Goal: Task Accomplishment & Management: Manage account settings

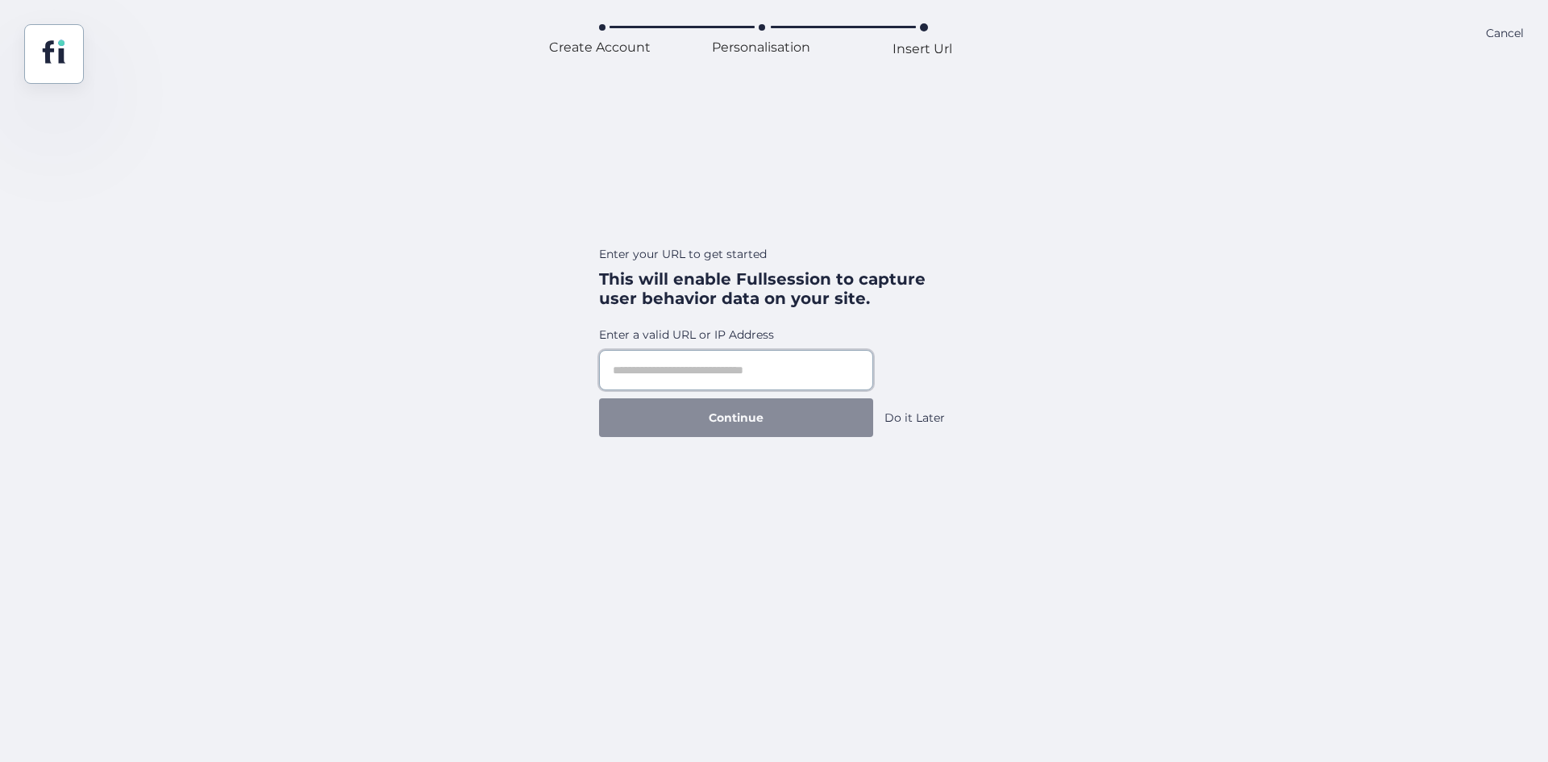
click at [681, 360] on input "text" at bounding box center [736, 370] width 274 height 40
paste input "**********"
type input "**********"
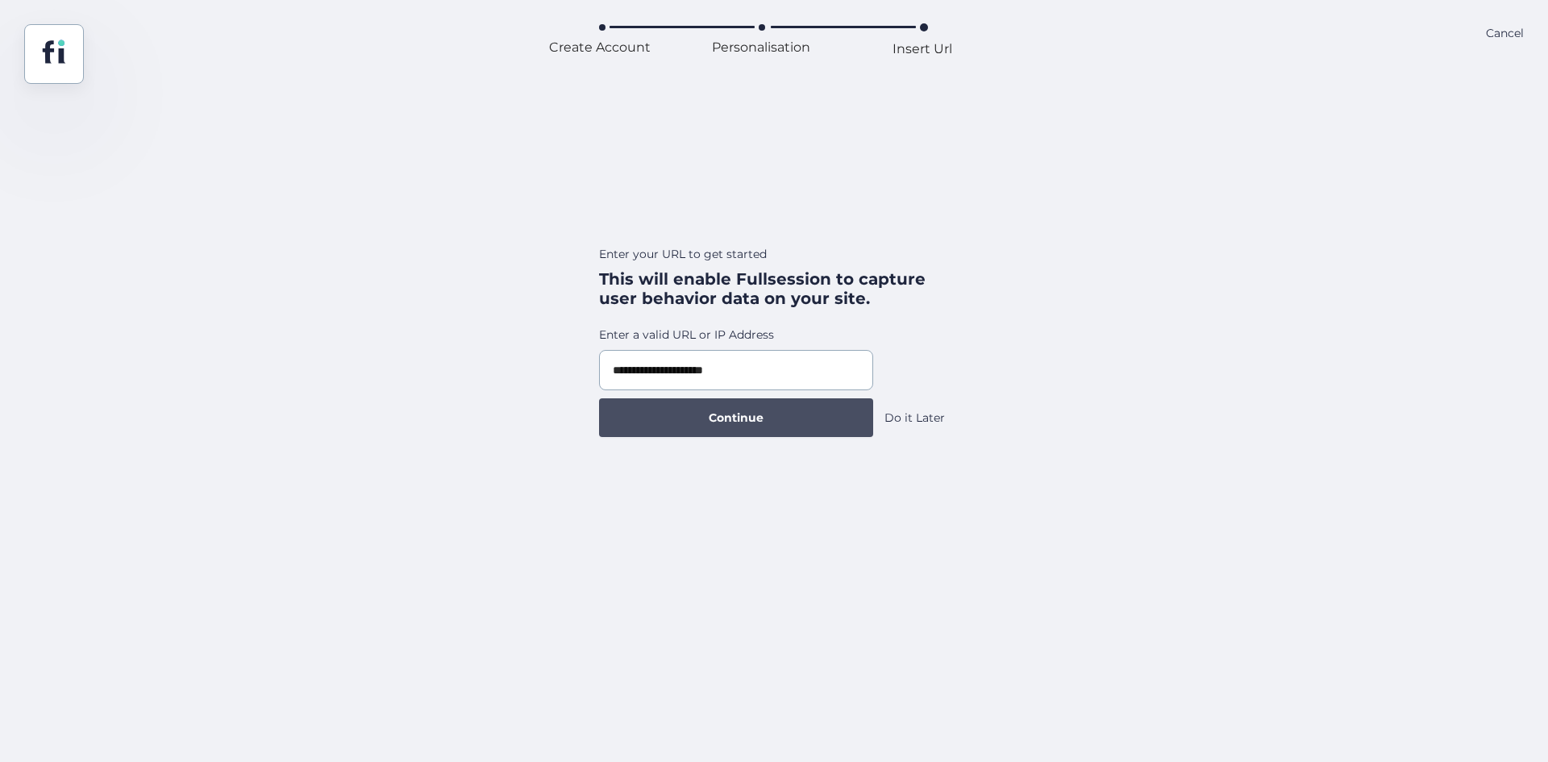
click at [748, 430] on button "Continue" at bounding box center [736, 417] width 274 height 39
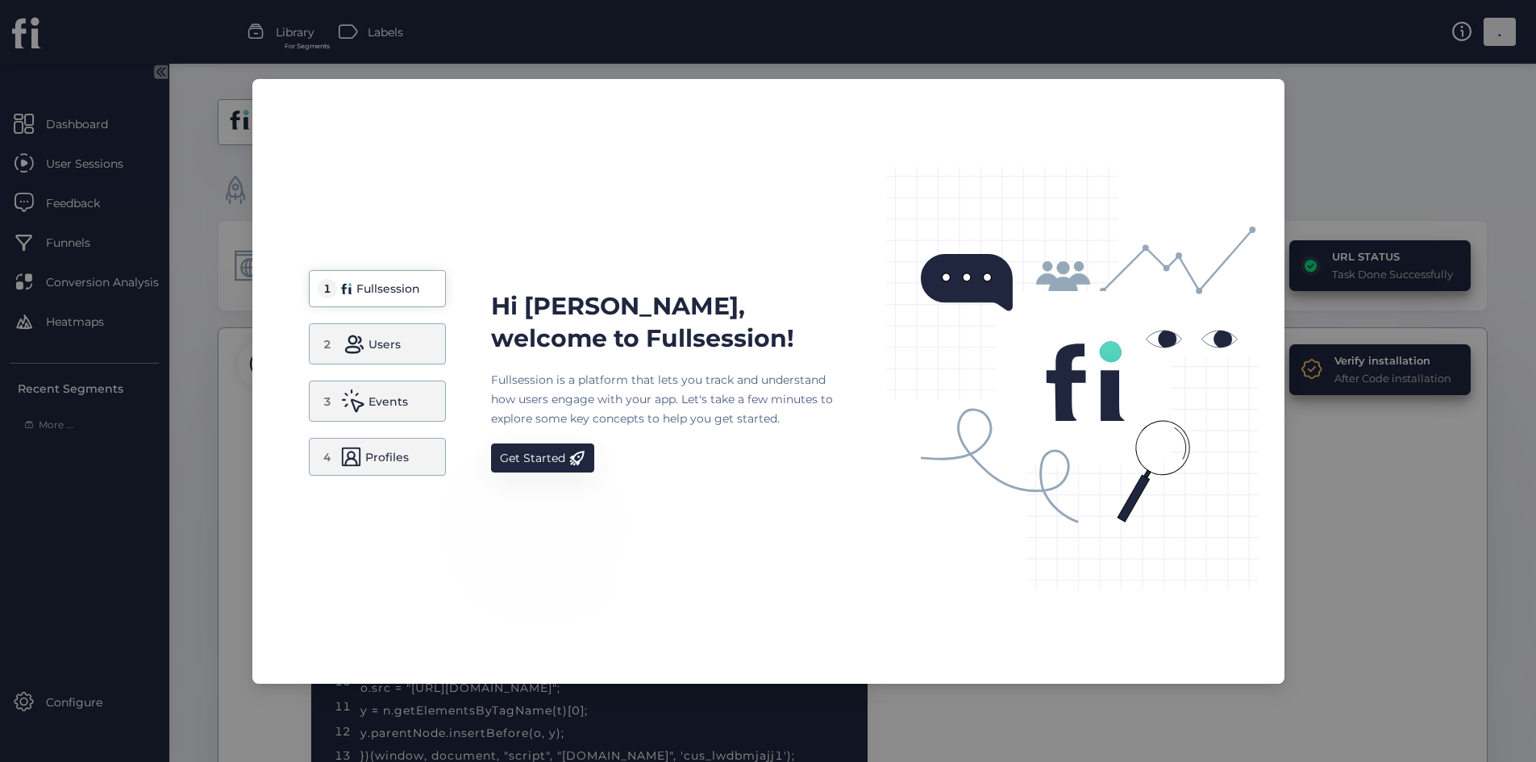
click at [577, 456] on button "Get Started" at bounding box center [542, 457] width 103 height 29
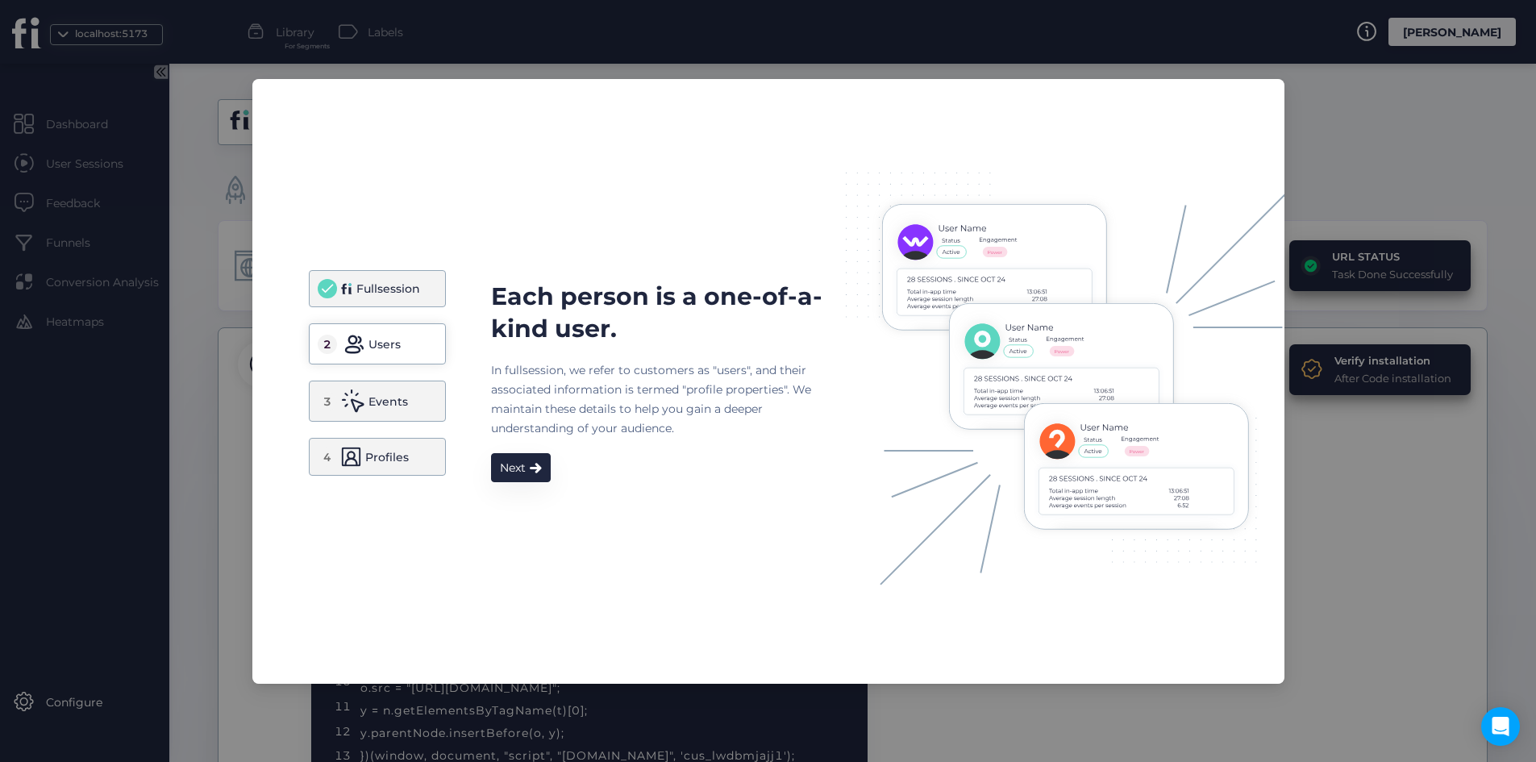
click at [561, 472] on div "Each person is a one-of-a-kind user. In fullsession, we refer to customers as "…" at bounding box center [668, 382] width 355 height 202
click at [531, 466] on span at bounding box center [536, 467] width 12 height 11
click at [531, 438] on div "In fullsession, we refer to customers as "users", and their associated informat…" at bounding box center [668, 398] width 355 height 77
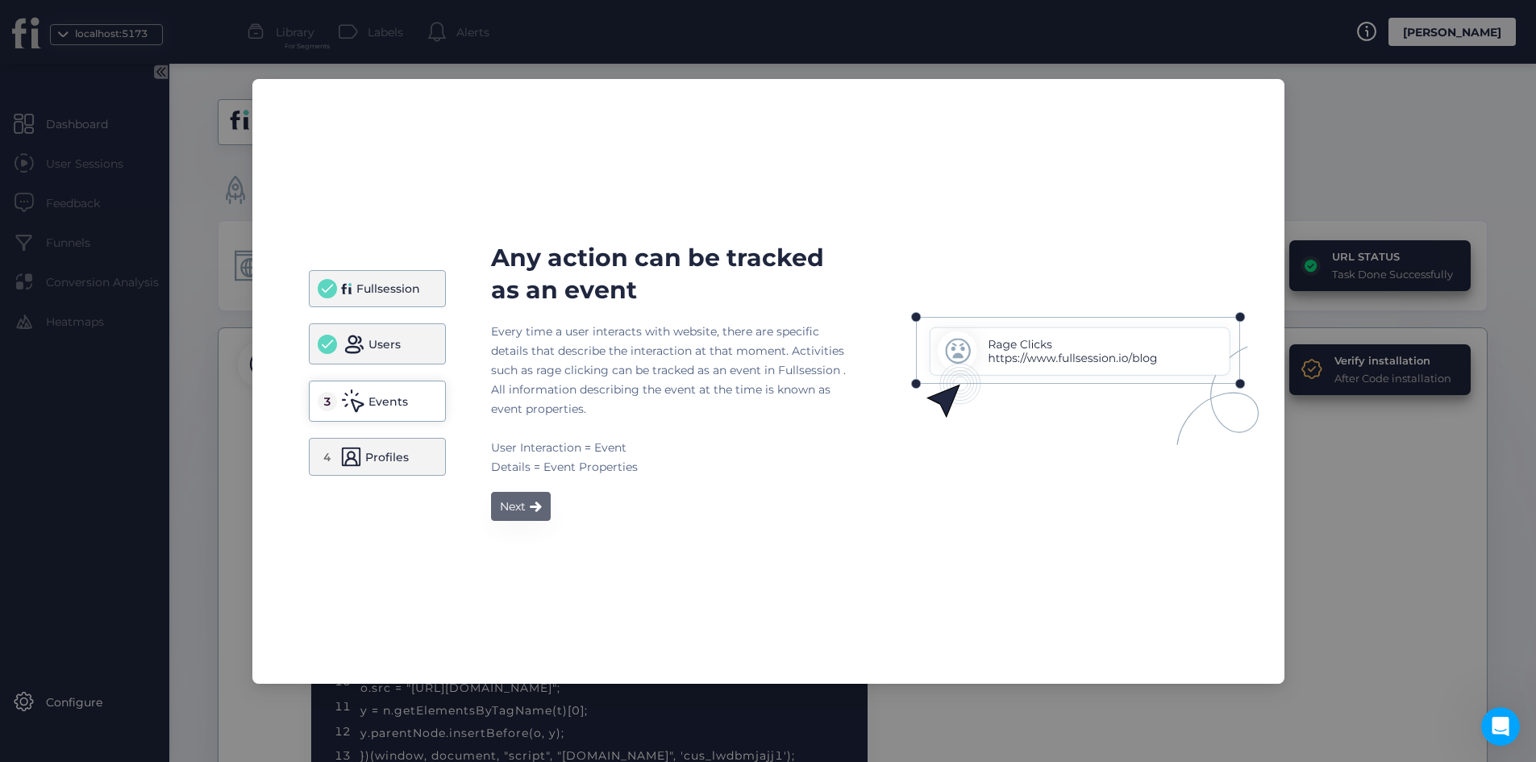
drag, startPoint x: 531, startPoint y: 469, endPoint x: 520, endPoint y: 514, distance: 45.6
click at [531, 480] on div "Any action can be tracked as an event Every time a user interacts with website,…" at bounding box center [668, 381] width 355 height 279
click at [520, 514] on div "Next" at bounding box center [513, 506] width 26 height 19
click at [519, 508] on div "Any action can be tracked as an event Every time a user interacts with website,…" at bounding box center [887, 381] width 792 height 279
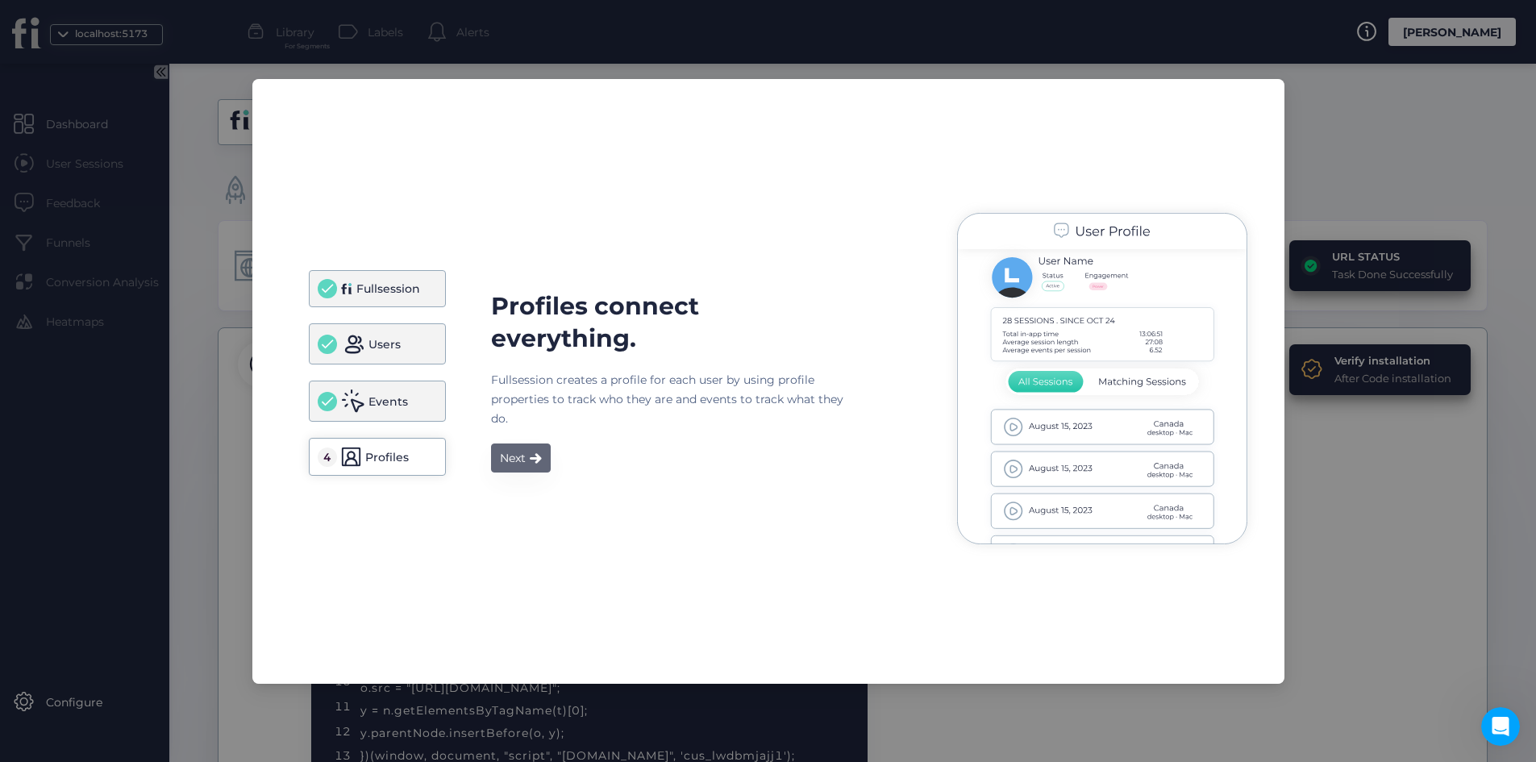
click at [525, 471] on button "Next" at bounding box center [521, 457] width 60 height 29
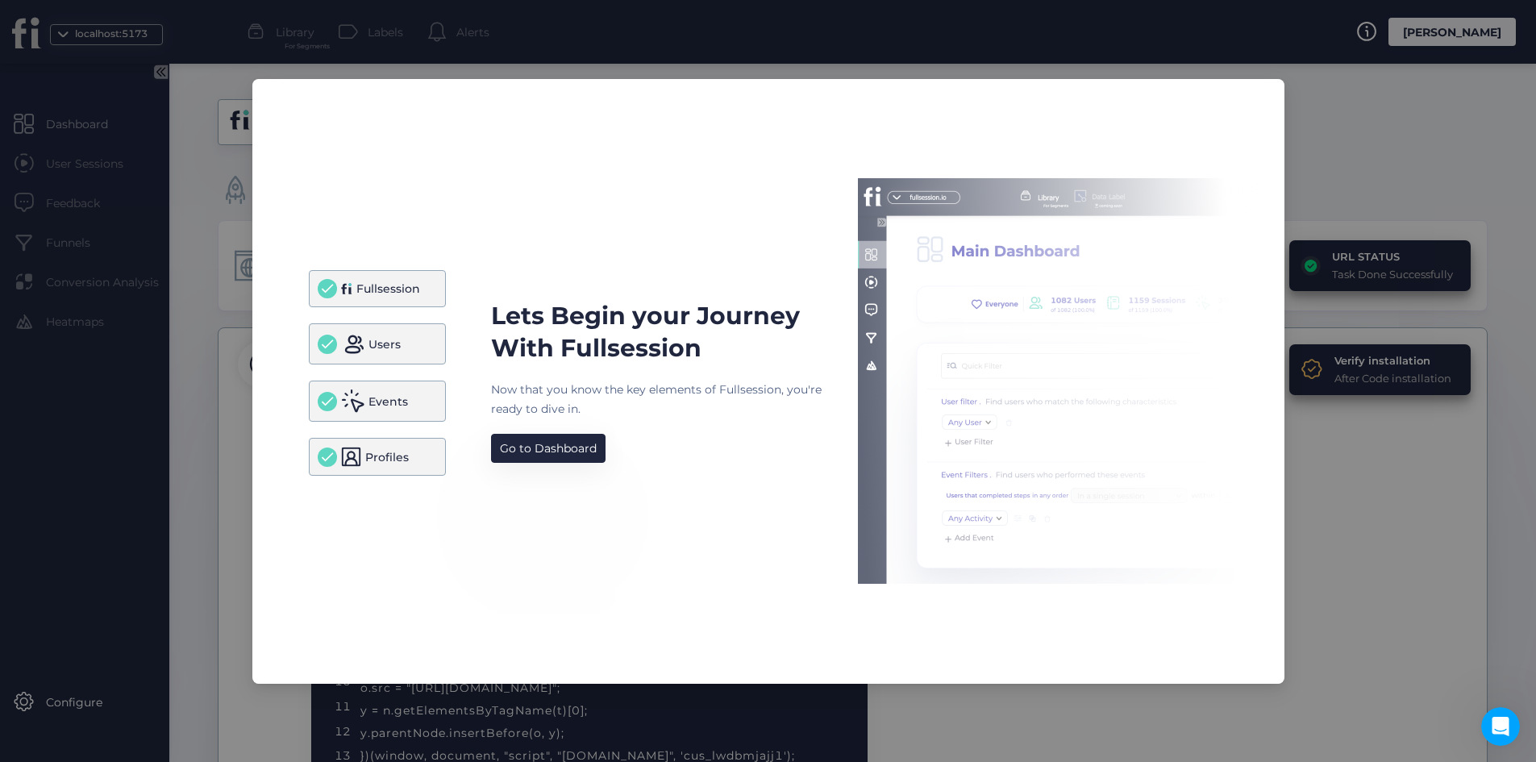
click at [526, 464] on div "Lets Begin your Journey With Fullsession Now that you know the key elements of …" at bounding box center [887, 381] width 792 height 406
click at [552, 441] on div "Go to Dashboard" at bounding box center [548, 448] width 97 height 19
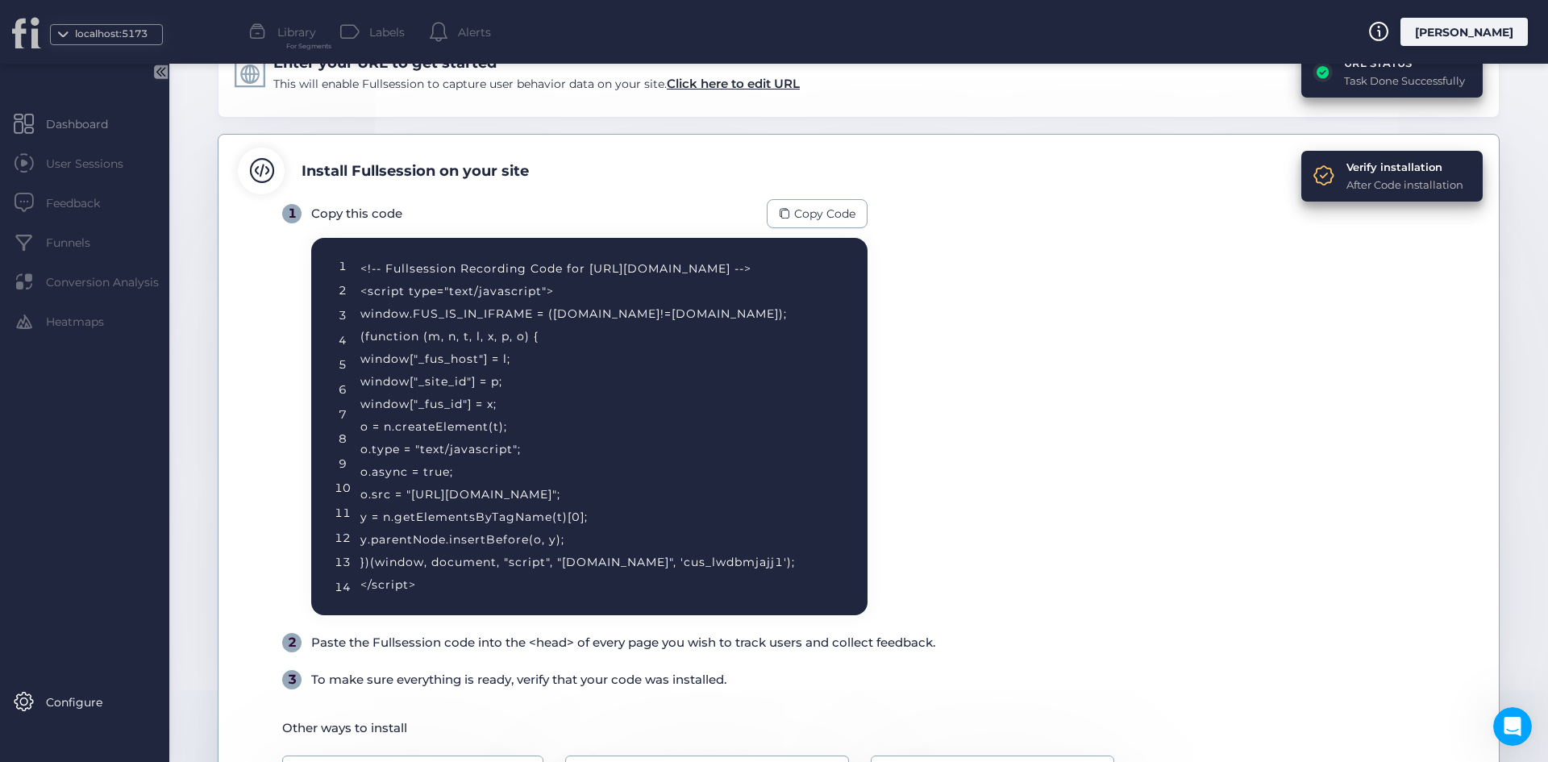
scroll to position [334, 0]
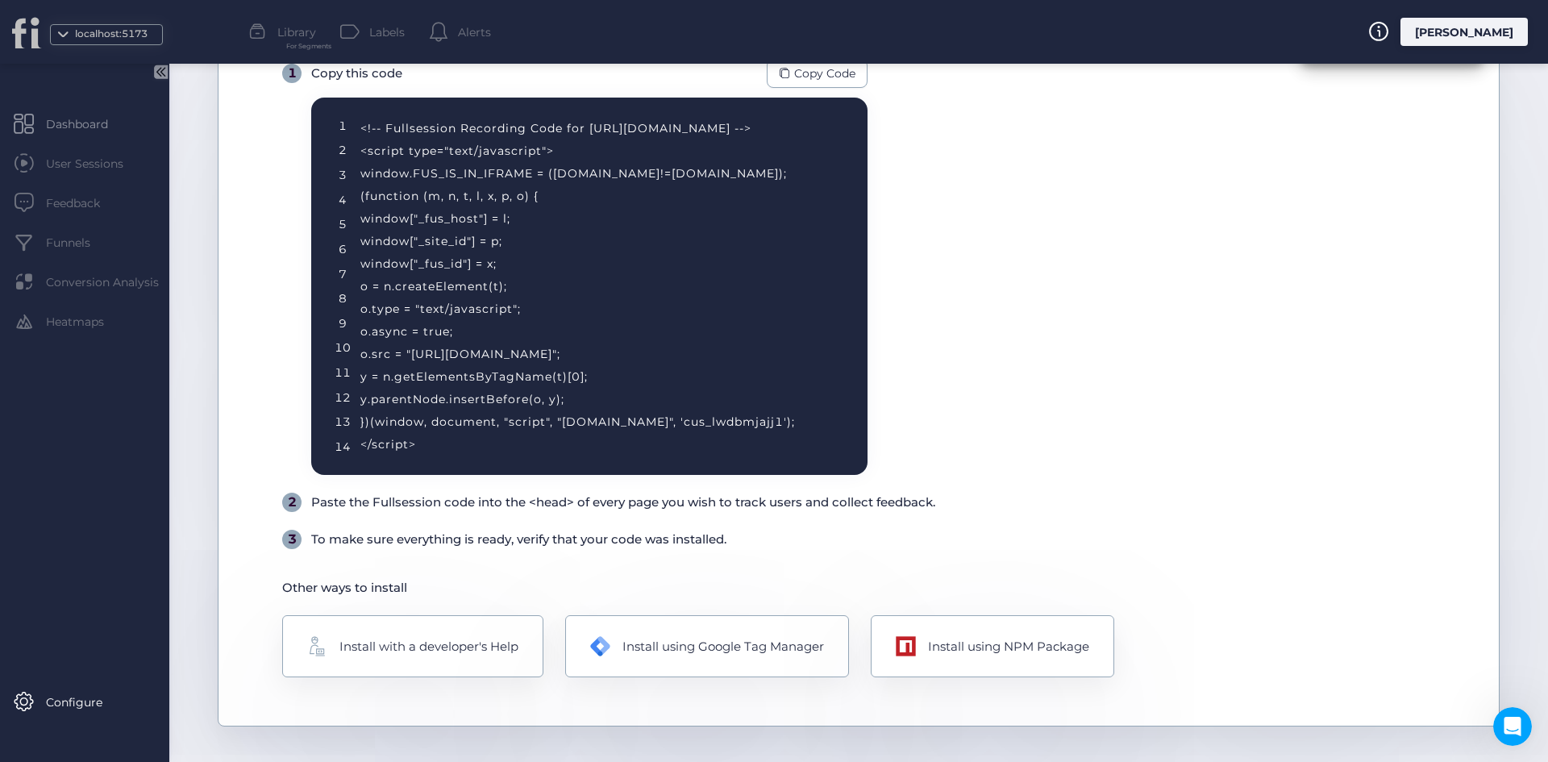
click at [743, 424] on div "<!-- Fullsession Recording Code for http://fullsession.io/ --> <script type="te…" at bounding box center [594, 286] width 468 height 339
copy div "cus_lwdbmjajj1"
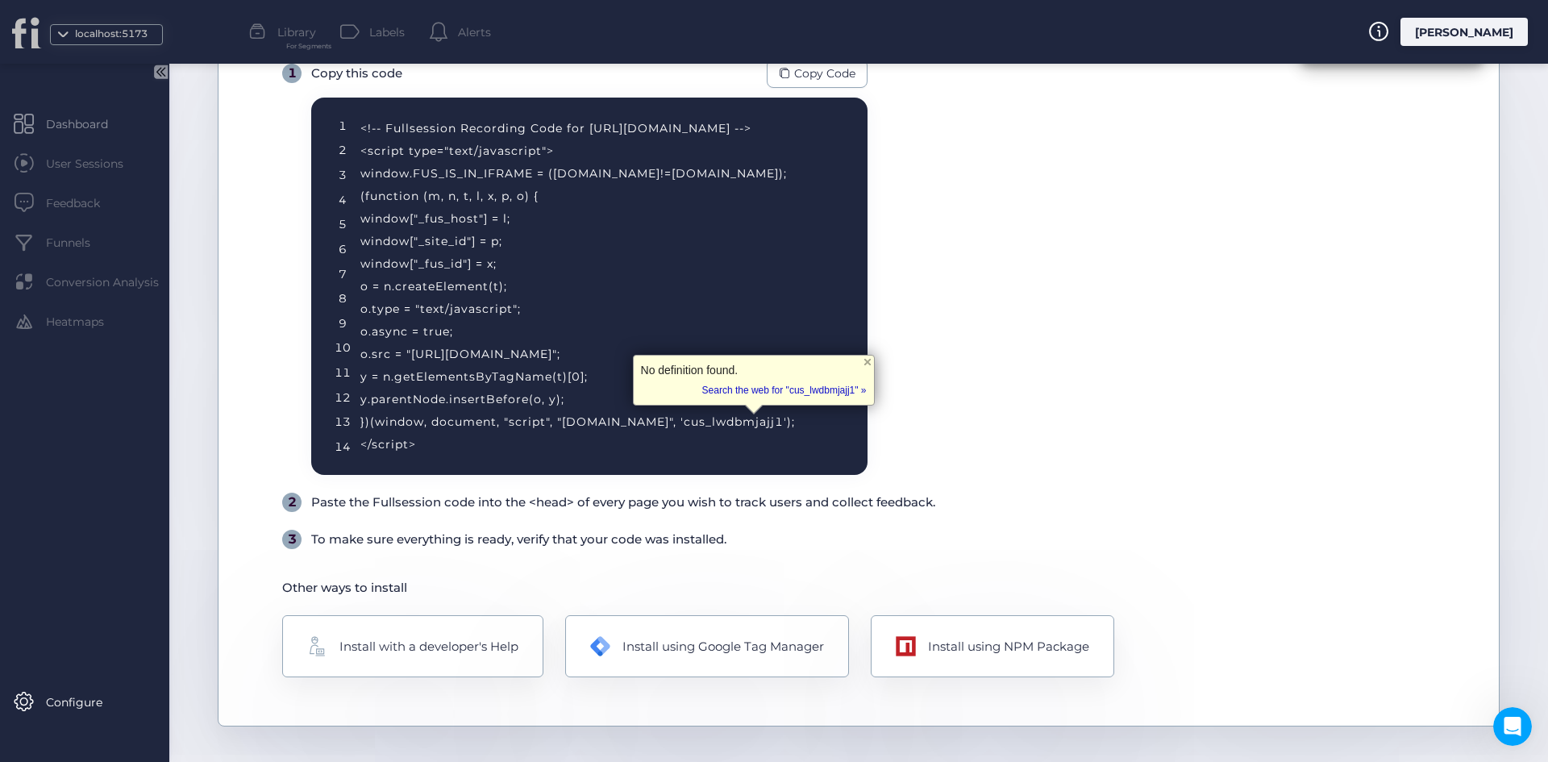
click at [746, 421] on div "<!-- Fullsession Recording Code for http://fullsession.io/ --> <script type="te…" at bounding box center [594, 286] width 468 height 339
click at [730, 423] on div "<!-- Fullsession Recording Code for http://fullsession.io/ --> <script type="te…" at bounding box center [594, 286] width 468 height 339
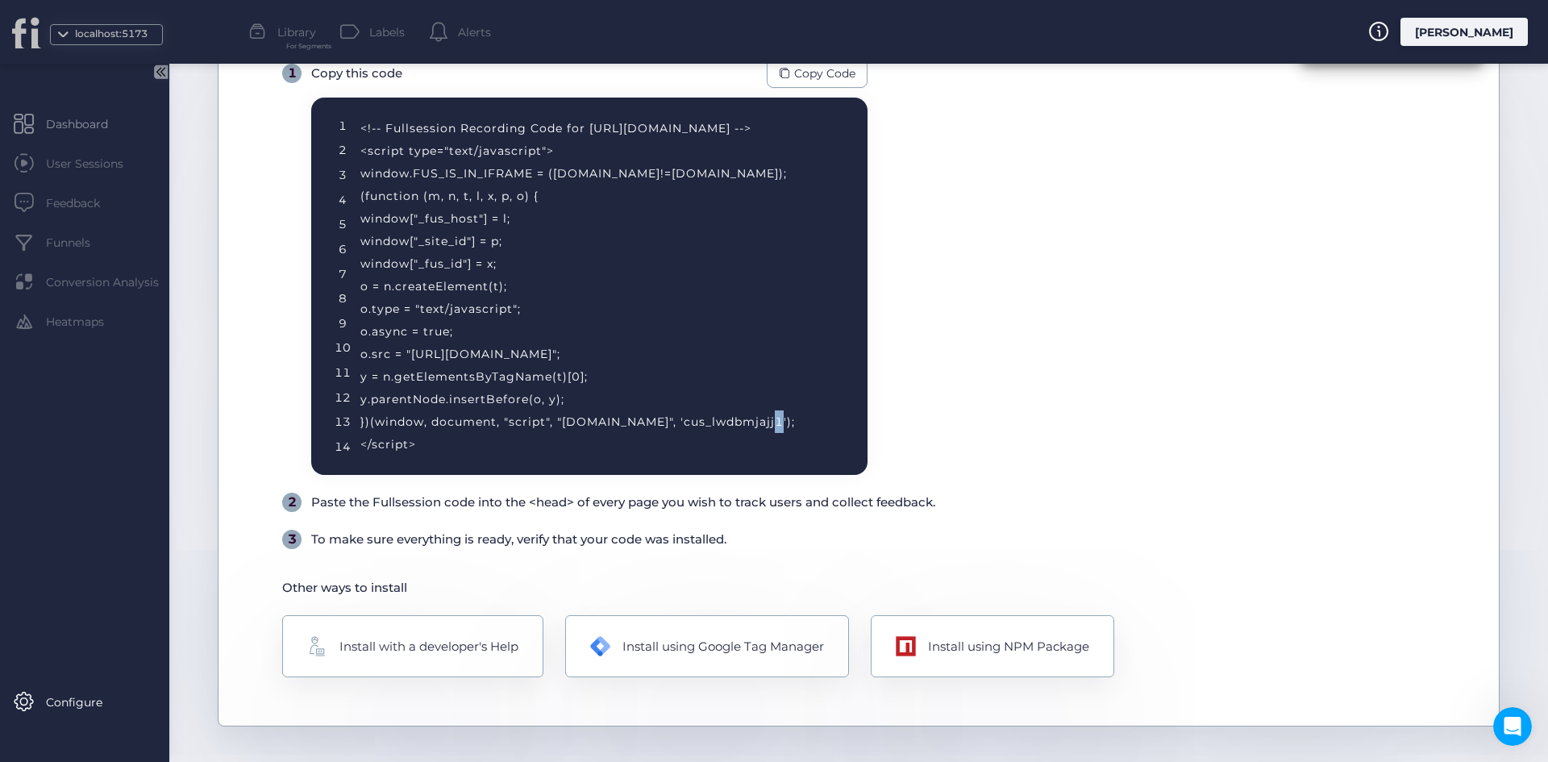
click at [705, 423] on div "<!-- Fullsession Recording Code for http://fullsession.io/ --> <script type="te…" at bounding box center [594, 286] width 468 height 339
click at [771, 422] on div "<!-- Fullsession Recording Code for http://fullsession.io/ --> <script type="te…" at bounding box center [594, 286] width 468 height 339
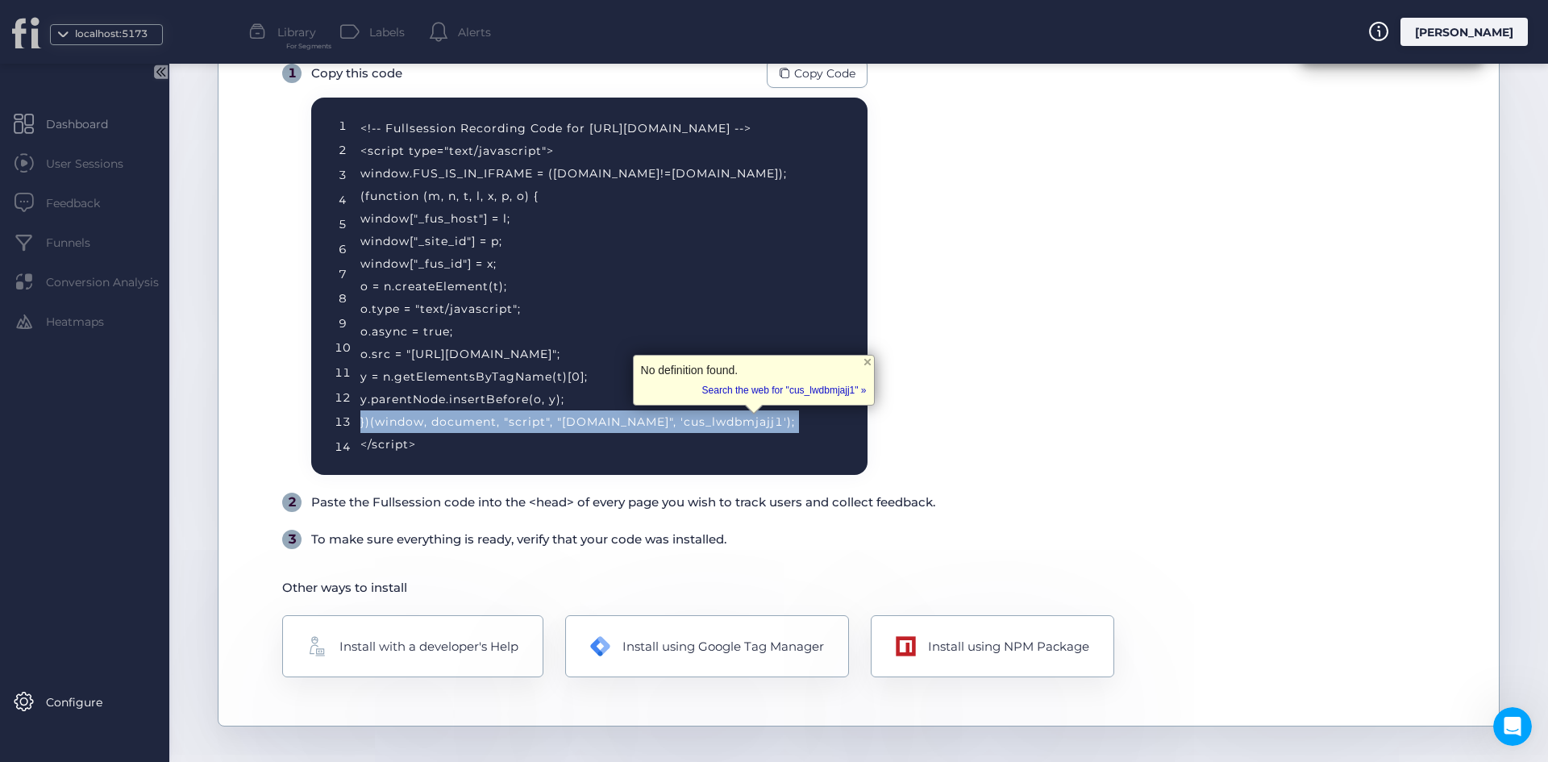
click at [771, 422] on div "<!-- Fullsession Recording Code for http://fullsession.io/ --> <script type="te…" at bounding box center [594, 286] width 468 height 339
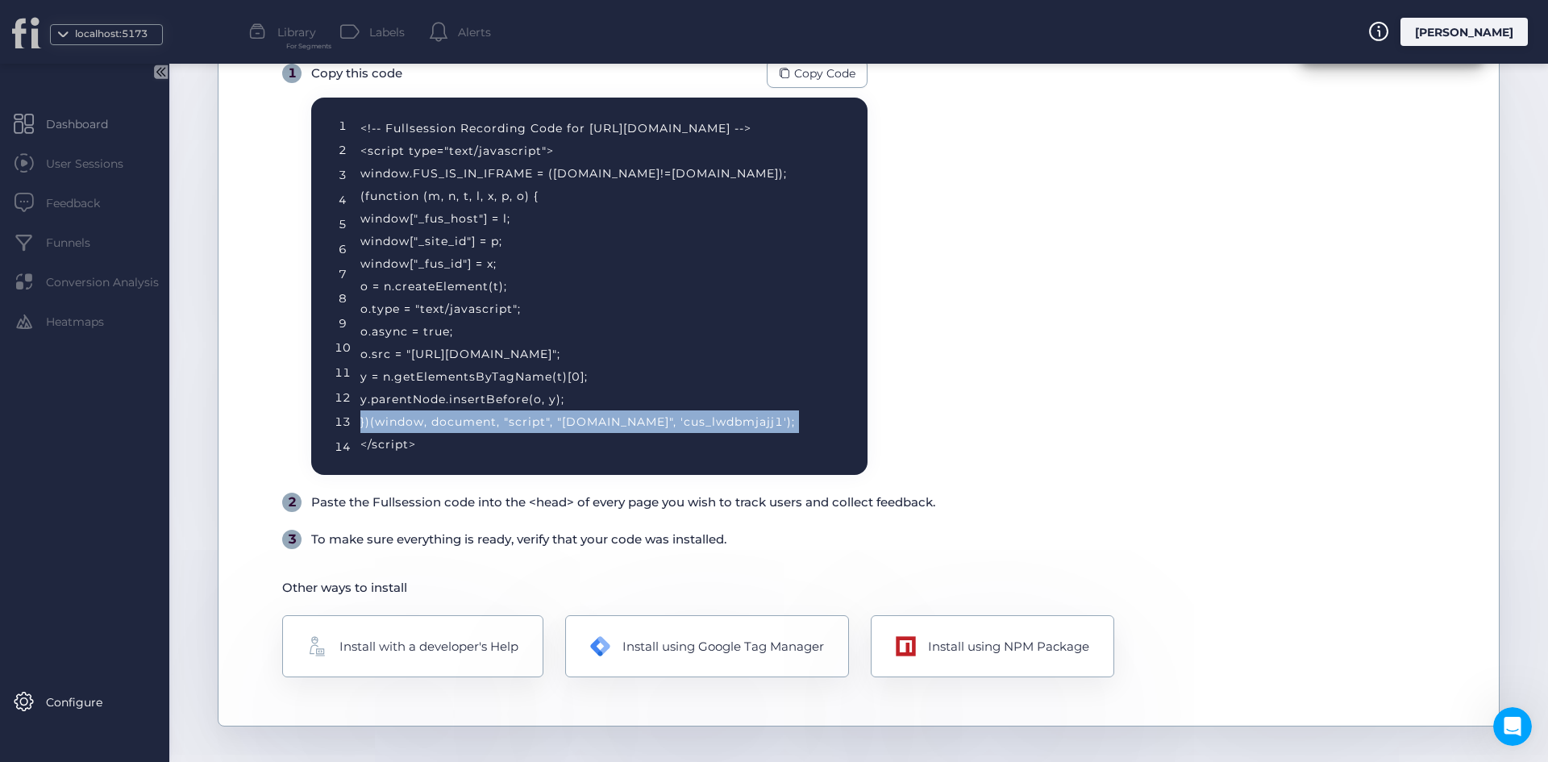
click at [674, 411] on div "<!-- Fullsession Recording Code for http://fullsession.io/ --> <script type="te…" at bounding box center [594, 286] width 468 height 339
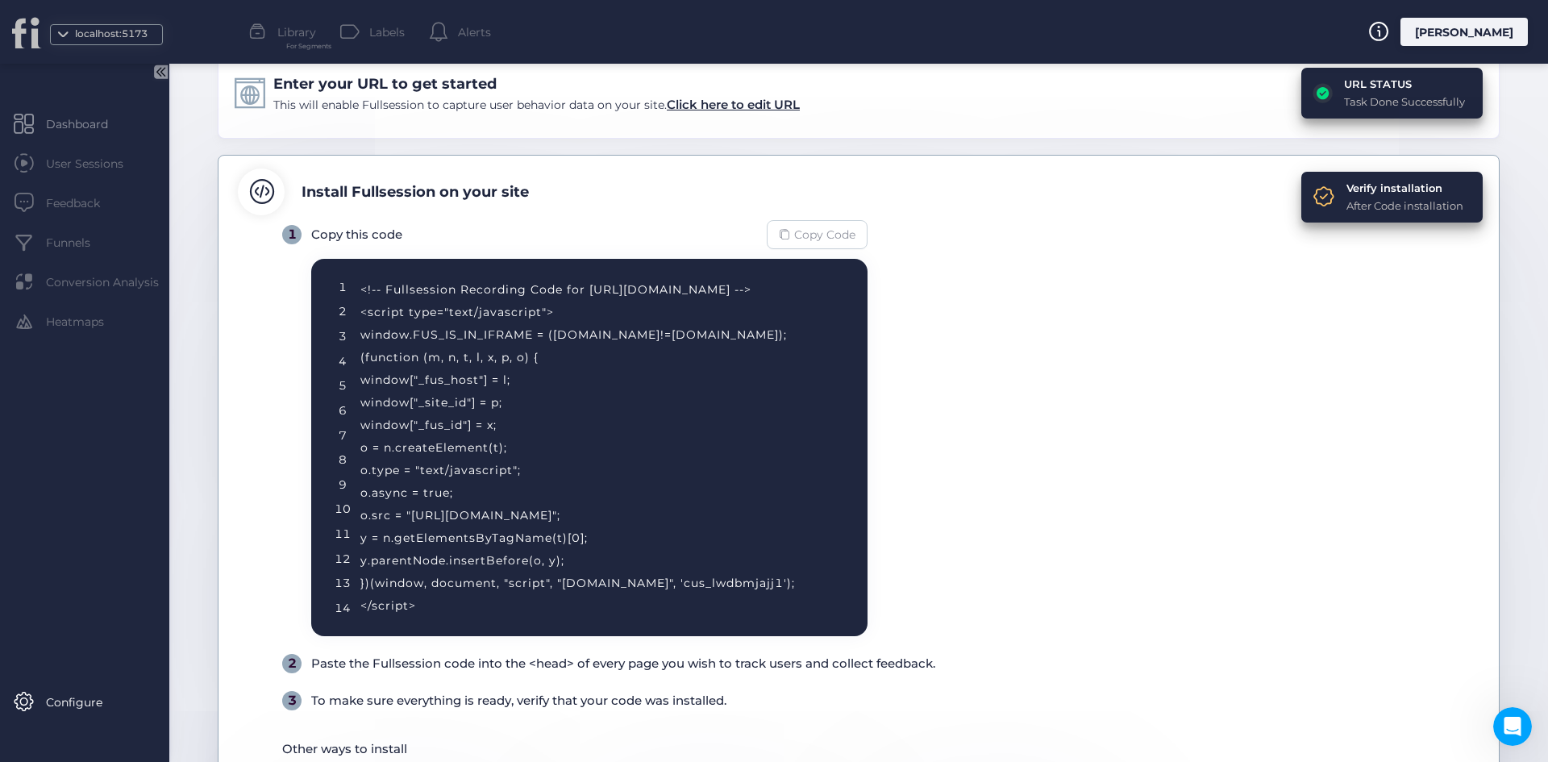
click at [819, 226] on span "Copy Code" at bounding box center [824, 235] width 61 height 18
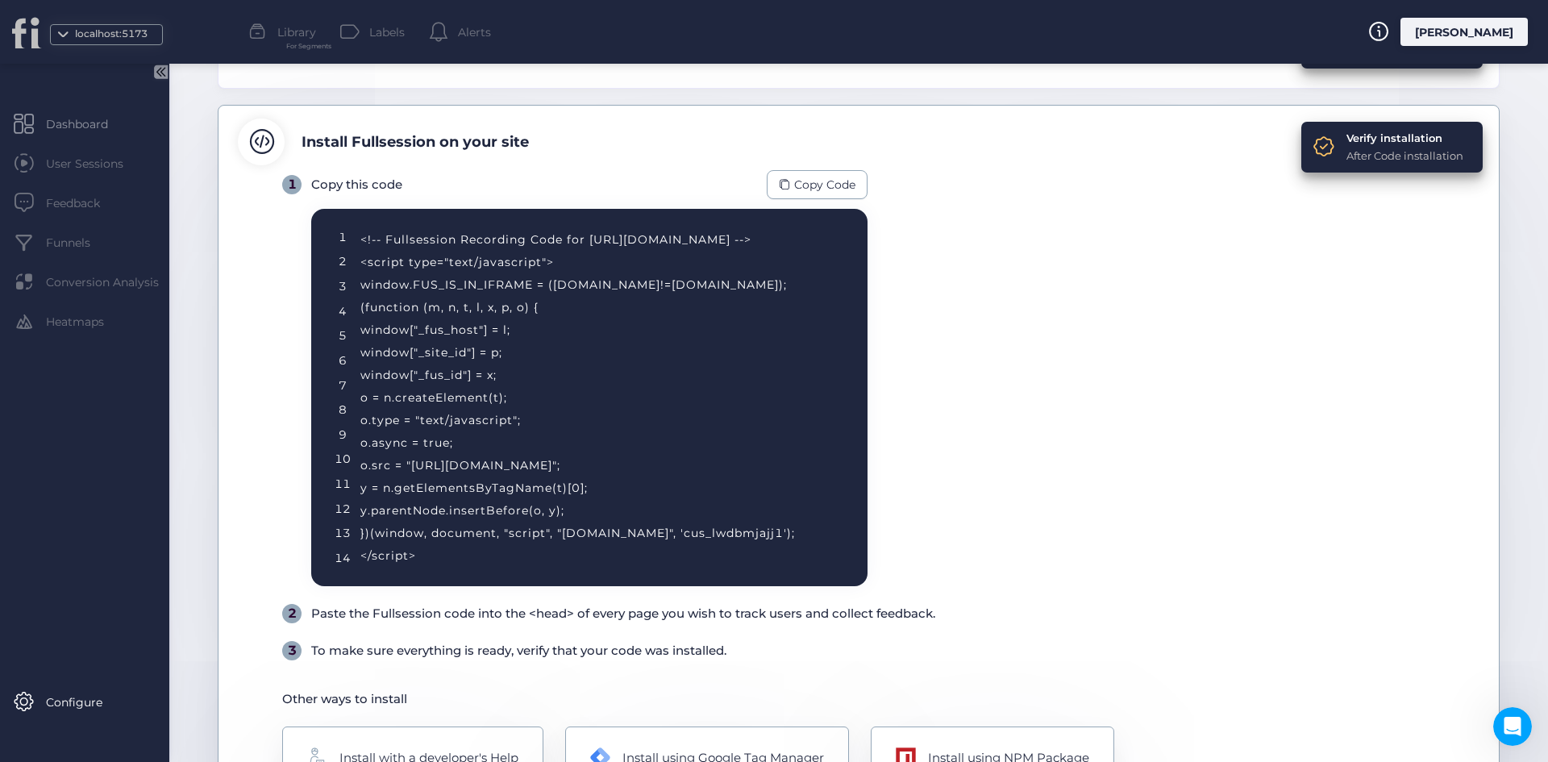
scroll to position [334, 0]
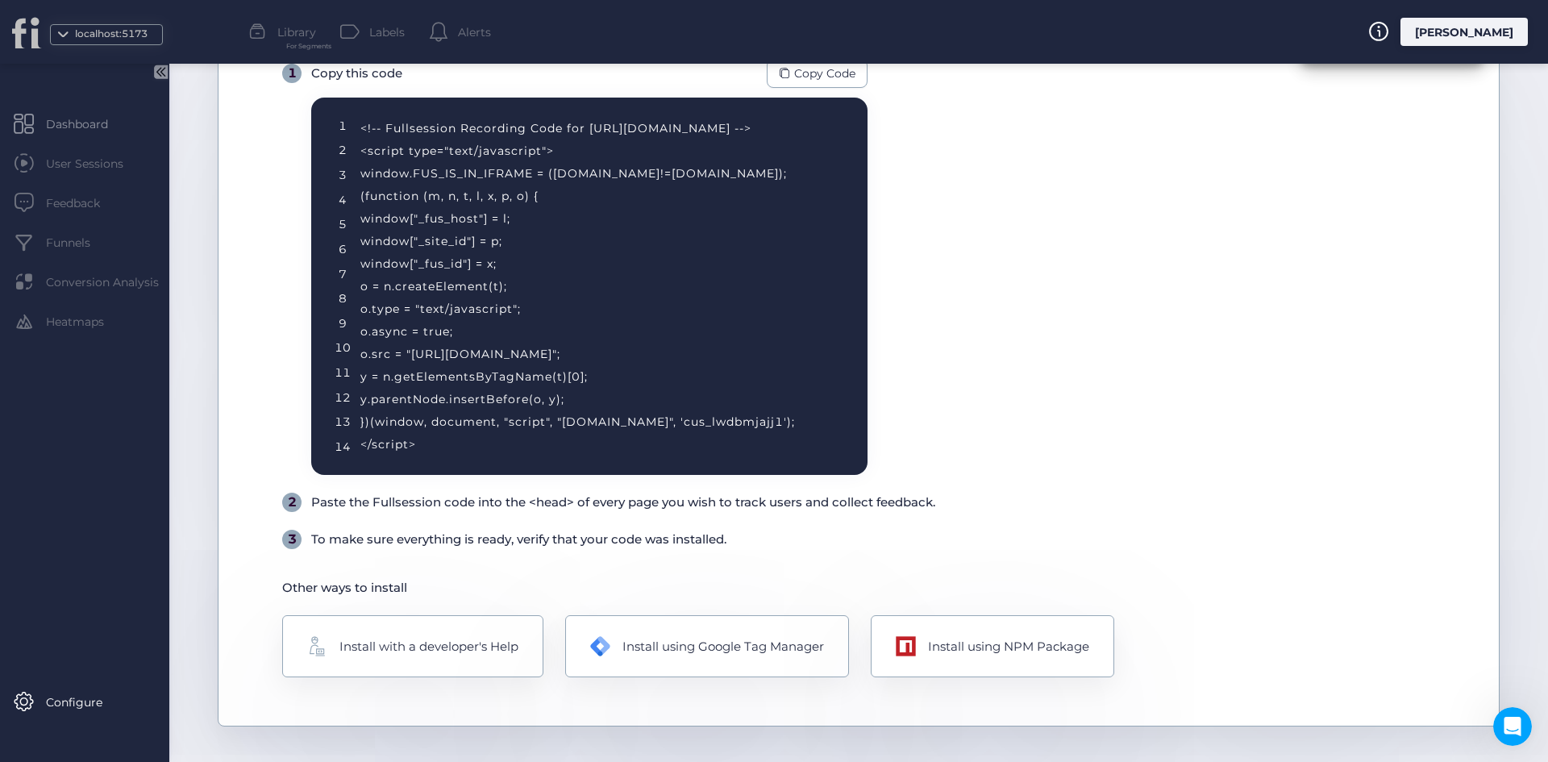
click at [611, 568] on div "Verify installation After Code installation Install Fullsession on your site 1 …" at bounding box center [859, 361] width 1282 height 734
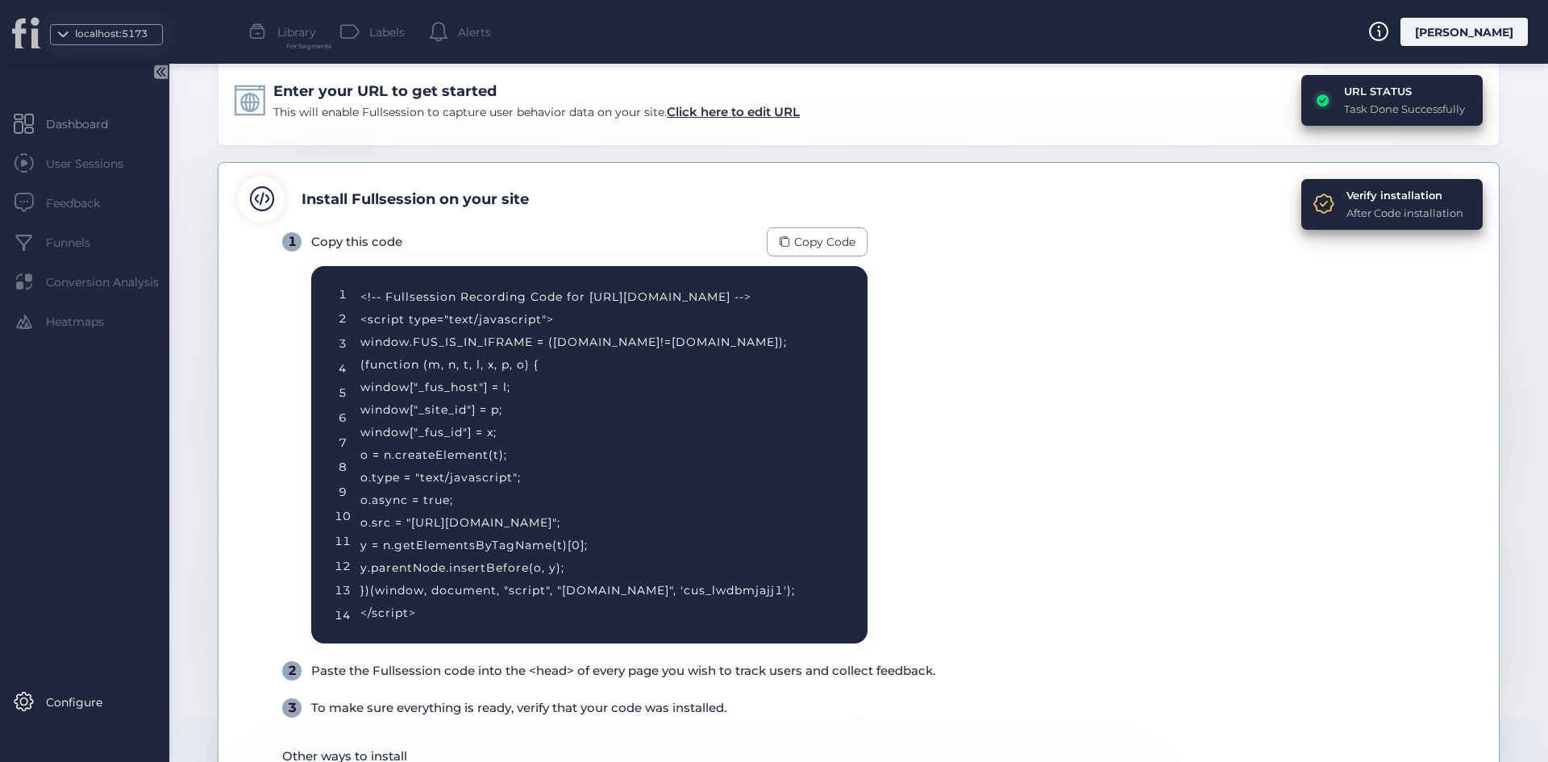
scroll to position [334, 0]
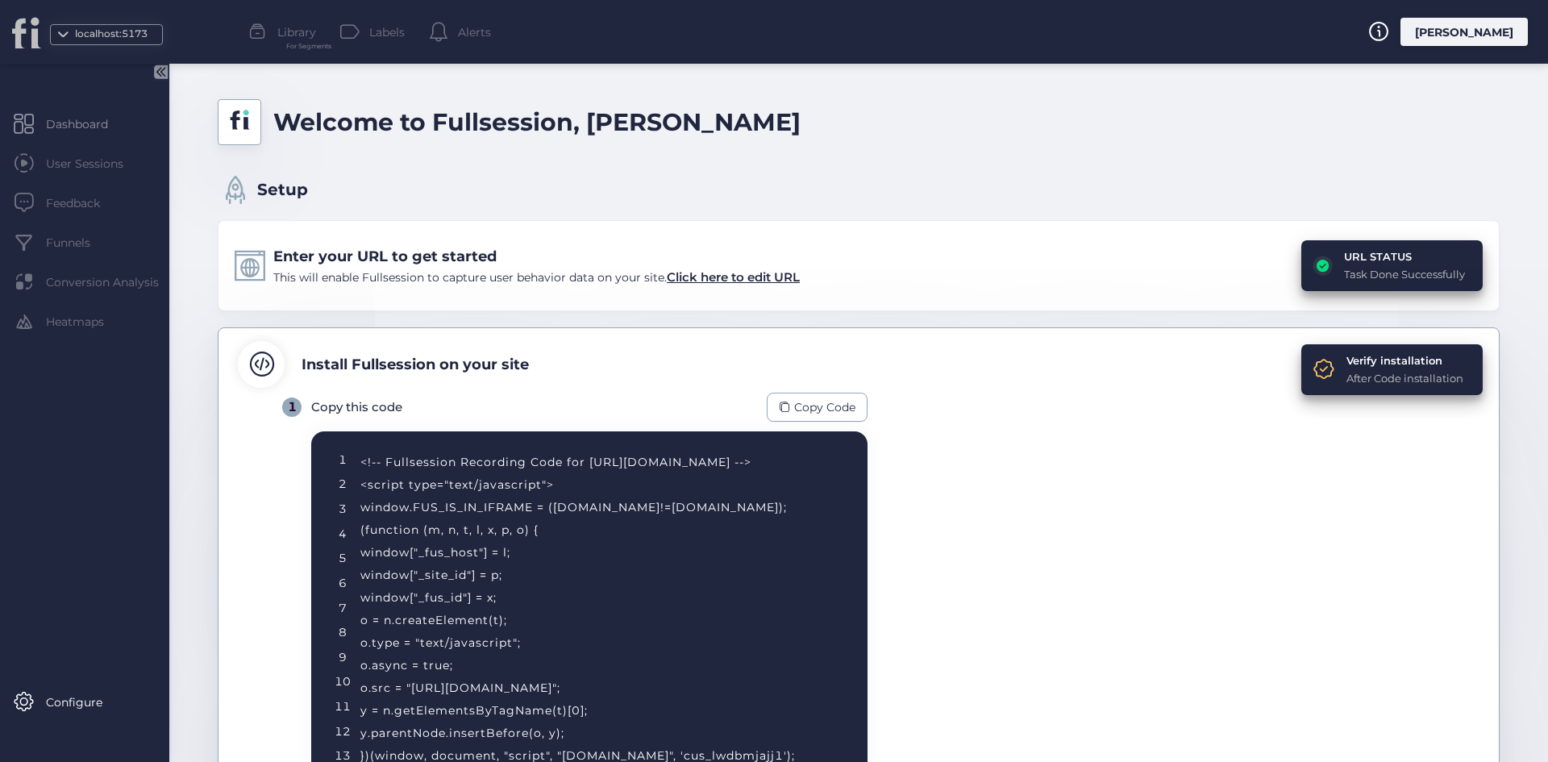
click at [1380, 263] on div "URL STATUS" at bounding box center [1404, 256] width 121 height 16
click at [725, 270] on span "Click here to edit URL" at bounding box center [733, 276] width 133 height 15
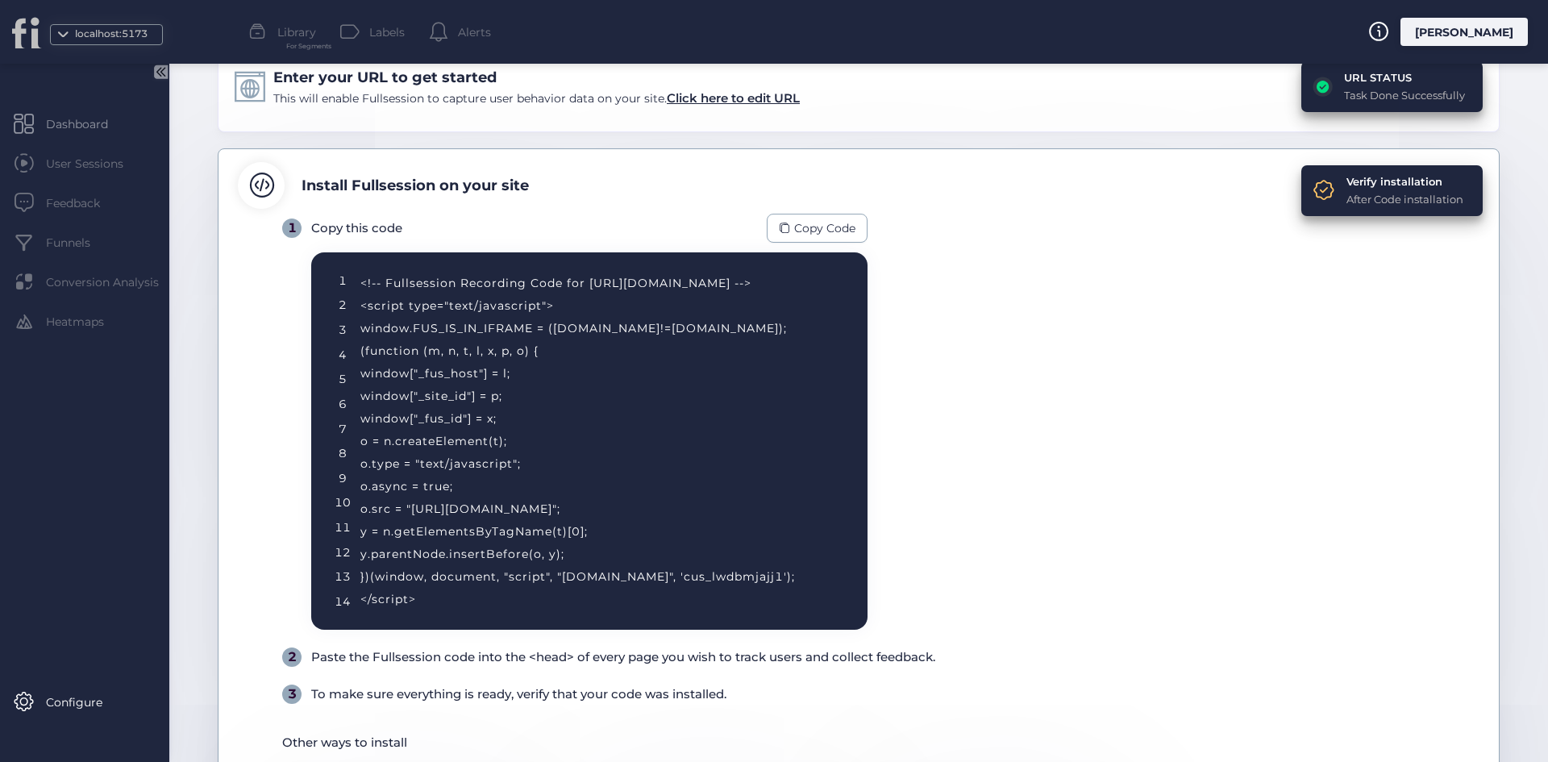
scroll to position [334, 0]
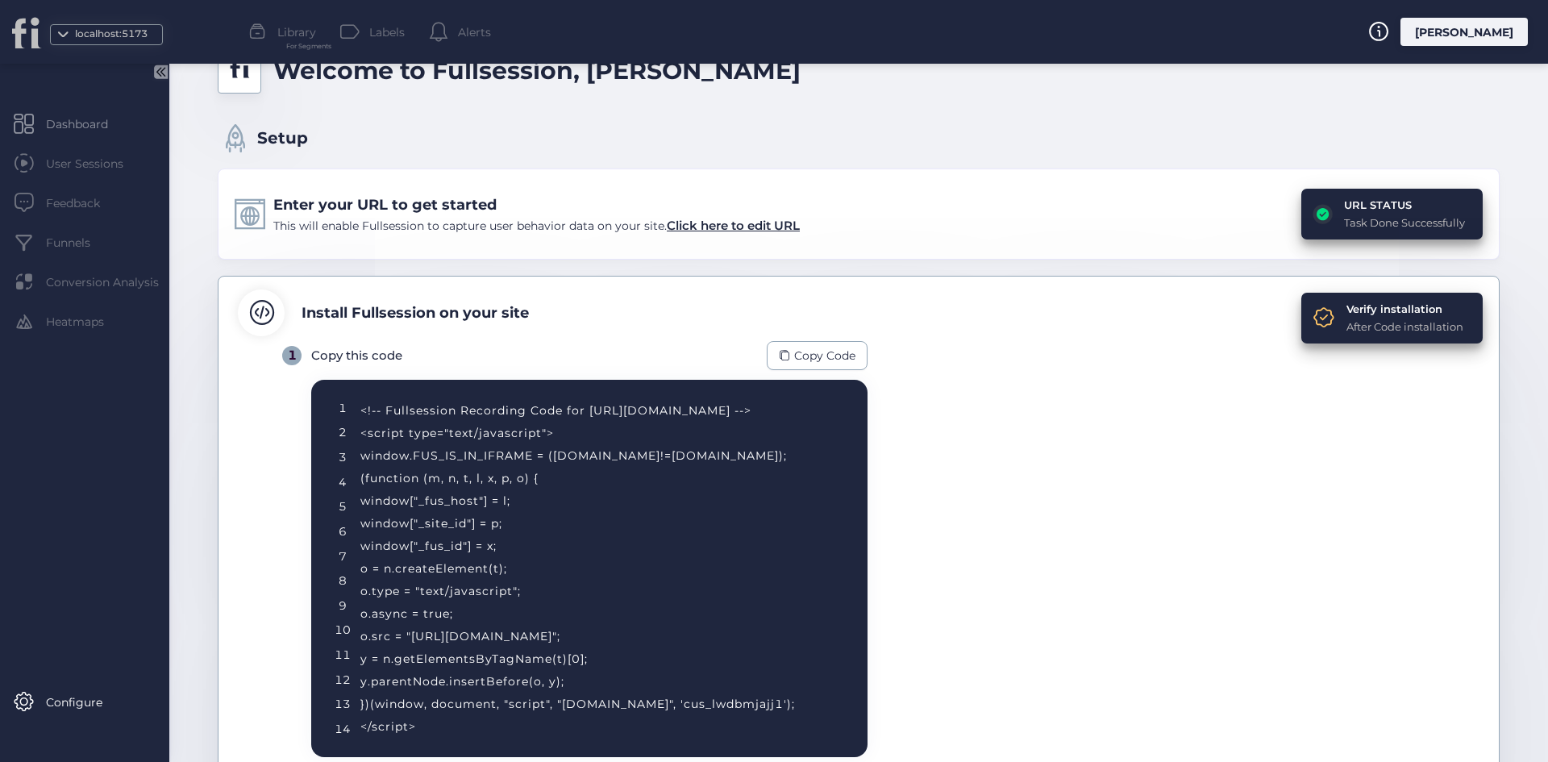
scroll to position [242, 0]
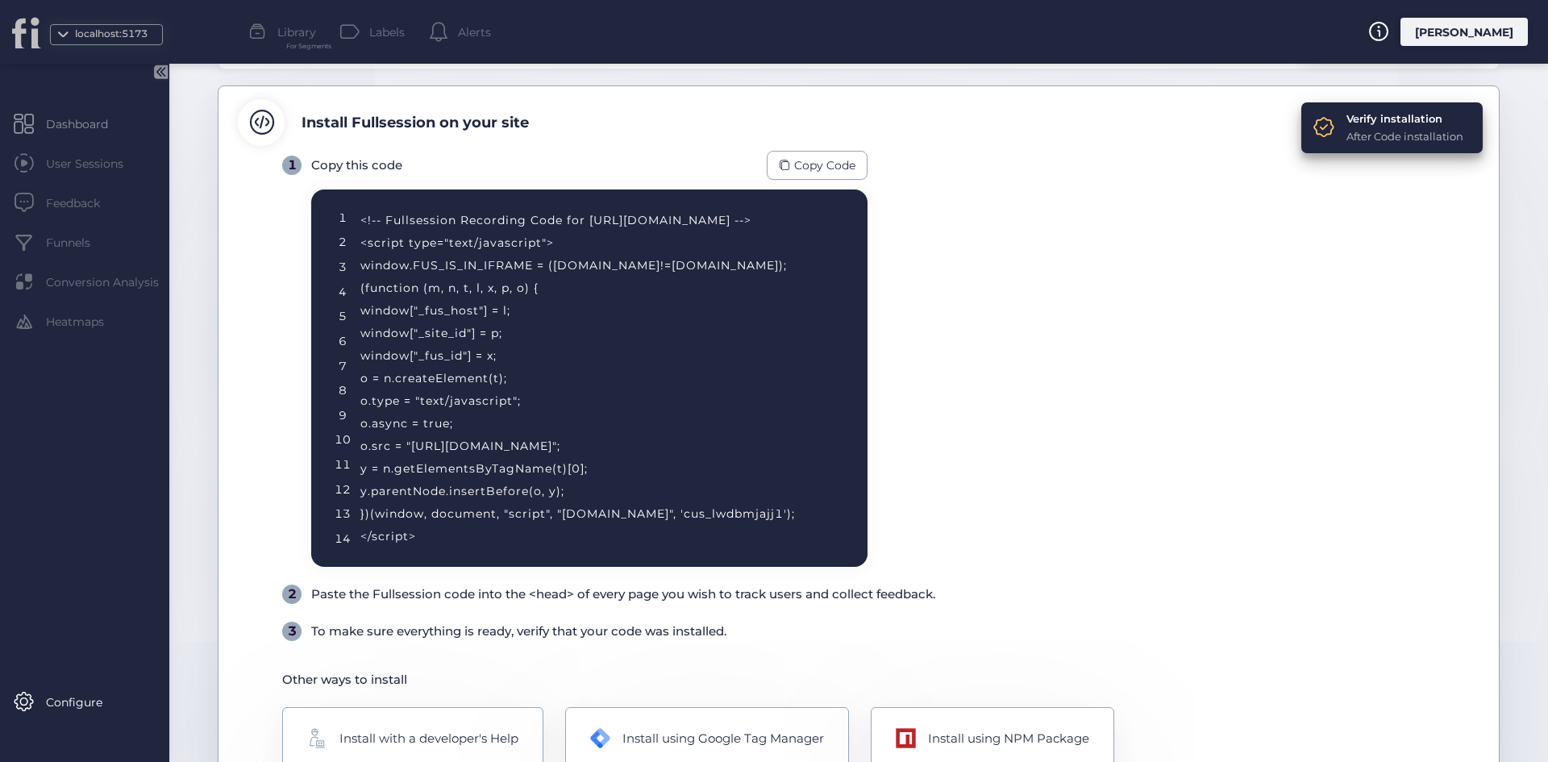
click at [1396, 135] on div "After Code installation" at bounding box center [1405, 136] width 117 height 16
click at [1376, 123] on div "Verify installation" at bounding box center [1405, 118] width 117 height 16
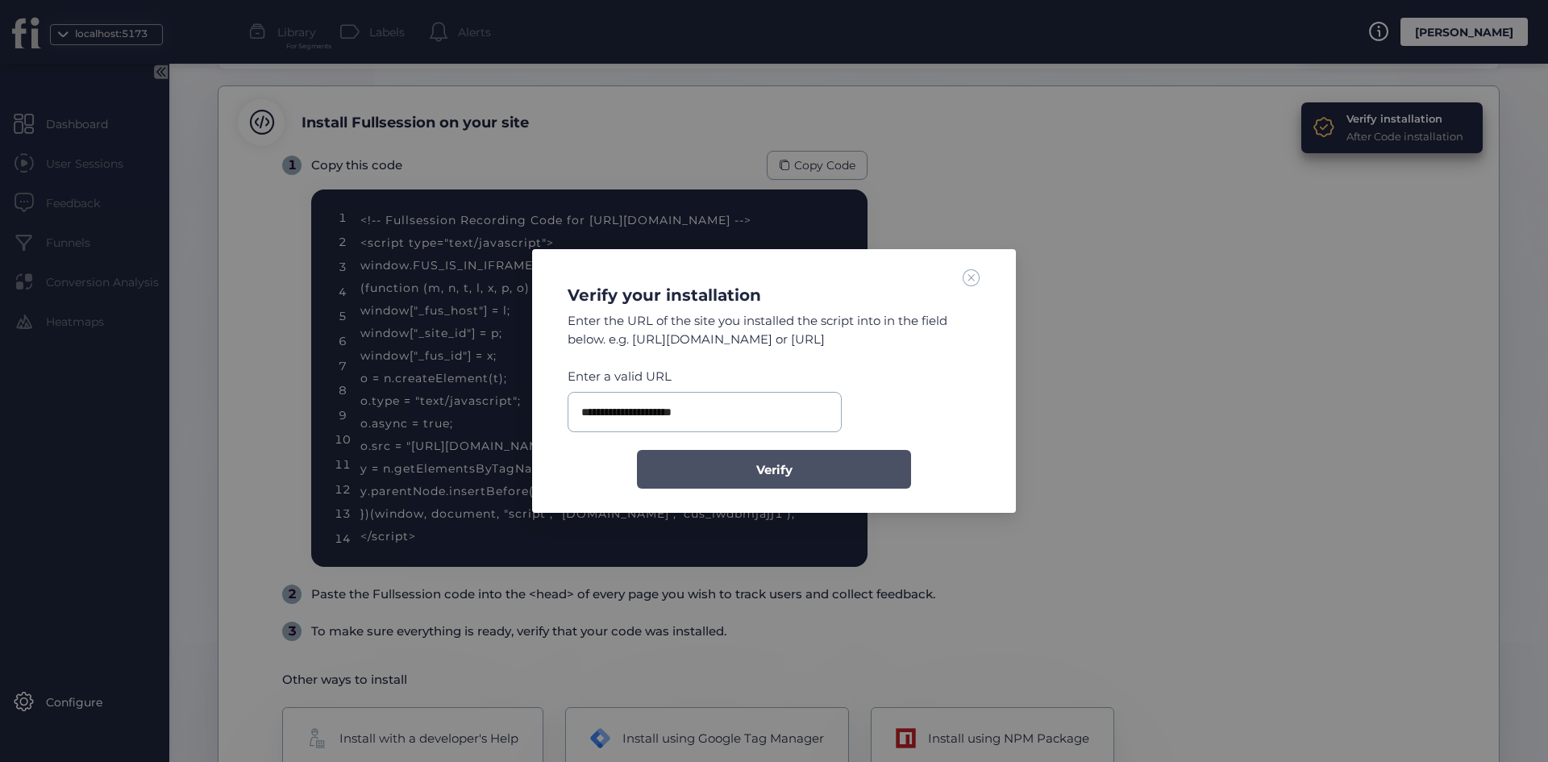
click at [722, 455] on button "Verify" at bounding box center [774, 469] width 274 height 39
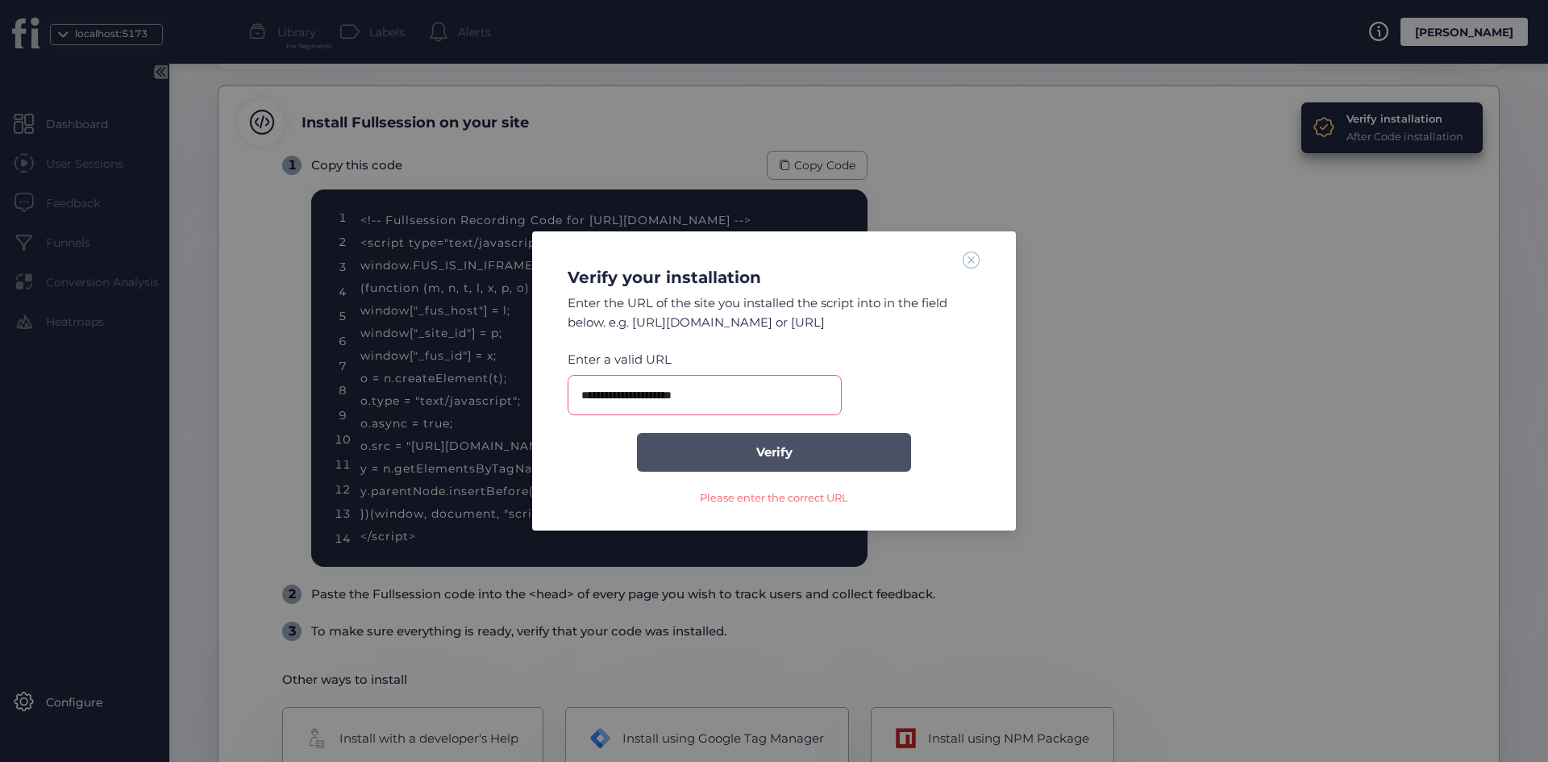
click at [716, 453] on button "Verify" at bounding box center [774, 452] width 274 height 39
click at [584, 398] on input "**********" at bounding box center [705, 395] width 274 height 40
click at [610, 398] on input "**********" at bounding box center [705, 395] width 274 height 40
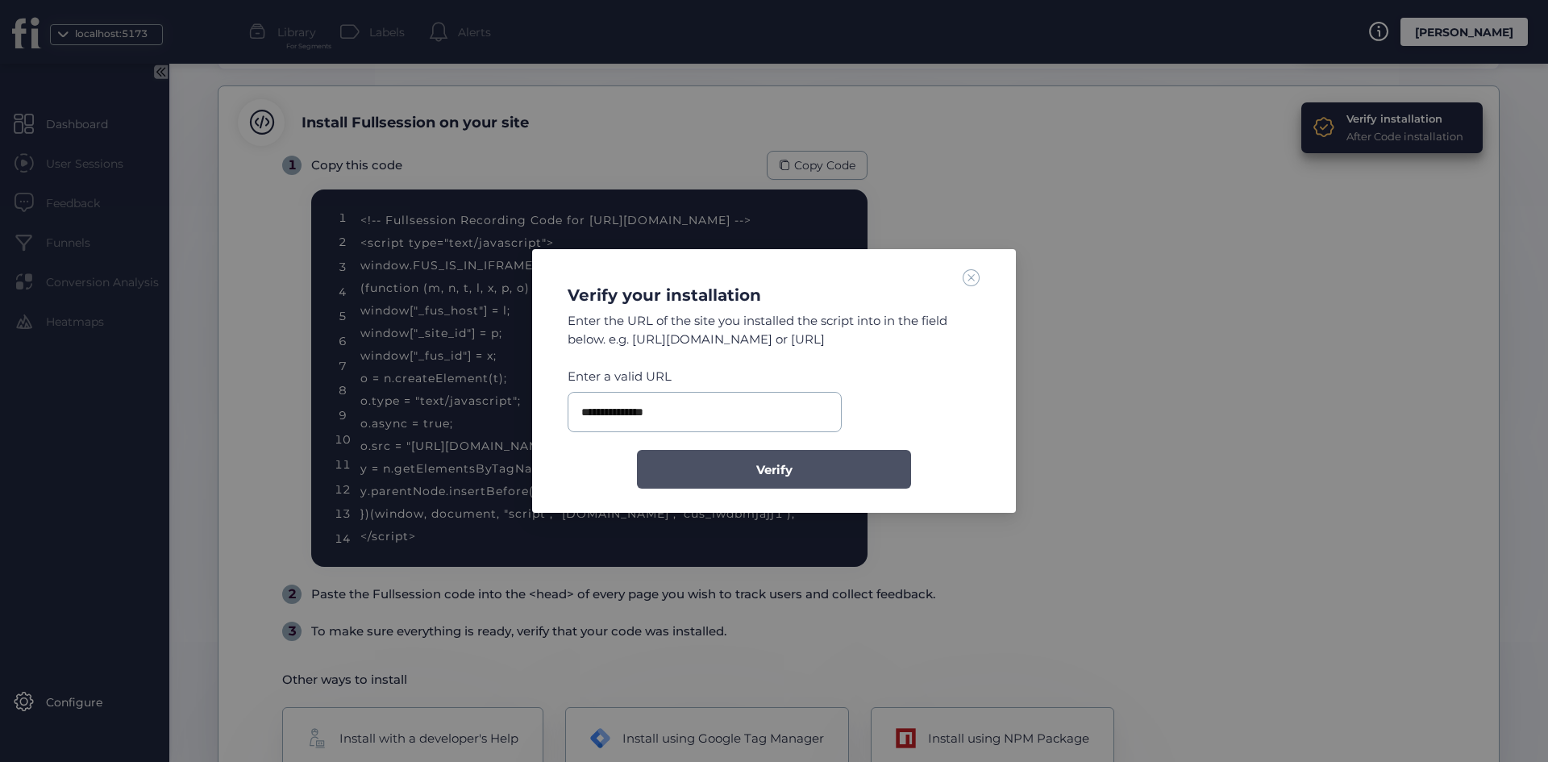
click at [788, 454] on button "Verify" at bounding box center [774, 469] width 274 height 39
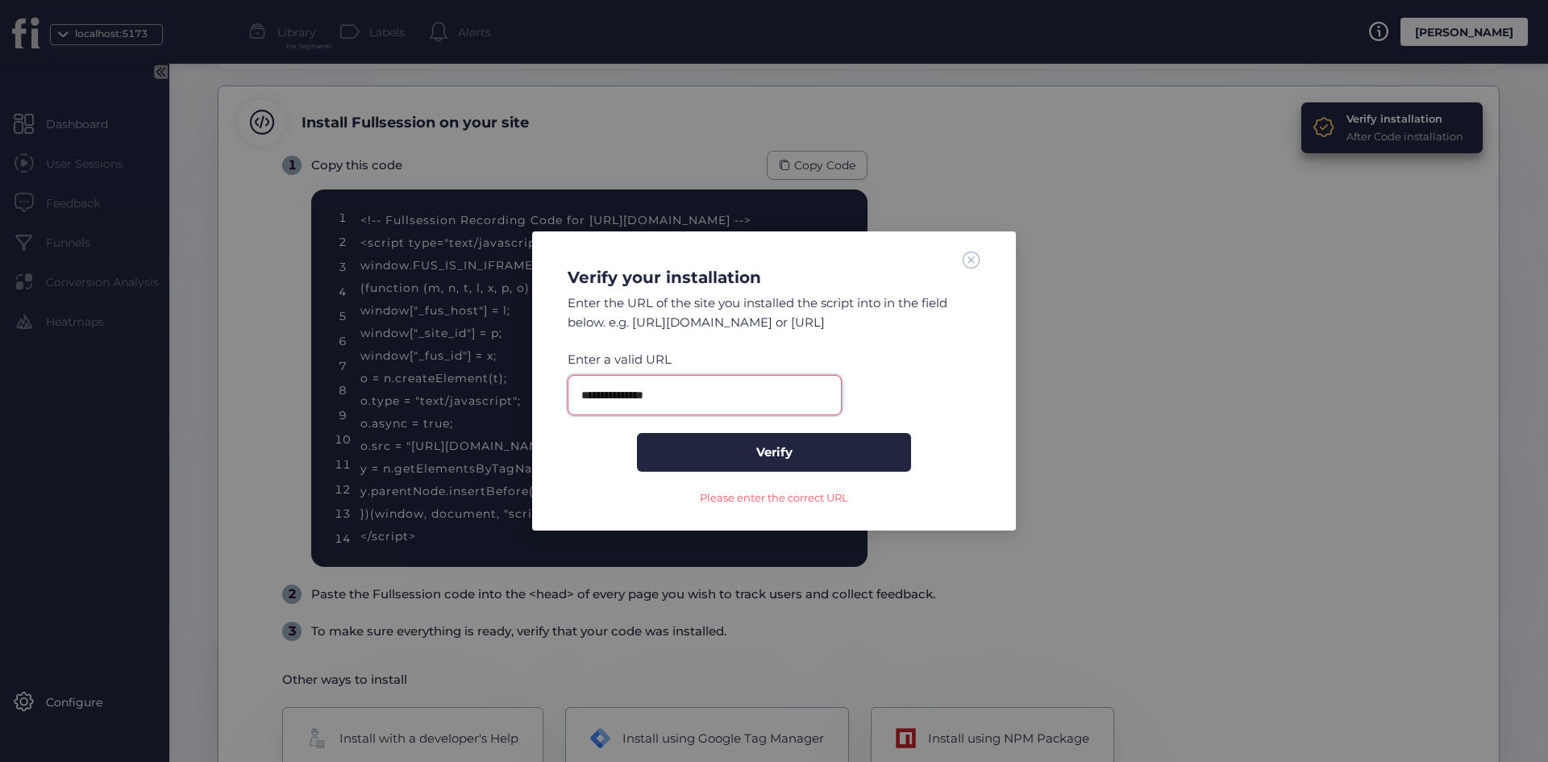
click at [624, 393] on input "**********" at bounding box center [705, 395] width 274 height 40
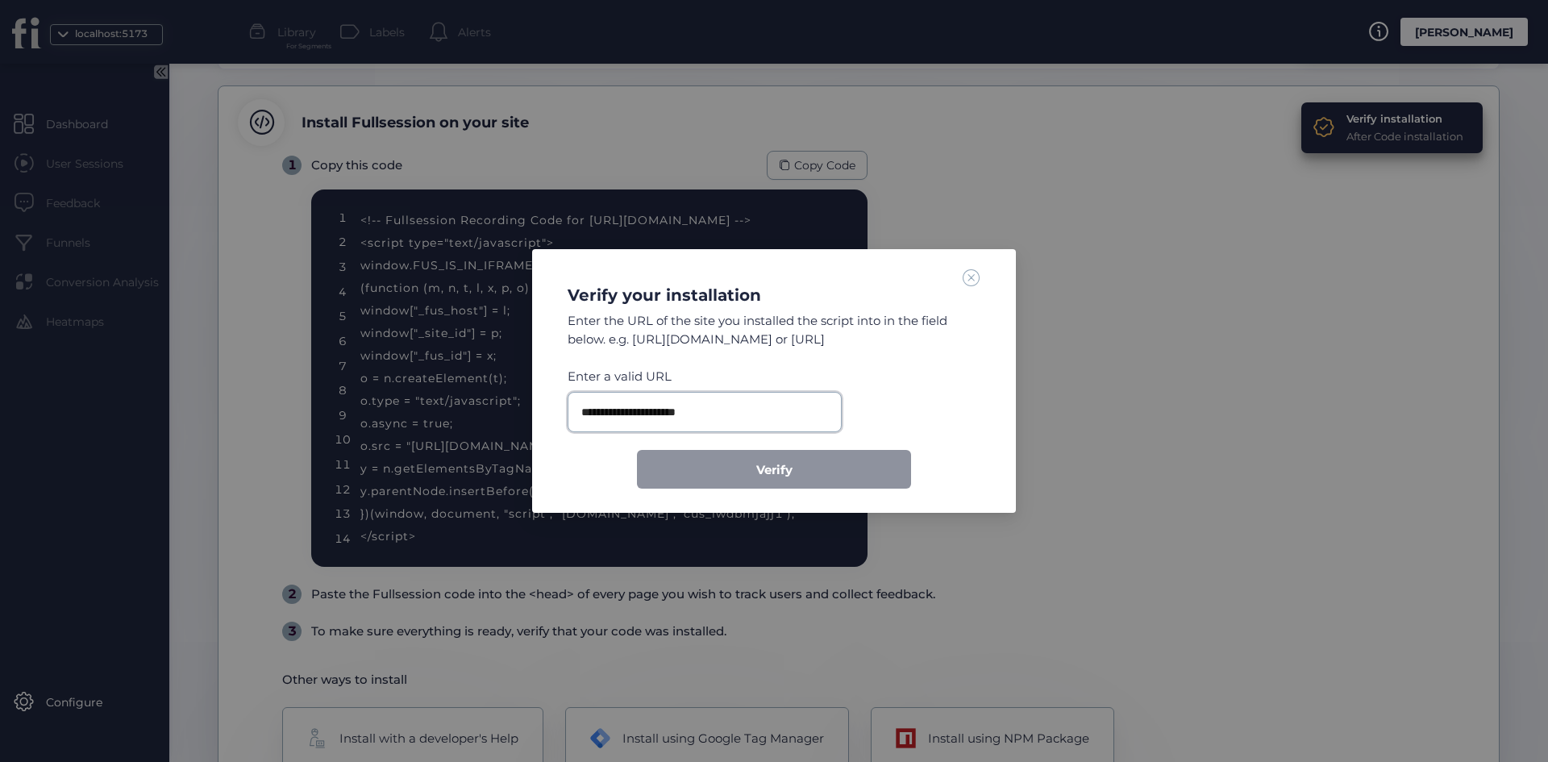
drag, startPoint x: 612, startPoint y: 405, endPoint x: 614, endPoint y: 418, distance: 13.1
click at [611, 406] on input "**********" at bounding box center [705, 412] width 274 height 40
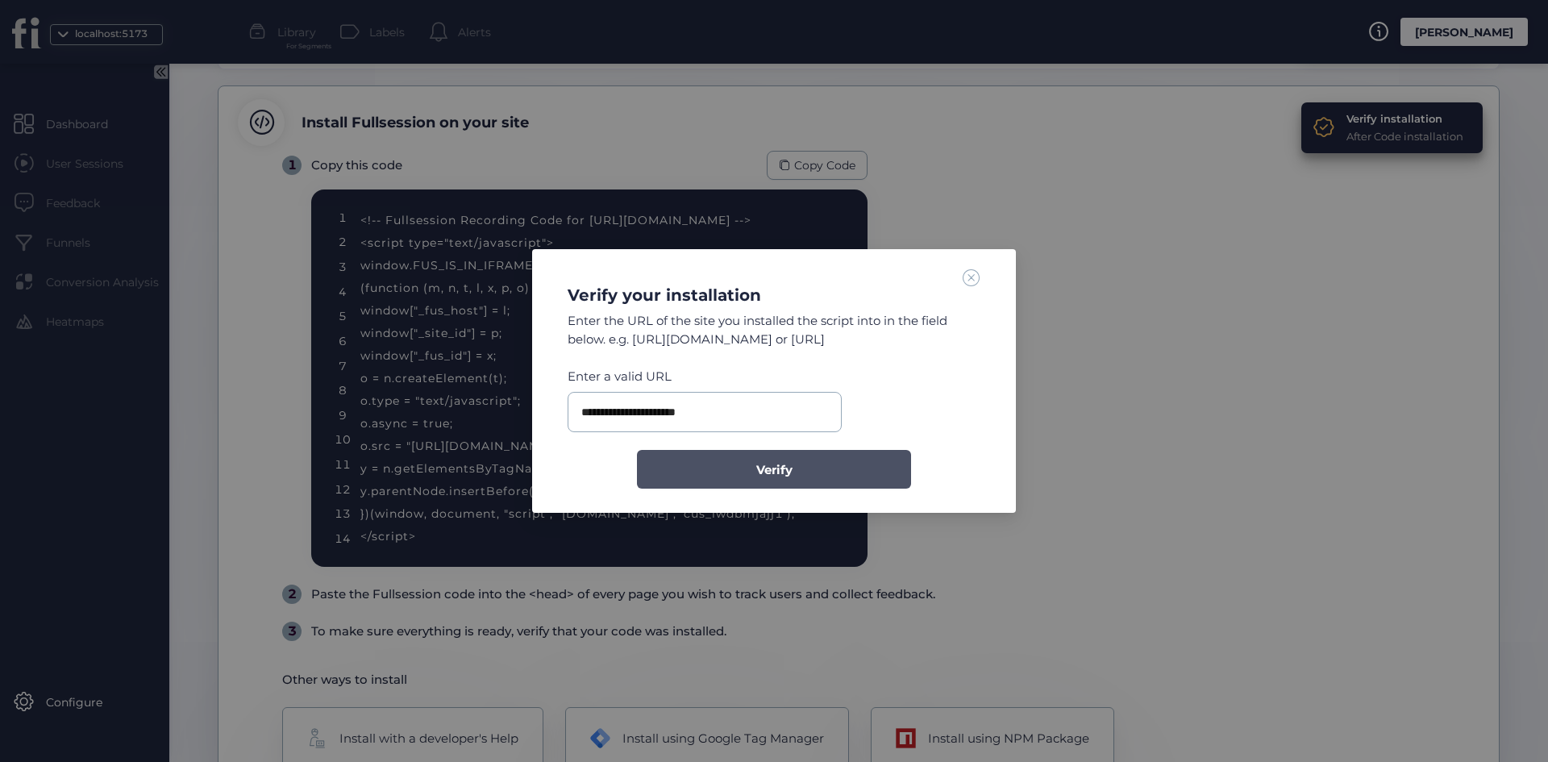
click at [771, 464] on span "Verify" at bounding box center [774, 469] width 36 height 19
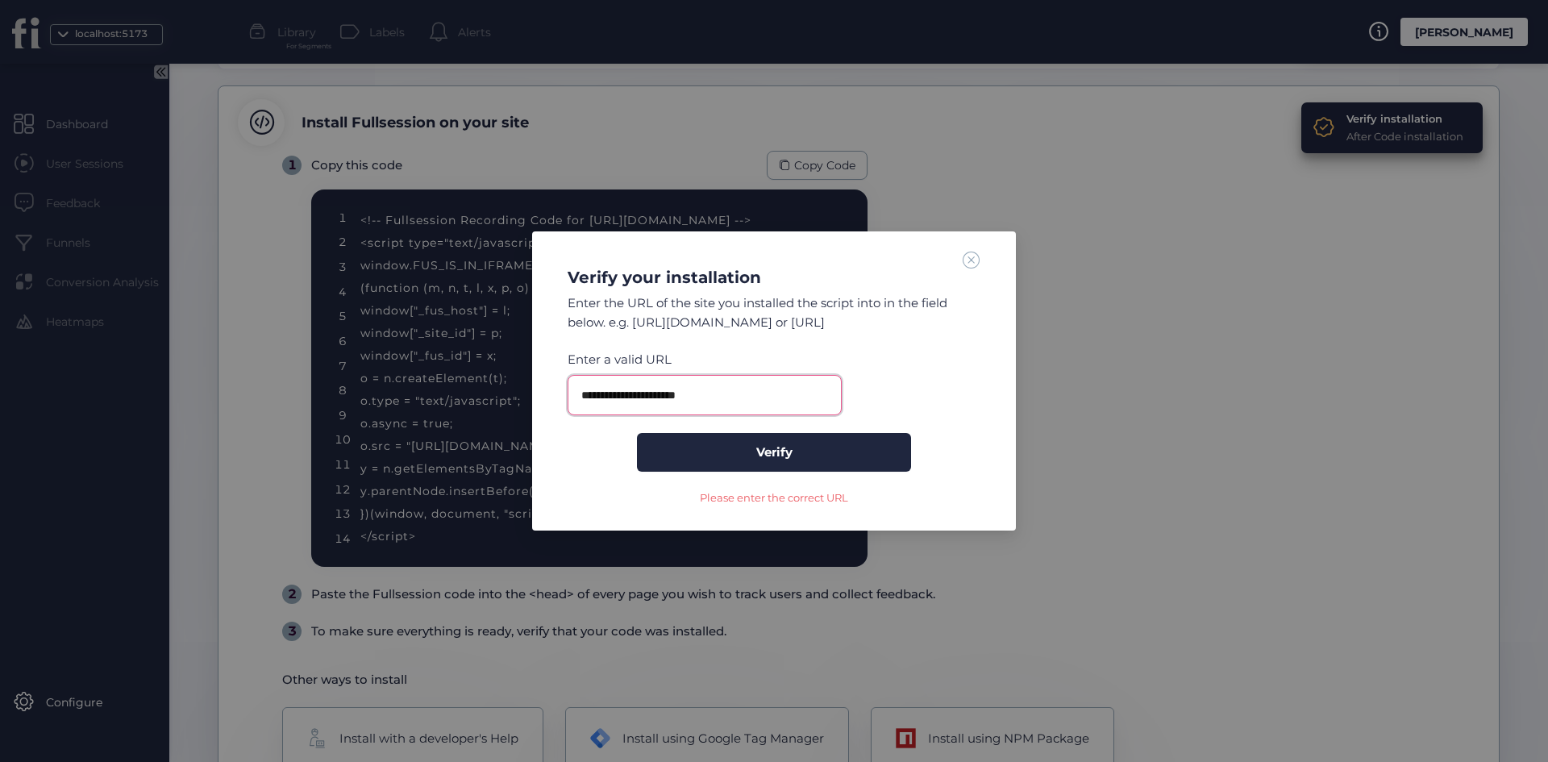
click at [638, 394] on input "**********" at bounding box center [705, 395] width 274 height 40
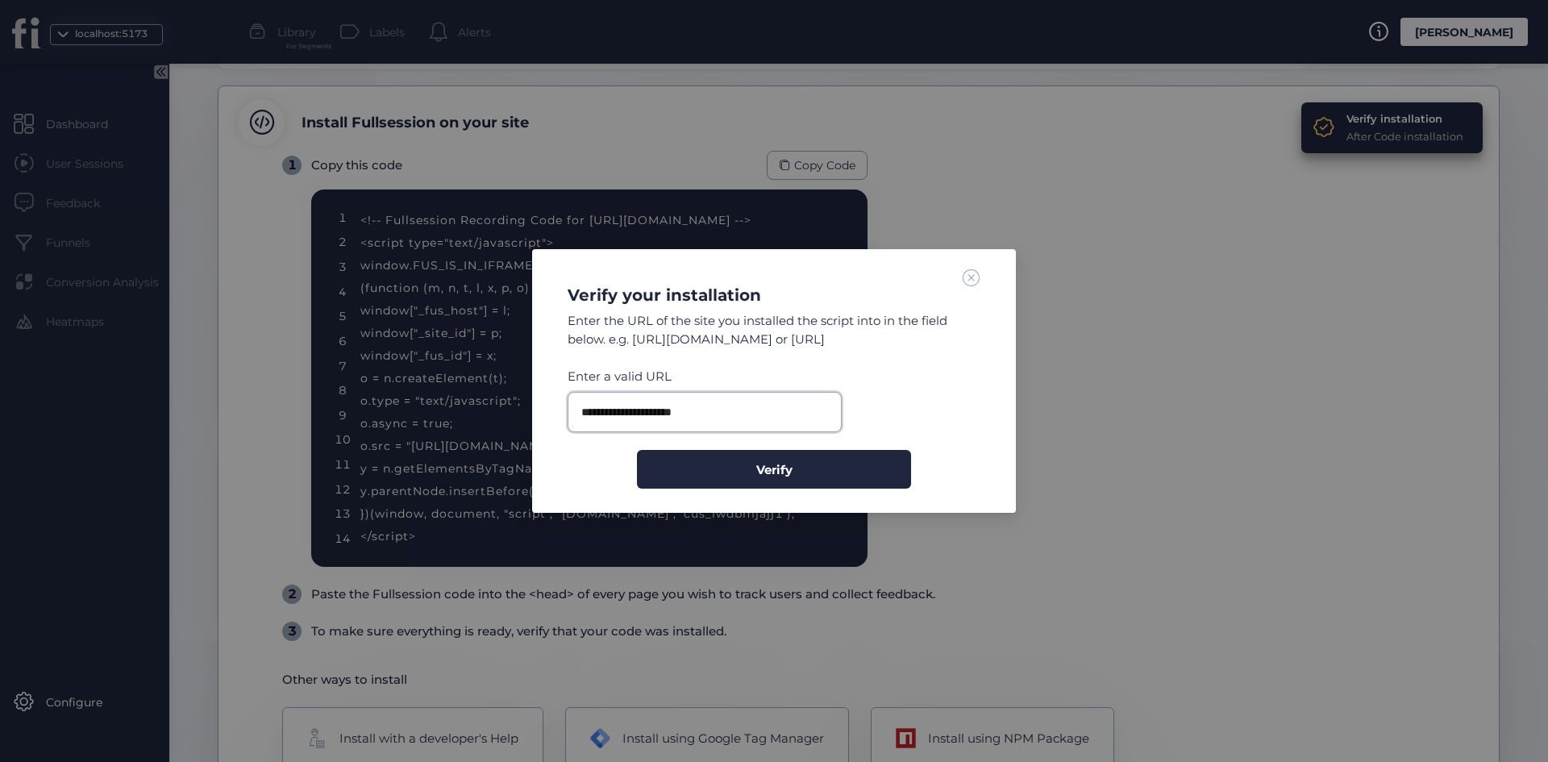
click at [735, 416] on input "**********" at bounding box center [705, 412] width 274 height 40
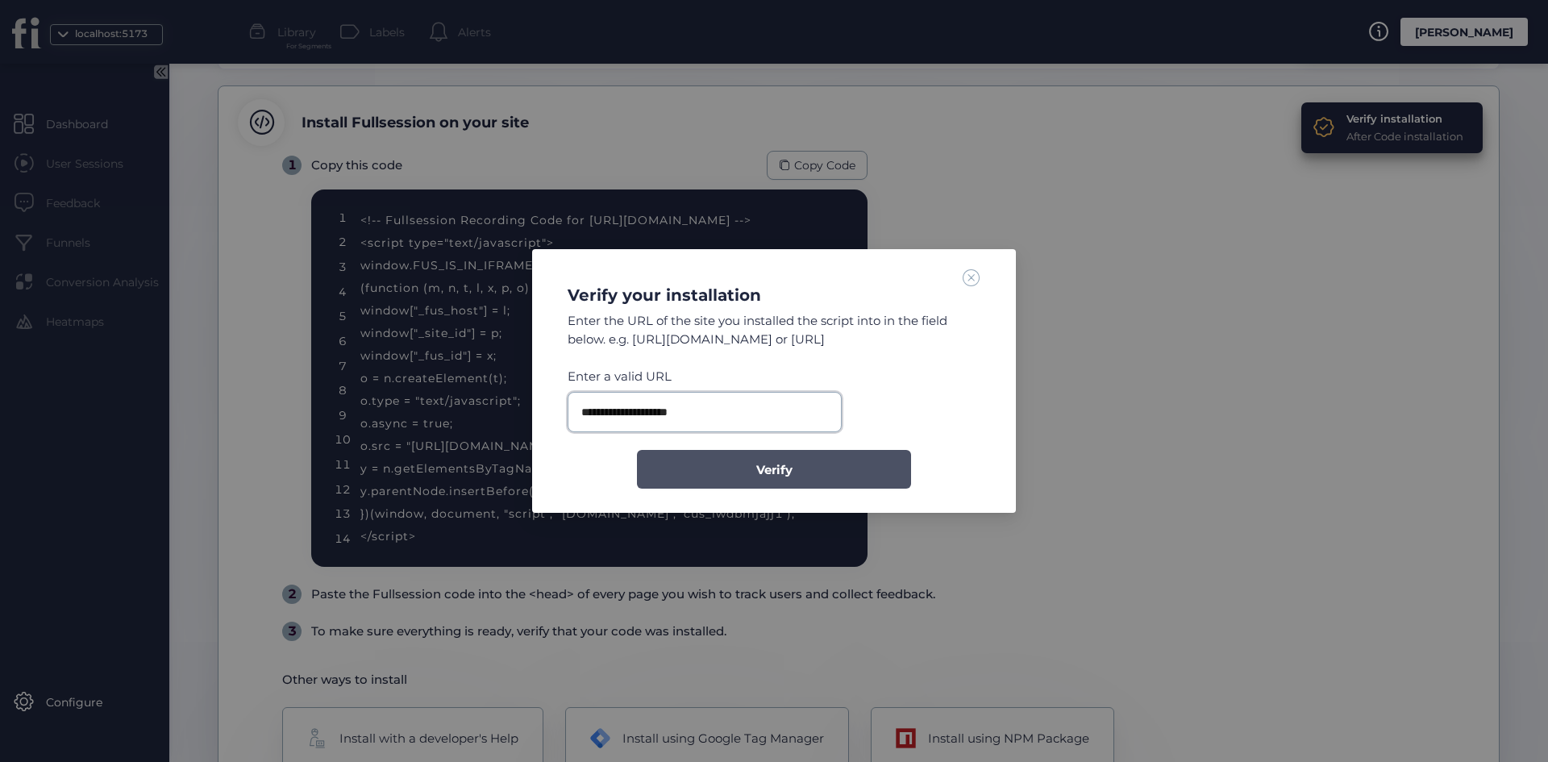
type input "**********"
click at [747, 462] on button "Verify" at bounding box center [774, 469] width 274 height 39
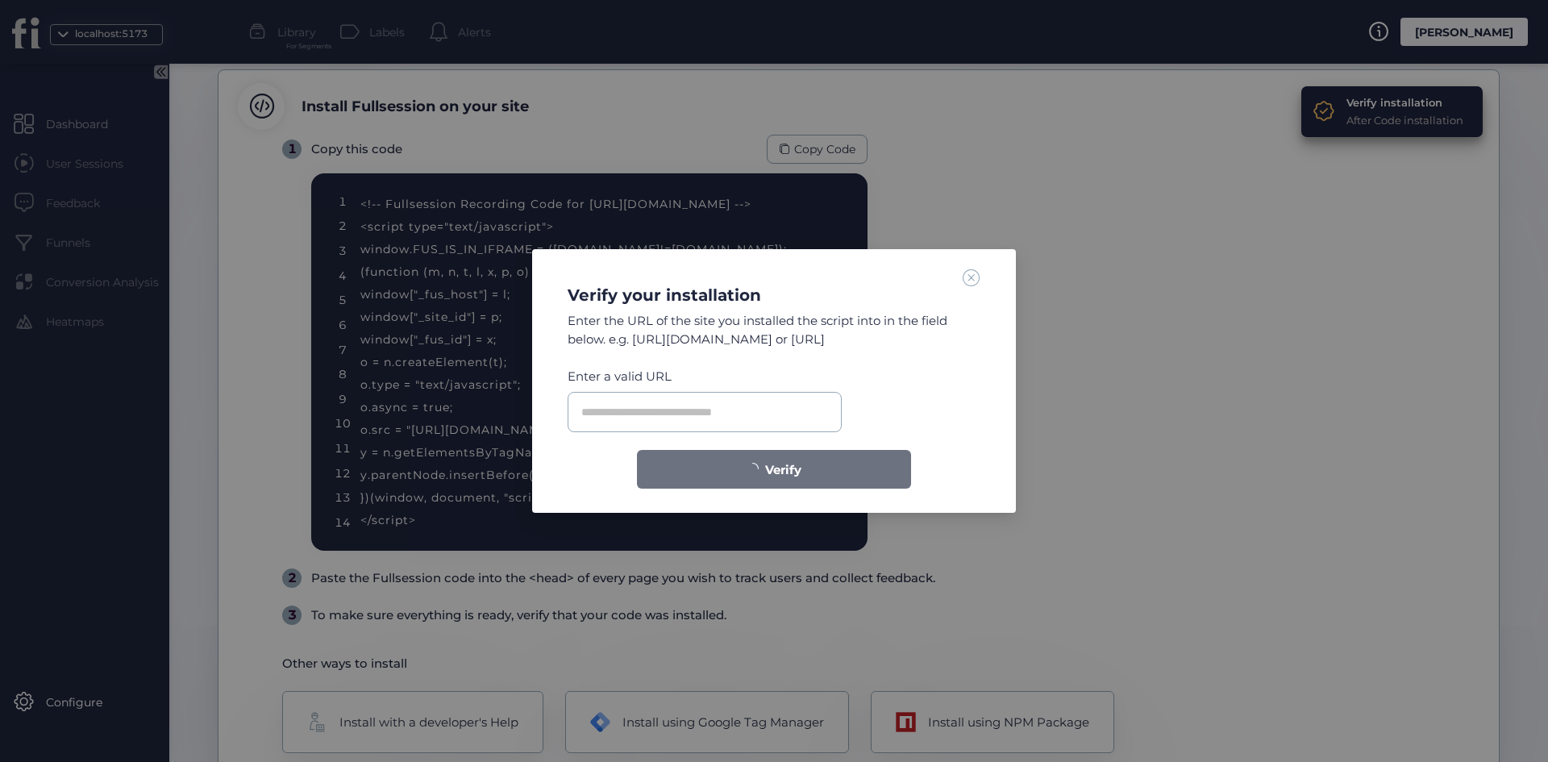
click at [718, 427] on nz-modal-container "Verify your installation Enter the URL of the site you installed the script int…" at bounding box center [774, 381] width 1548 height 762
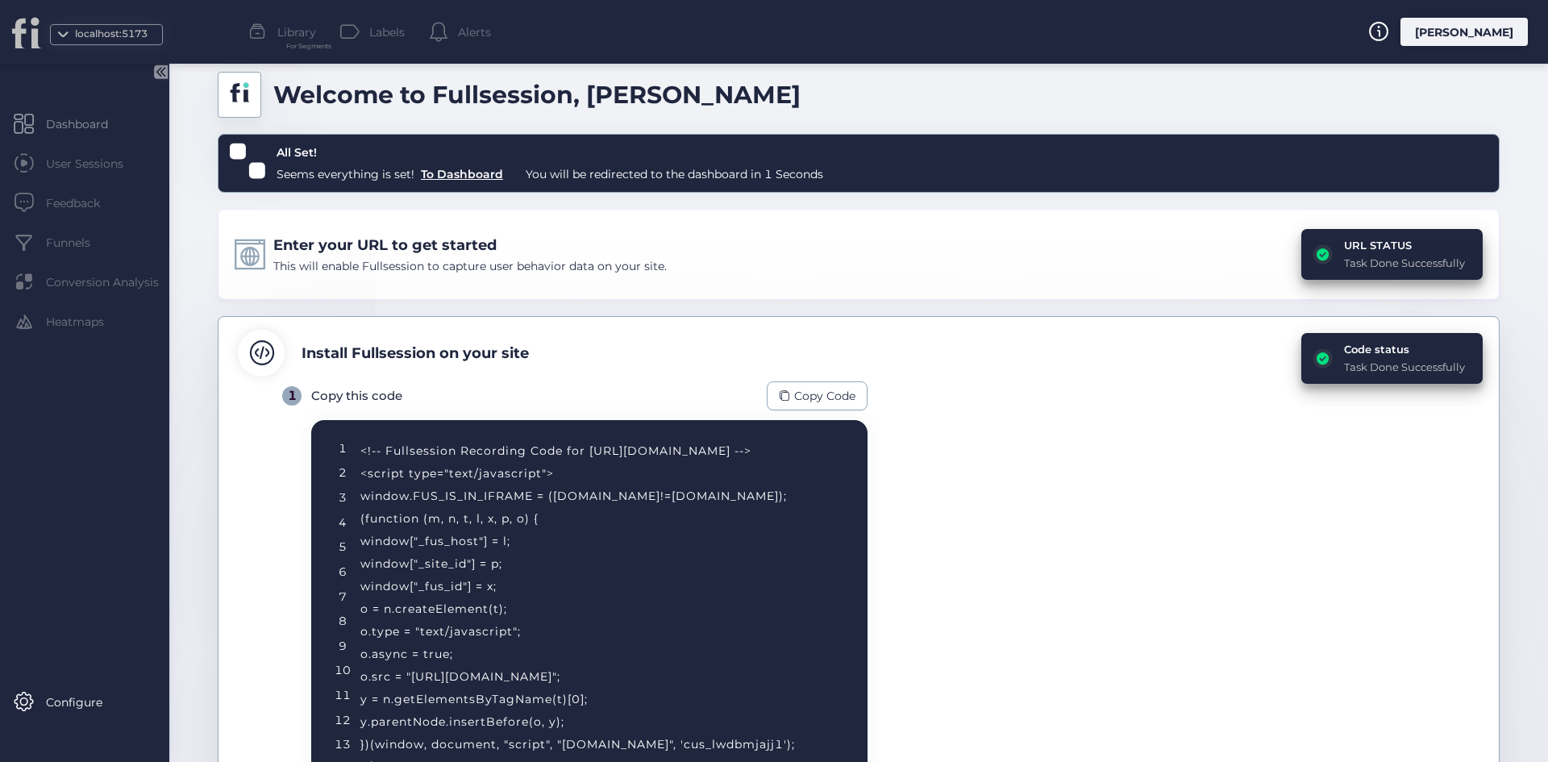
scroll to position [269, 0]
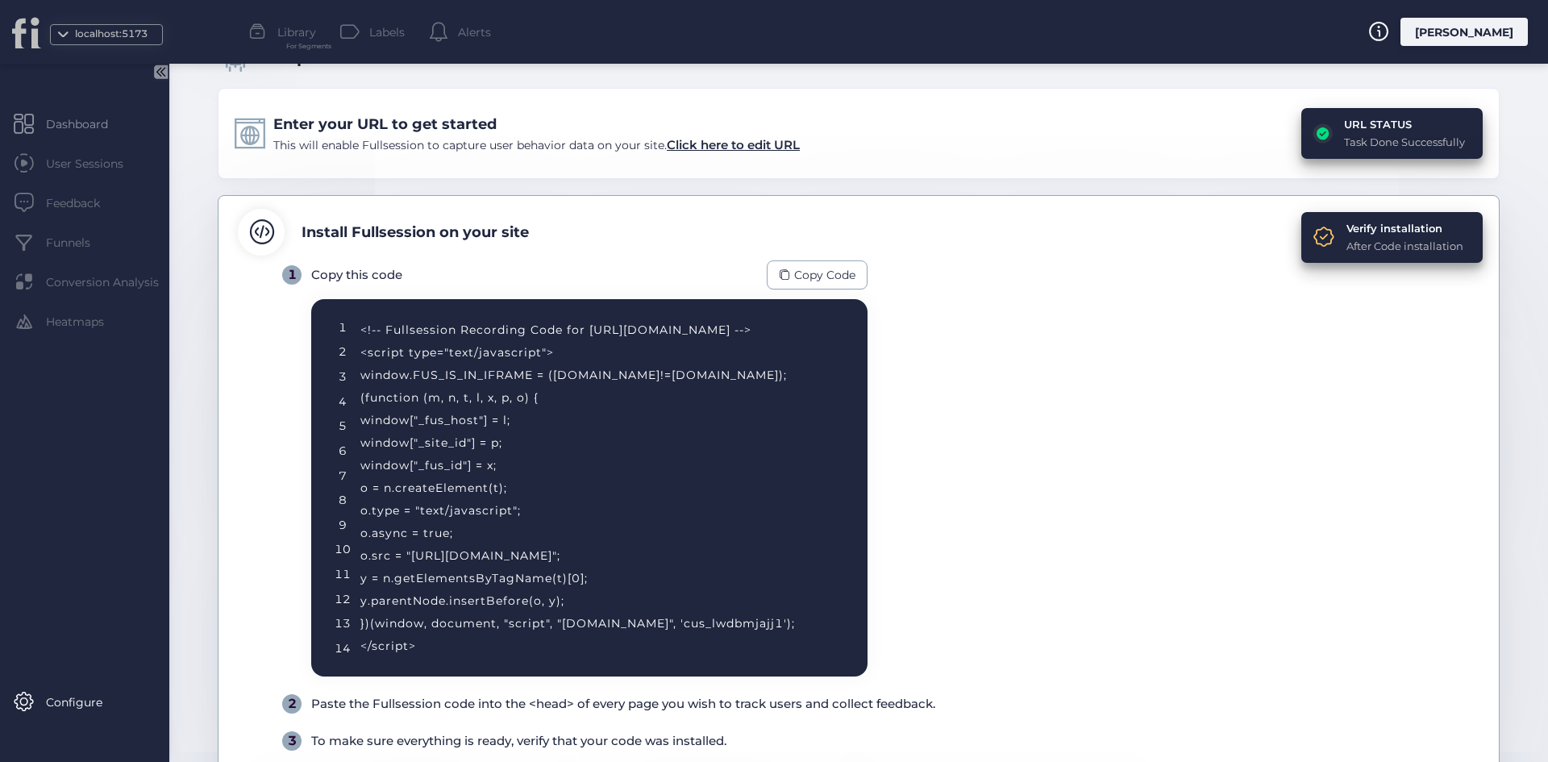
scroll to position [11, 0]
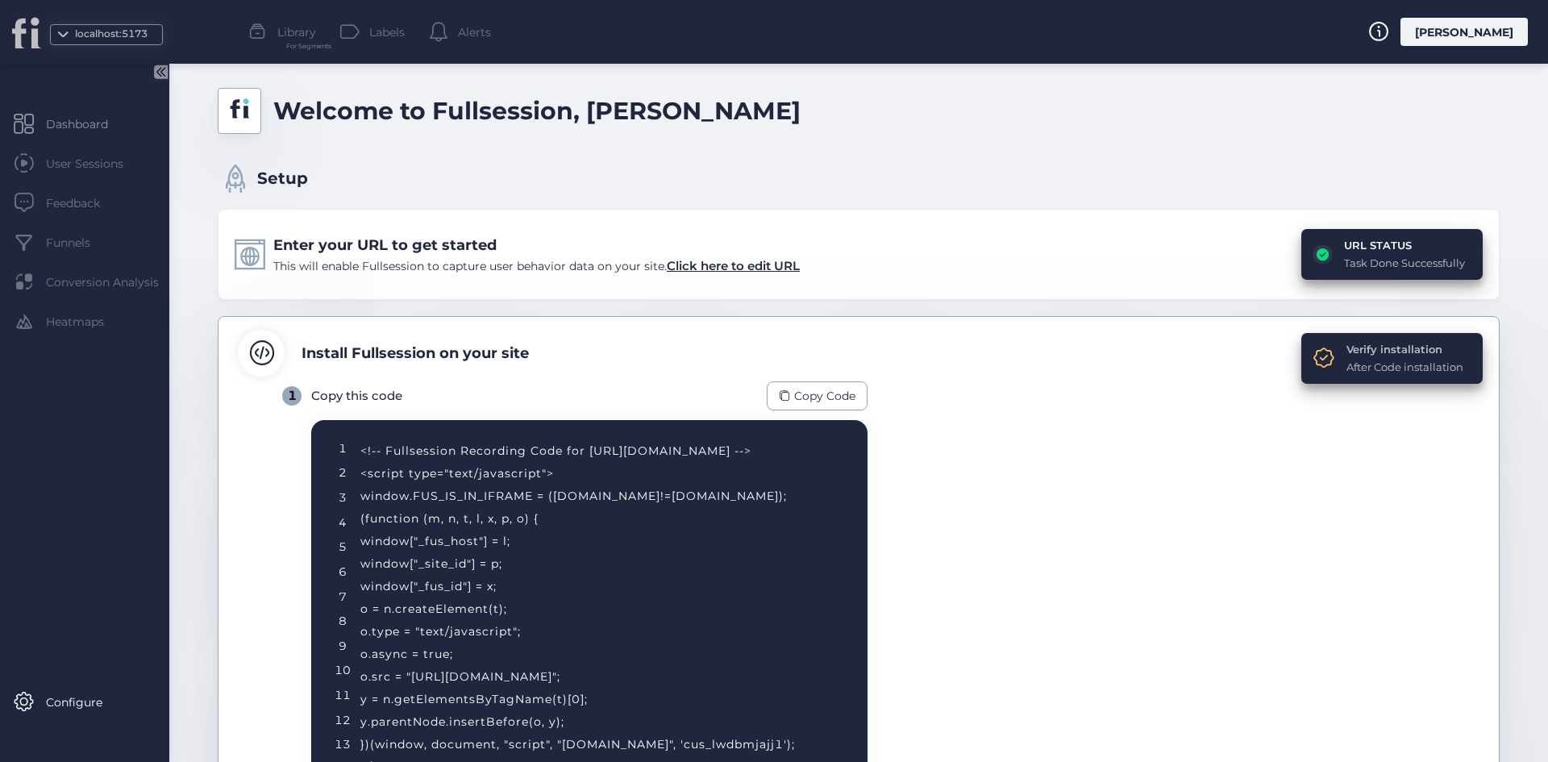
click at [1389, 345] on div "Verify installation" at bounding box center [1405, 349] width 117 height 16
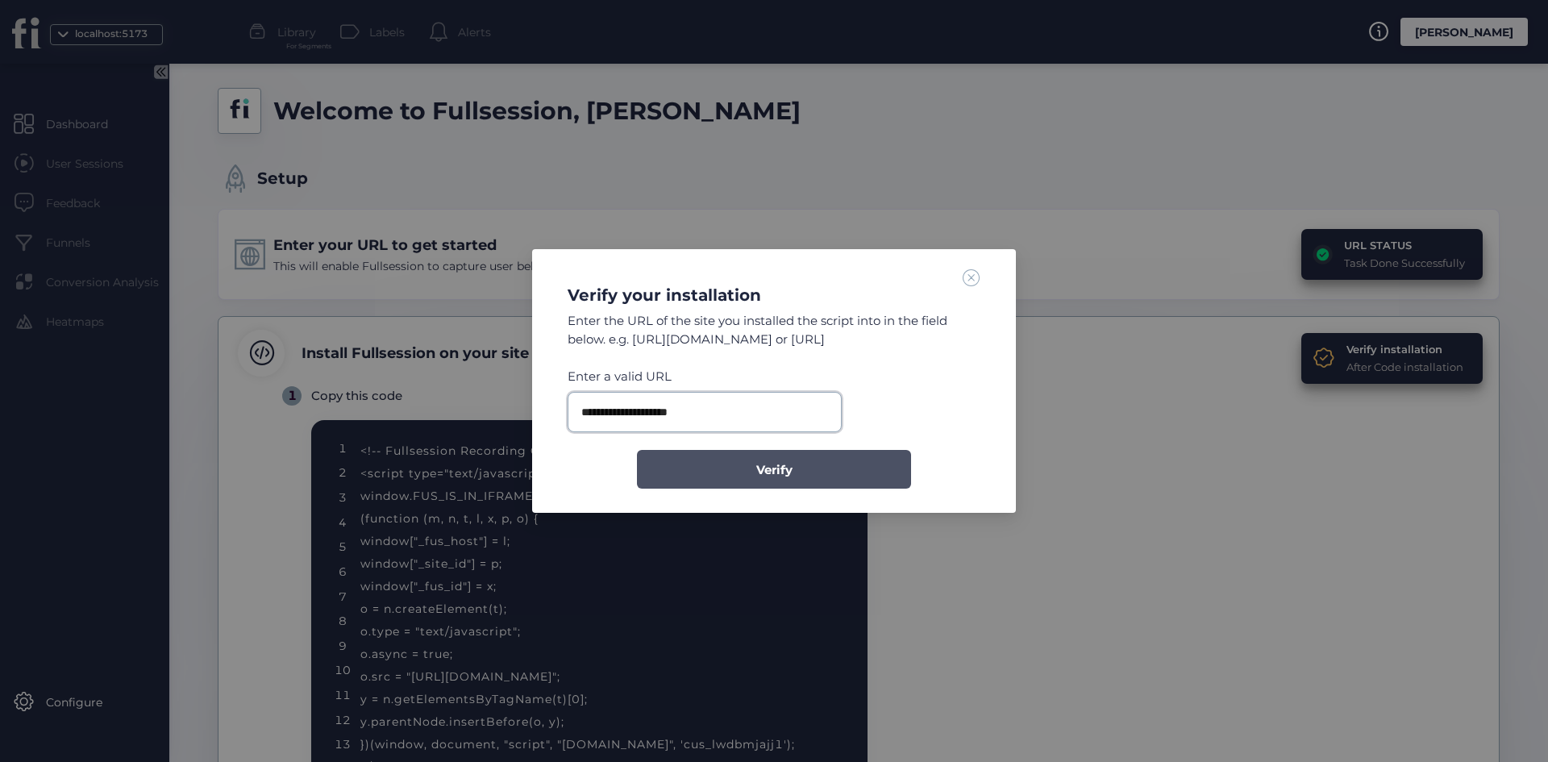
type input "**********"
click at [764, 466] on span "Verify" at bounding box center [774, 469] width 36 height 19
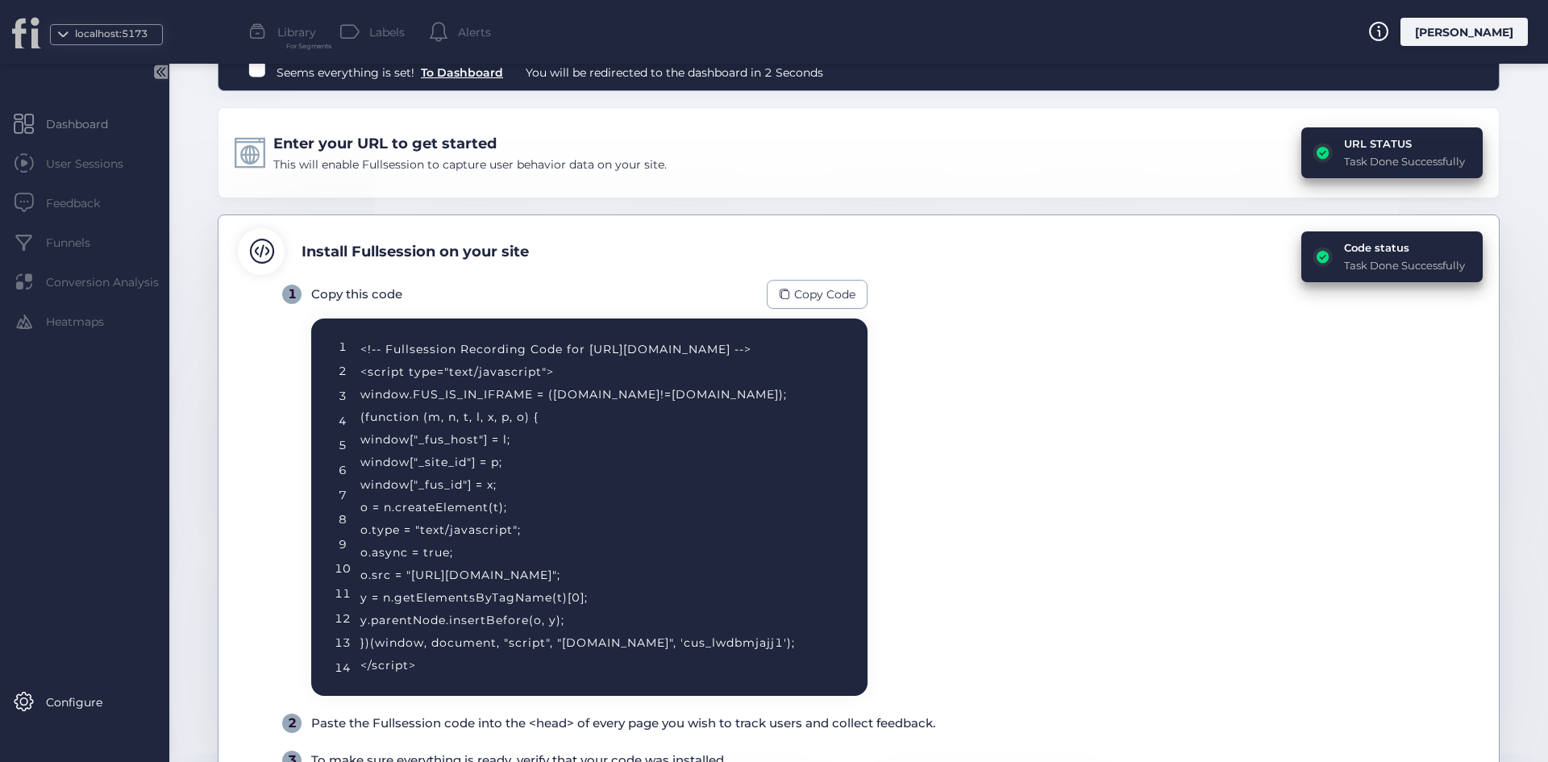
scroll to position [0, 0]
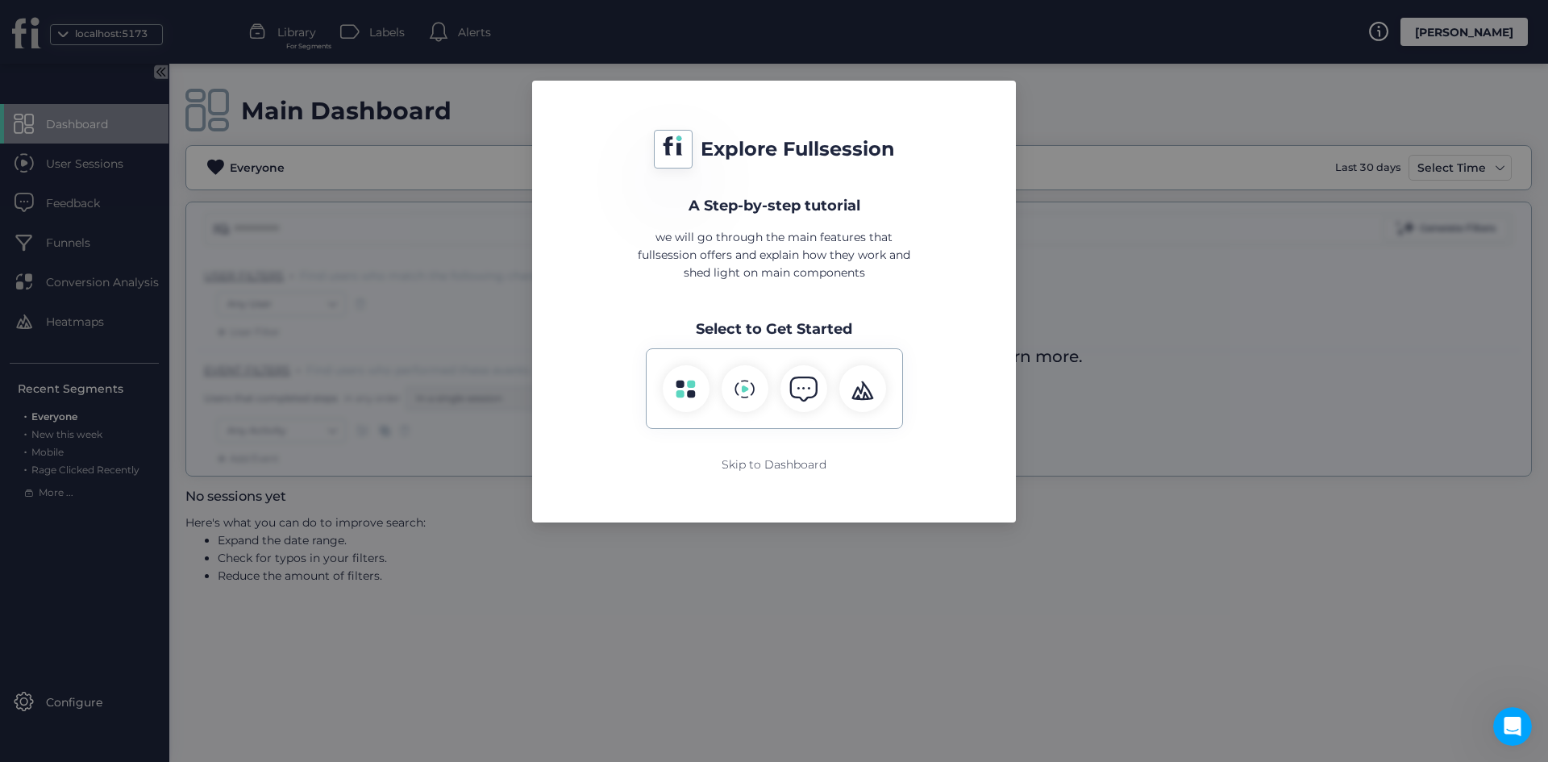
drag, startPoint x: 1060, startPoint y: 265, endPoint x: 1052, endPoint y: 245, distance: 21.7
click at [1060, 260] on nz-modal-container "Explore Fullsession A Step-by-step tutorial we will go through the main feature…" at bounding box center [774, 381] width 1548 height 762
drag, startPoint x: 763, startPoint y: 478, endPoint x: 764, endPoint y: 465, distance: 13.0
click at [763, 474] on div "Explore Fullsession A Step-by-step tutorial we will go through the main feature…" at bounding box center [774, 301] width 445 height 403
click at [764, 463] on div "Skip to Dashboard" at bounding box center [774, 465] width 105 height 18
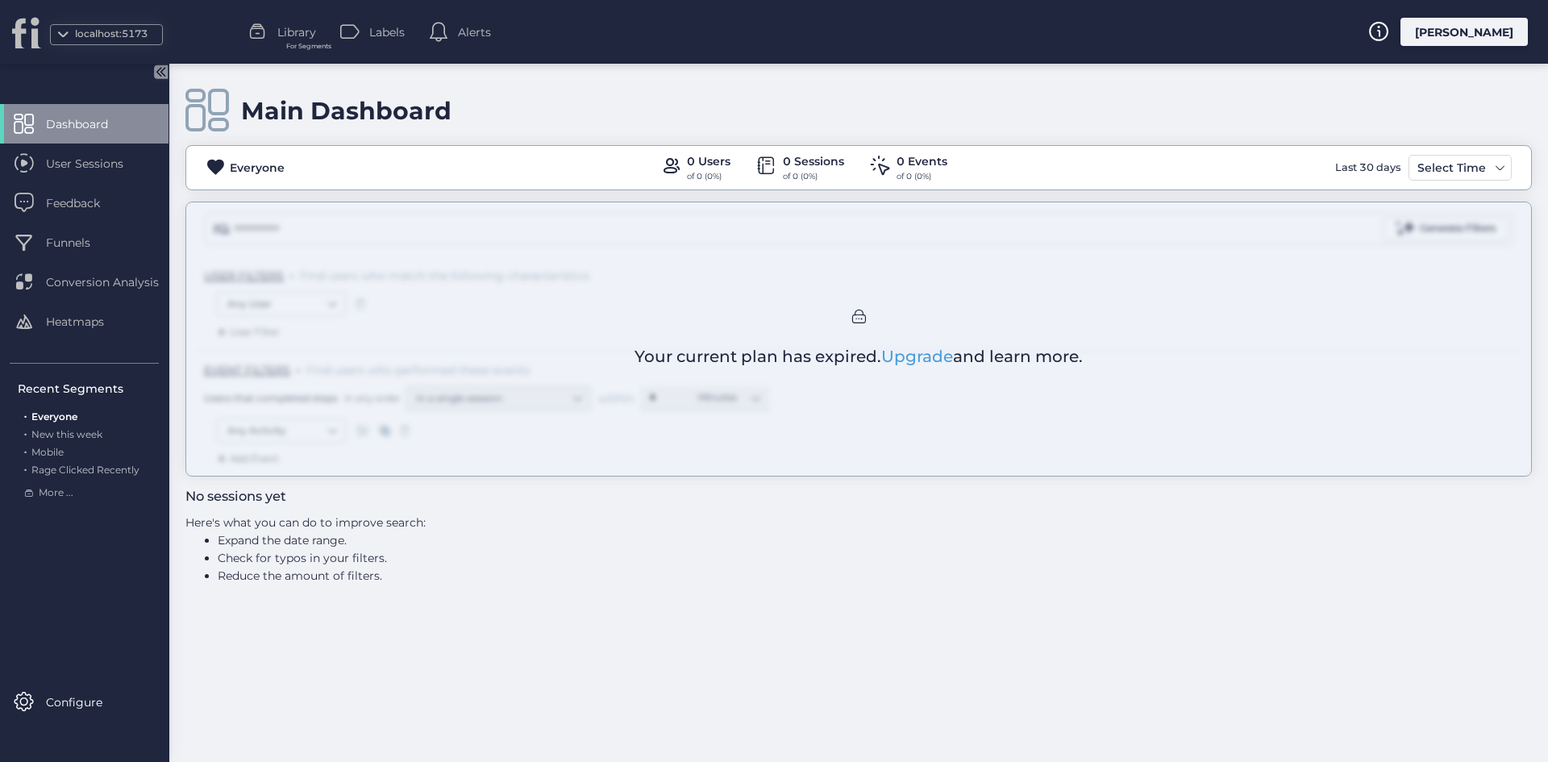
click at [339, 585] on div "Main Dashboard Everyone 0 Users of 0 (0%) 0 Sessions of 0 (0%) 0 Events of 0 (0…" at bounding box center [858, 413] width 1379 height 698
drag, startPoint x: 339, startPoint y: 585, endPoint x: 1140, endPoint y: 219, distance: 881.5
click at [350, 579] on div "Main Dashboard Everyone 0 Users of 0 (0%) 0 Sessions of 0 (0%) 0 Events of 0 (0…" at bounding box center [858, 413] width 1379 height 698
click at [1505, 29] on div "[PERSON_NAME]" at bounding box center [1464, 32] width 127 height 28
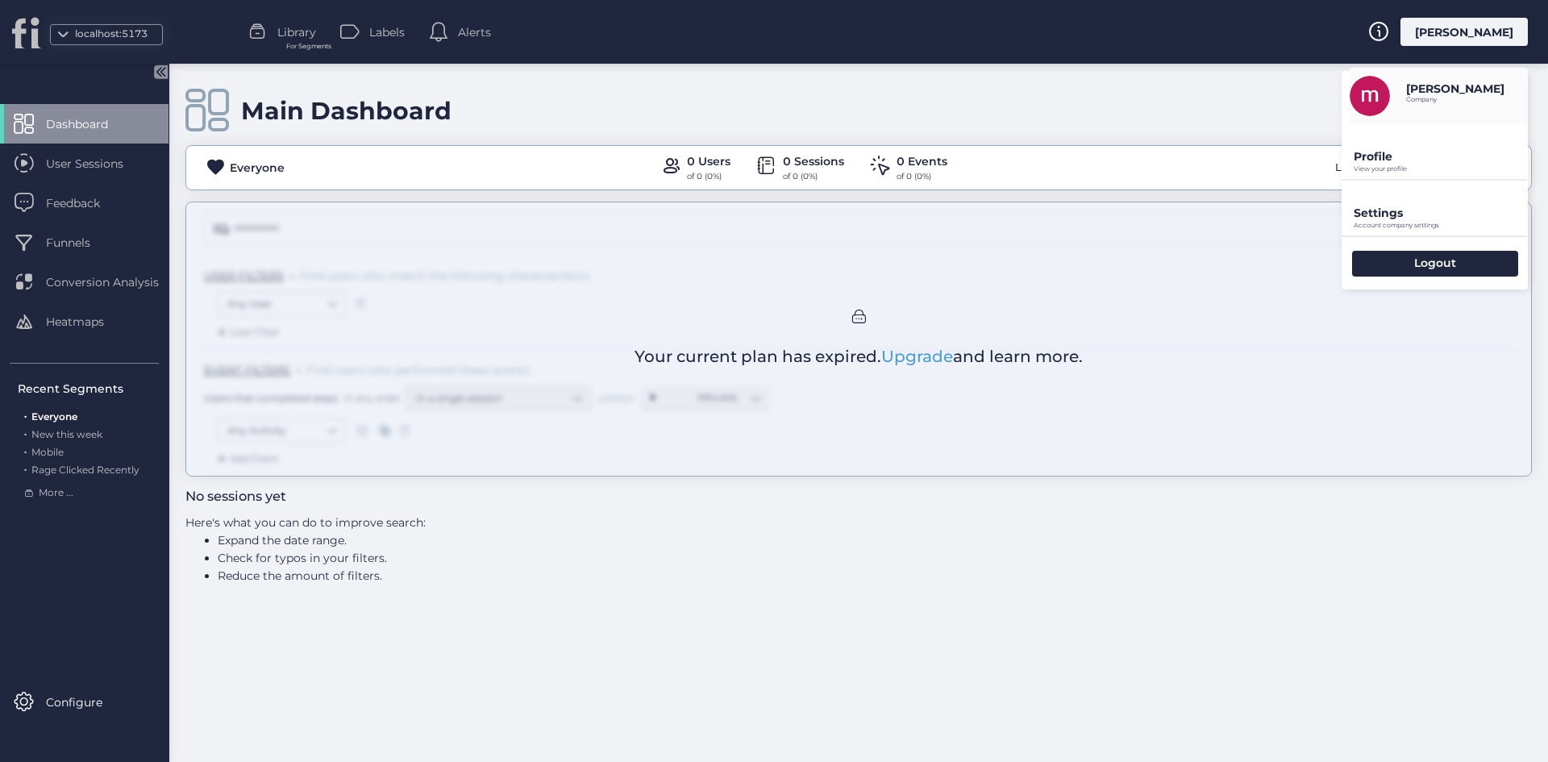
click at [1422, 194] on div "Settings Account company settings" at bounding box center [1435, 208] width 186 height 55
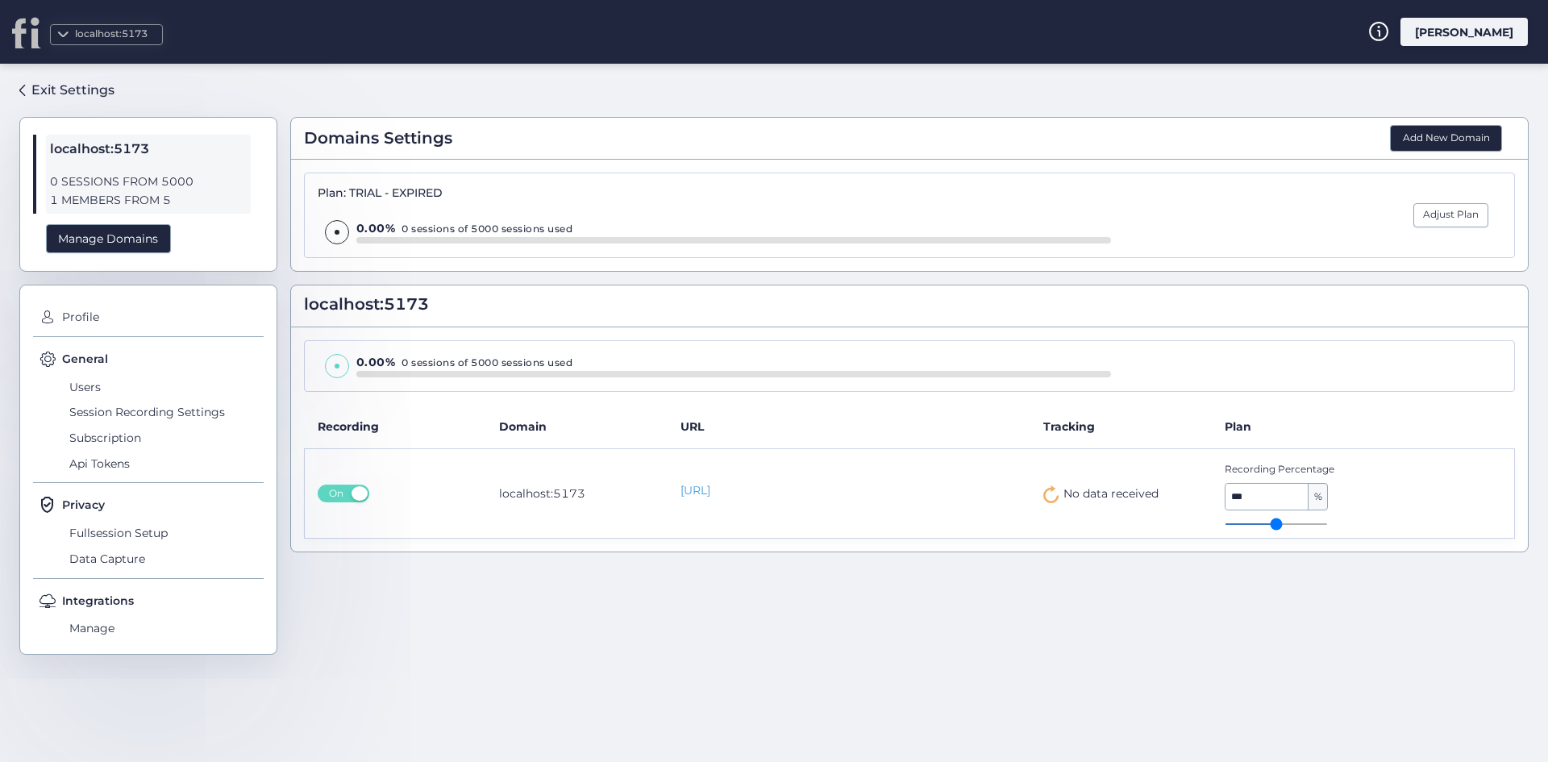
click at [535, 485] on td "localhost:5173" at bounding box center [576, 493] width 181 height 90
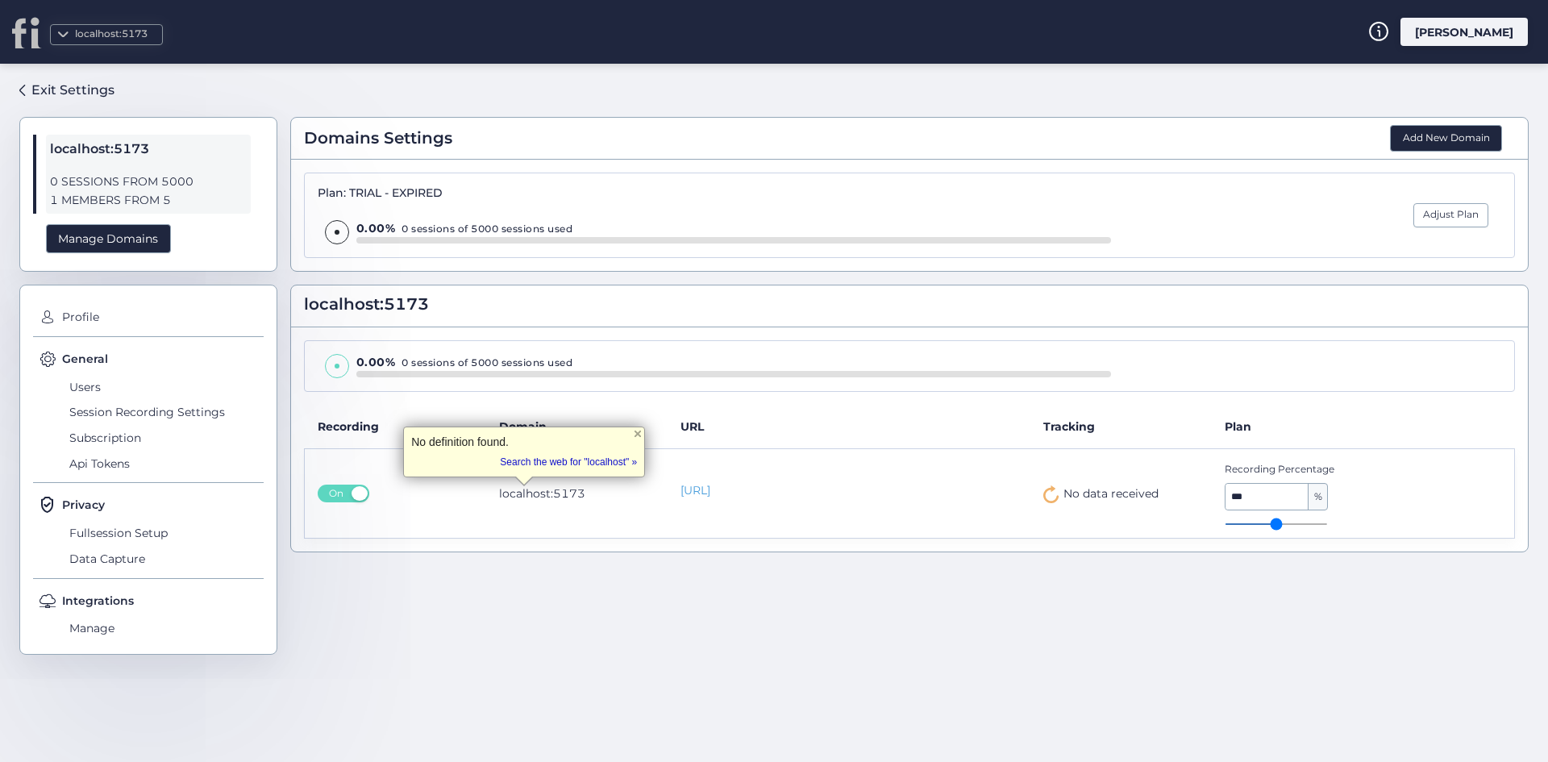
click at [1252, 394] on div "0.00% 0 sessions of 5000 sessions used Recording Domain URL Tracking Plan On lo…" at bounding box center [909, 439] width 1237 height 224
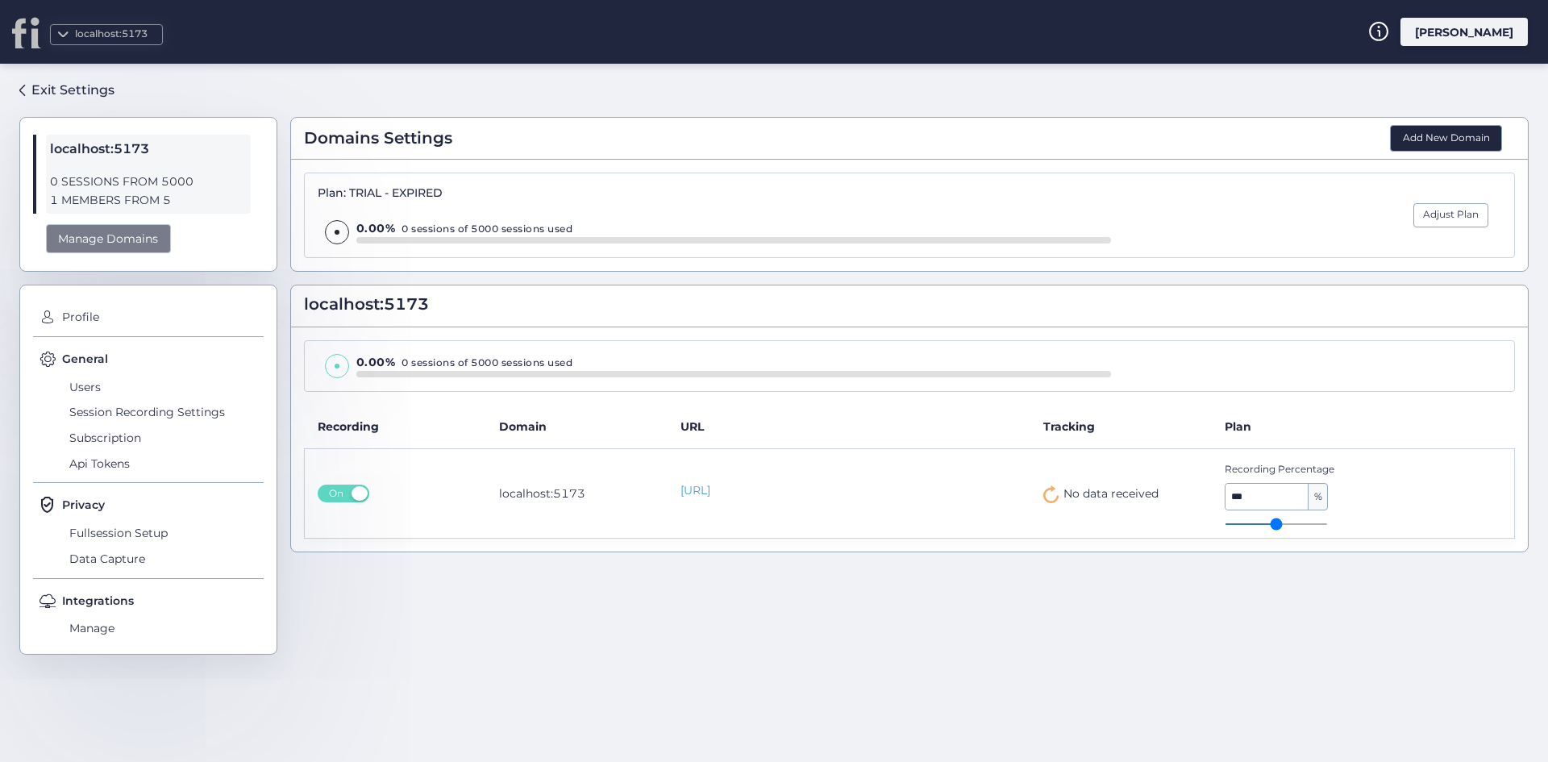
click at [109, 236] on div "Manage Domains" at bounding box center [108, 239] width 125 height 30
click at [113, 220] on div "localhost:5173 0 SESSIONS FROM 5000 1 MEMBERS FROM 5 Manage Domains" at bounding box center [148, 194] width 258 height 155
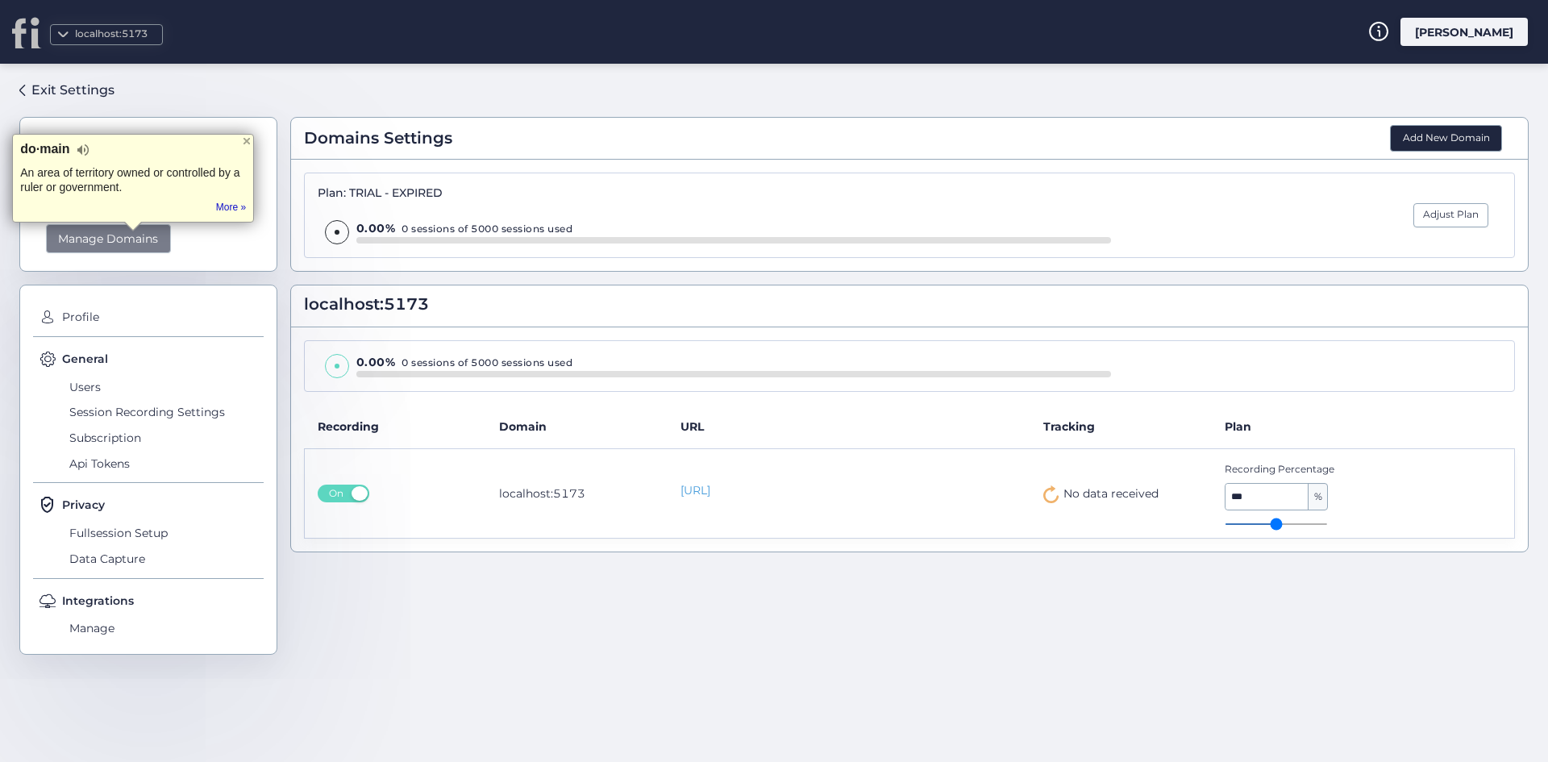
click at [106, 232] on div "Manage Domains" at bounding box center [108, 239] width 125 height 30
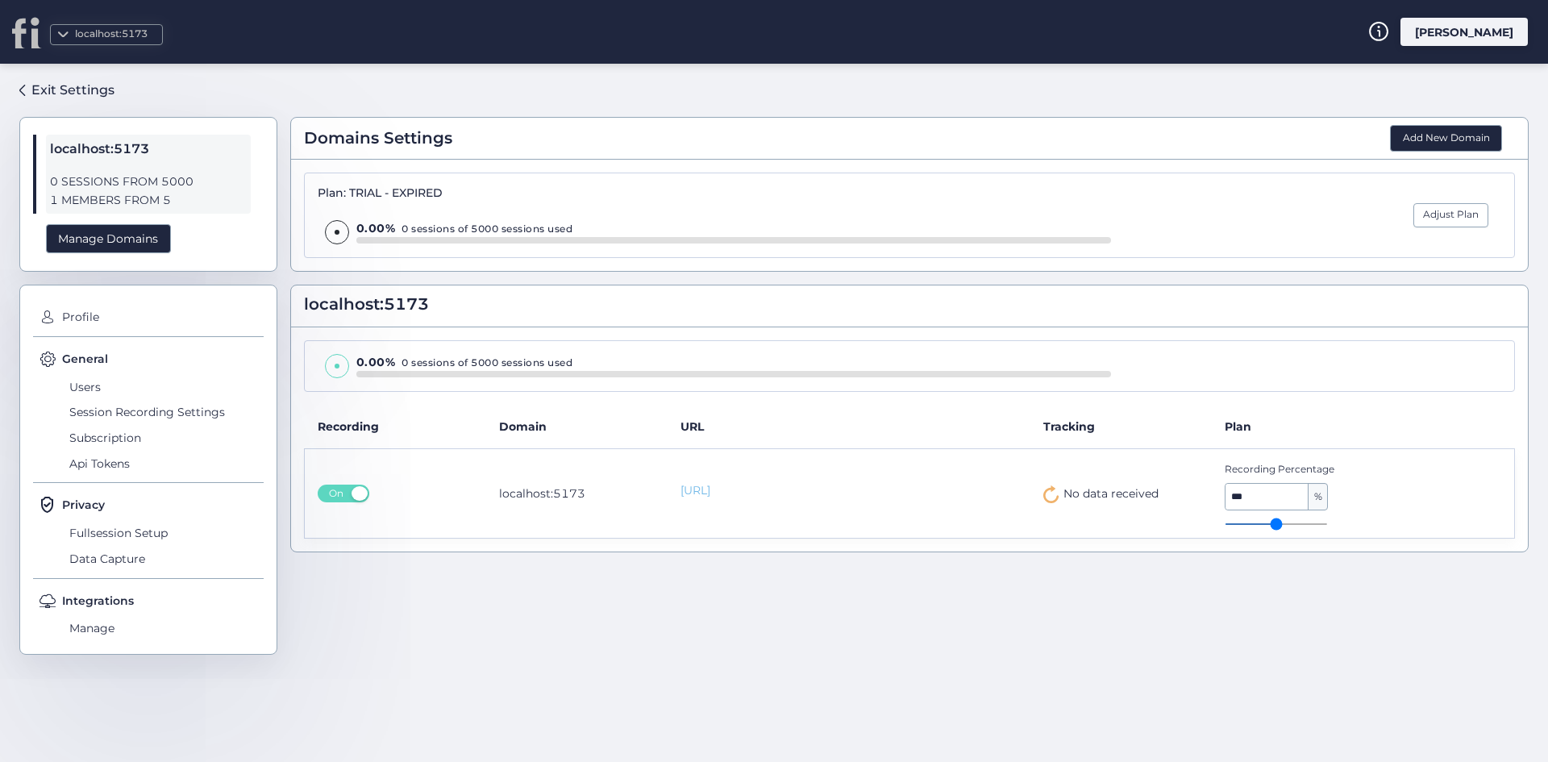
click at [785, 499] on link "http://localhost:5173/" at bounding box center [849, 490] width 337 height 17
click at [142, 388] on span "Users" at bounding box center [164, 387] width 198 height 26
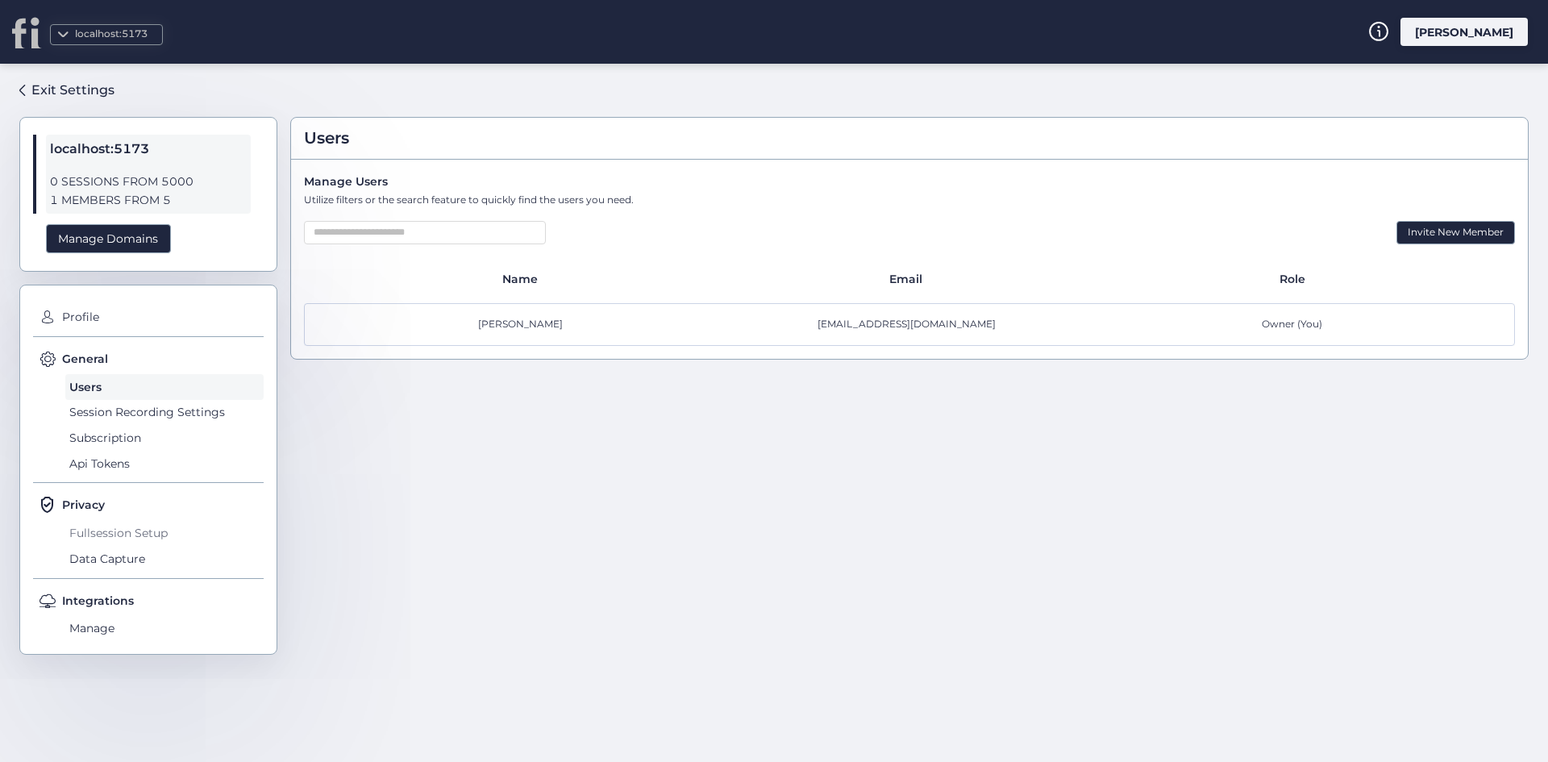
click at [148, 527] on span "Fullsession Setup" at bounding box center [164, 533] width 198 height 26
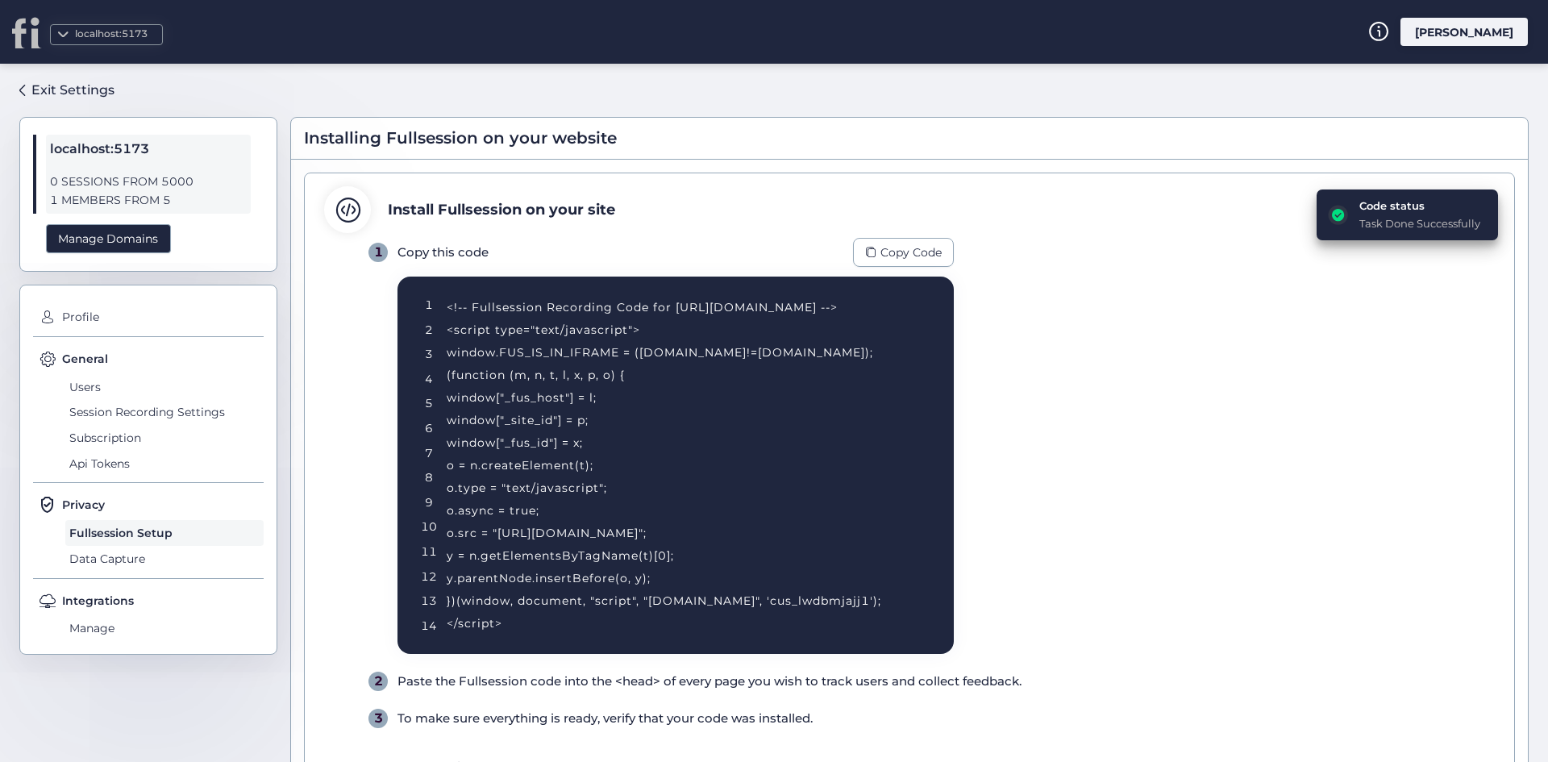
click at [1384, 208] on div "Code status" at bounding box center [1420, 206] width 121 height 16
click at [1386, 221] on div "Task Done Successfully" at bounding box center [1420, 223] width 121 height 16
click at [850, 606] on div "<!-- Fullsession Recording Code for http://fullsession.io/ --> <script type="te…" at bounding box center [681, 465] width 468 height 339
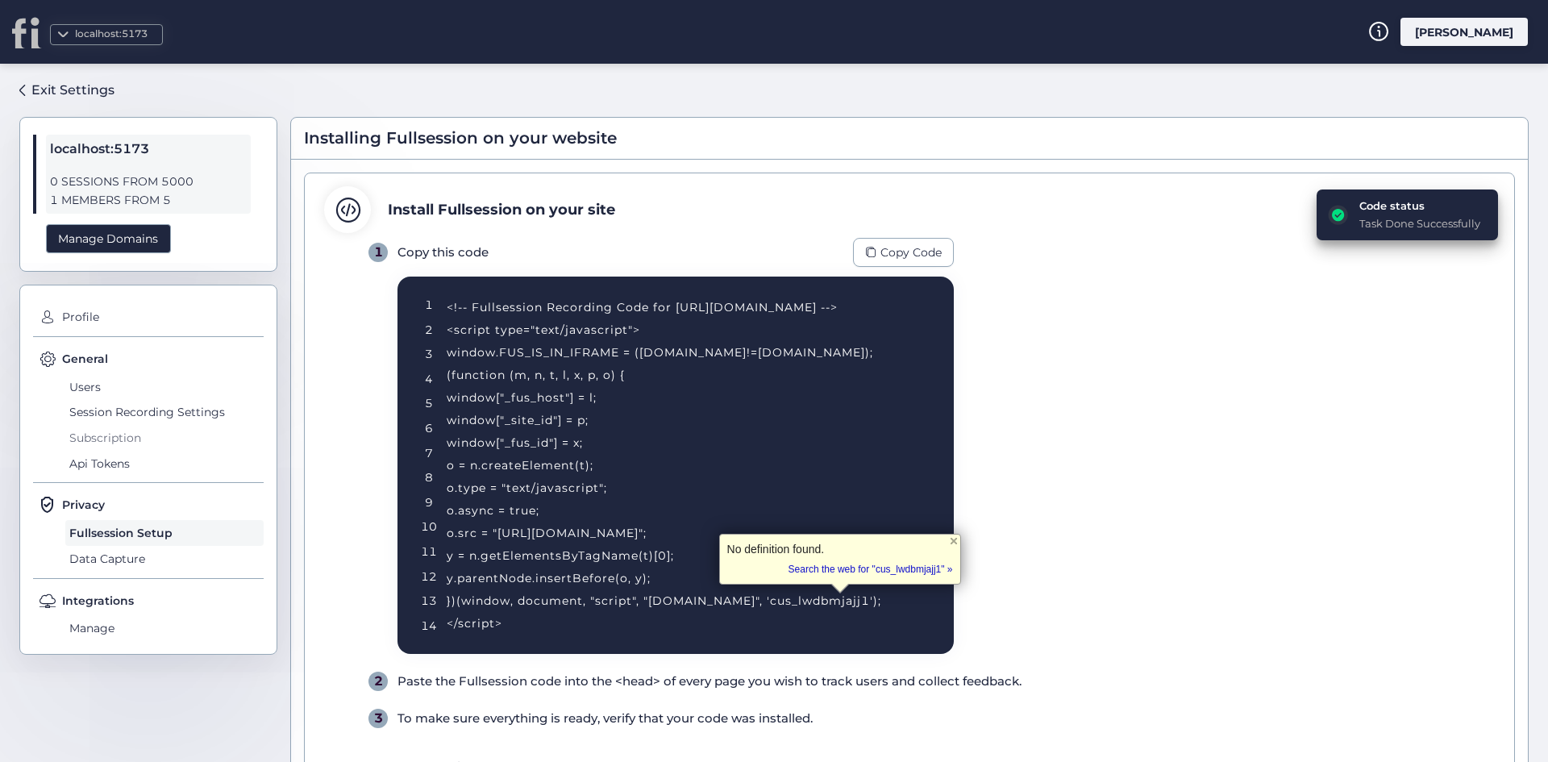
click at [186, 425] on span "Subscription" at bounding box center [164, 438] width 198 height 26
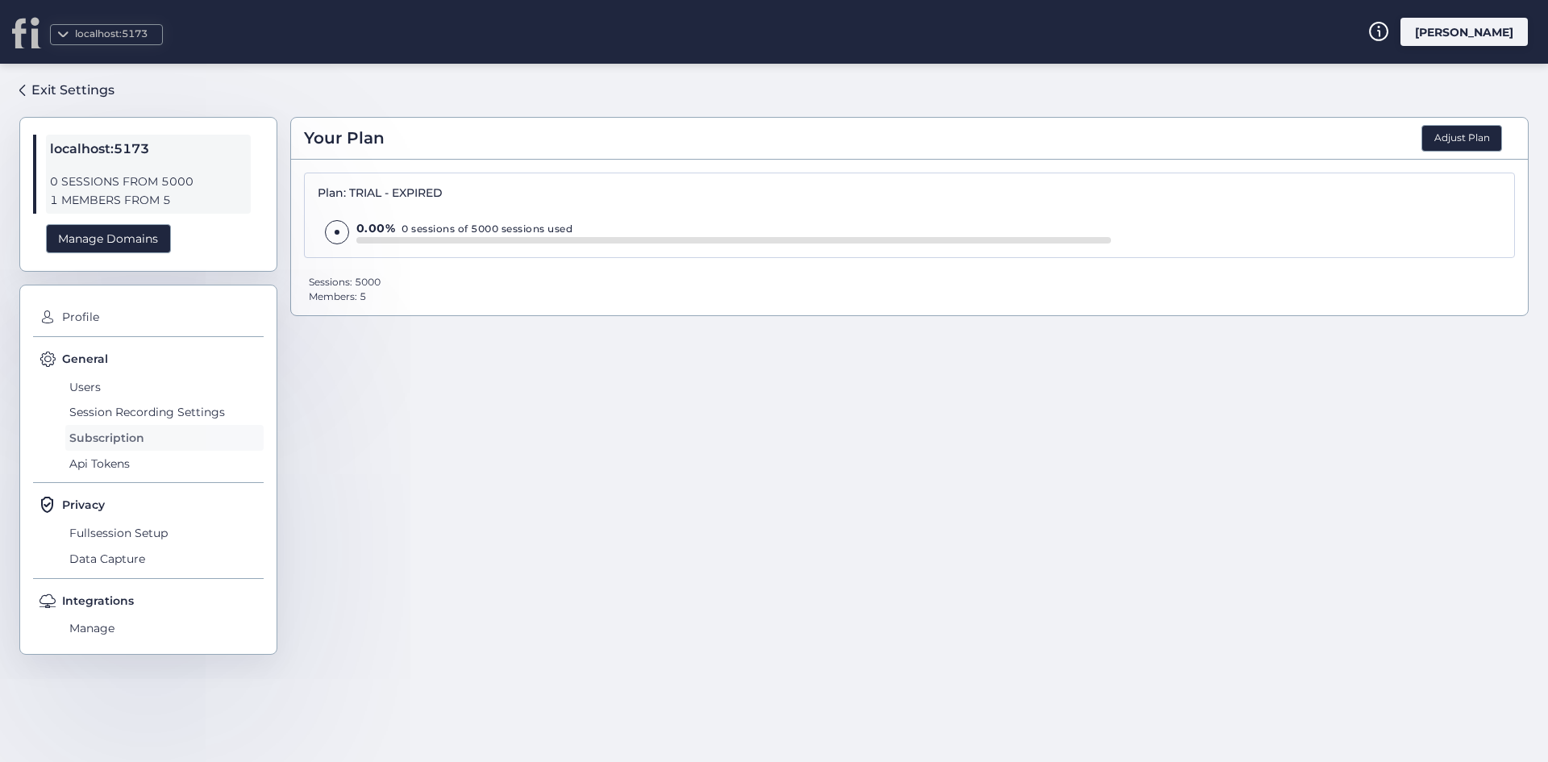
drag, startPoint x: 161, startPoint y: 401, endPoint x: 163, endPoint y: 429, distance: 28.3
click at [161, 402] on span "Session Recording Settings" at bounding box center [164, 413] width 198 height 26
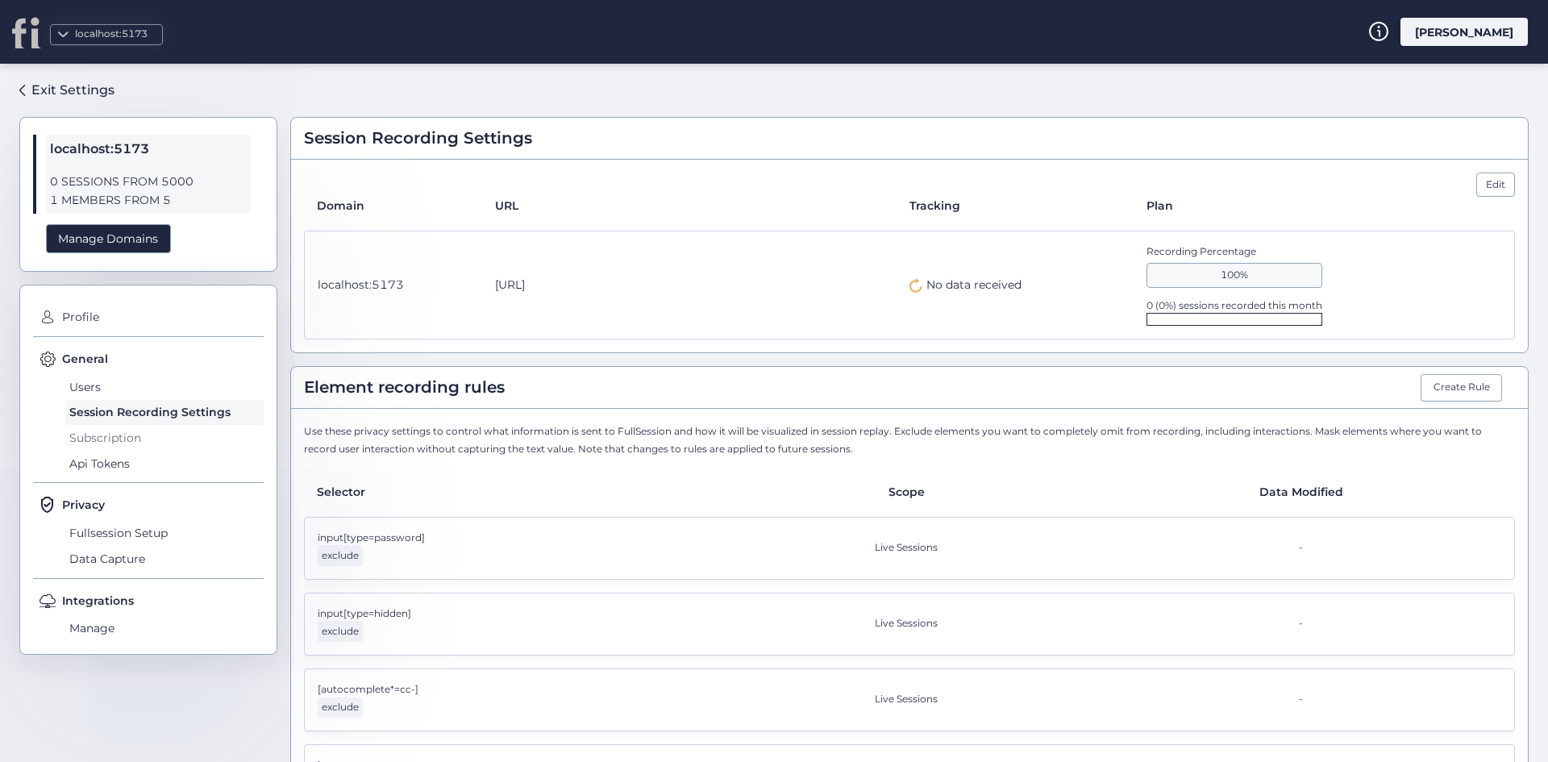
click at [163, 431] on span "Subscription" at bounding box center [164, 438] width 198 height 26
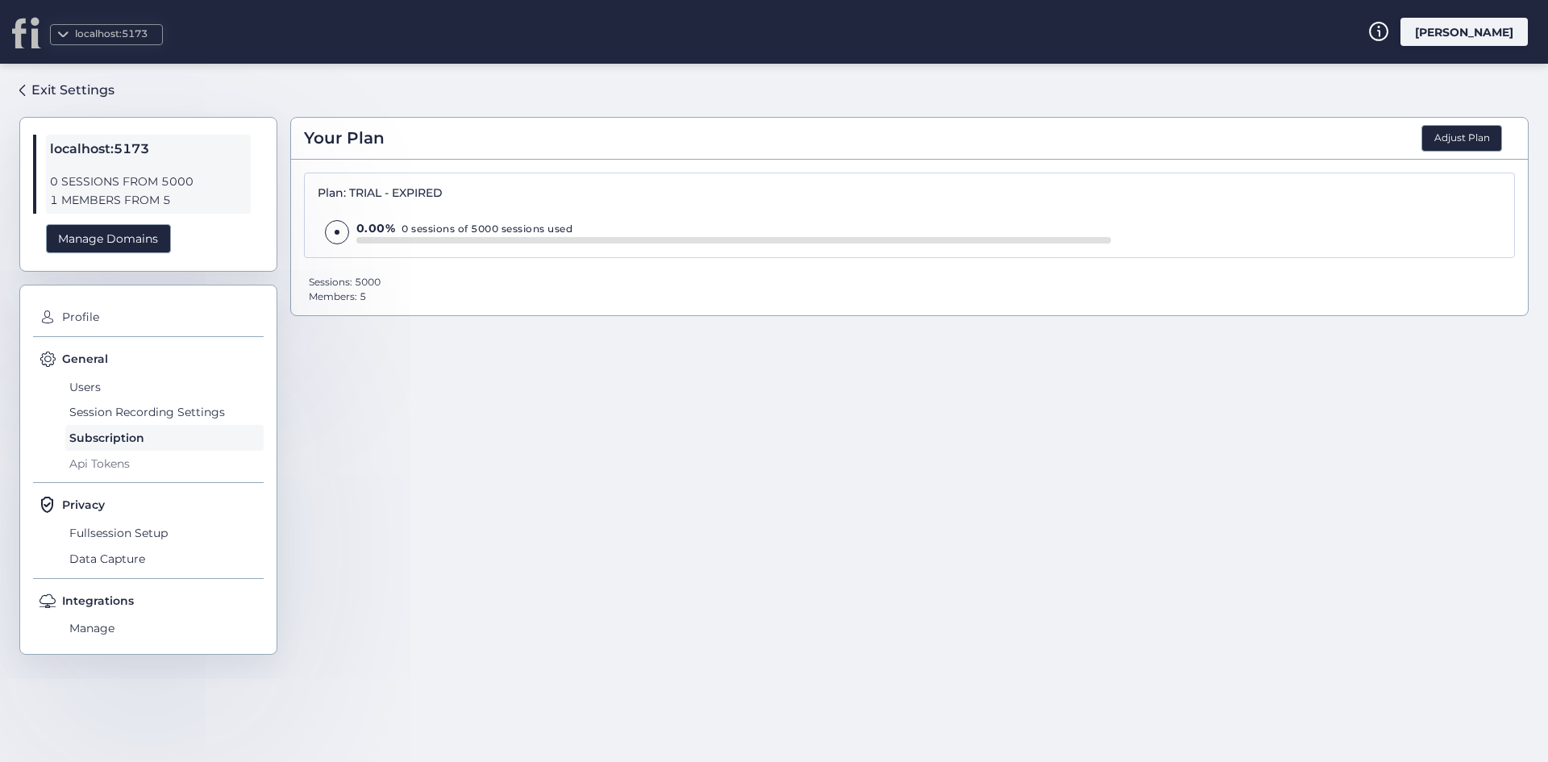
click at [142, 462] on span "Api Tokens" at bounding box center [164, 464] width 198 height 26
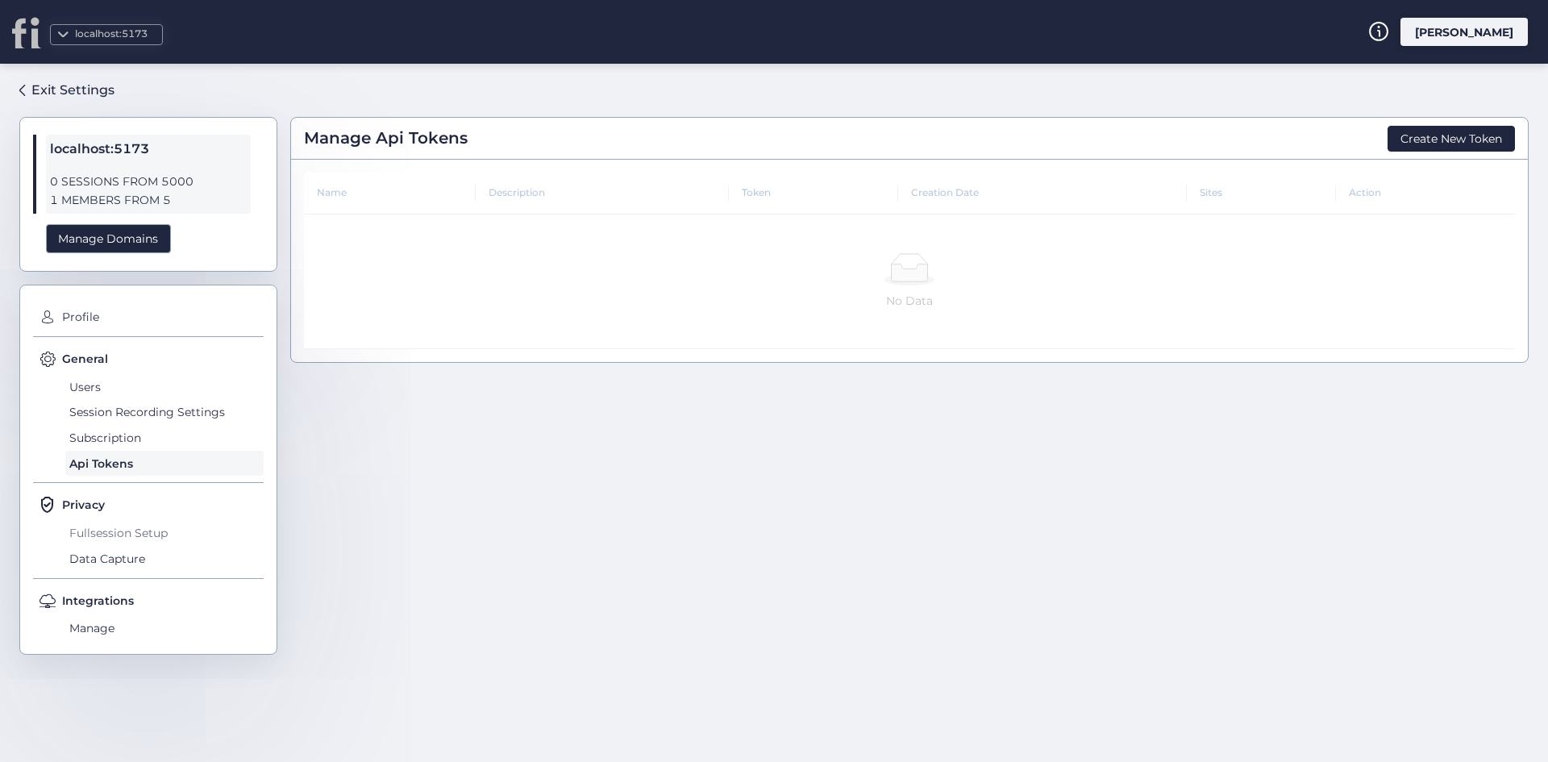
click at [127, 539] on span "Fullsession Setup" at bounding box center [164, 533] width 198 height 26
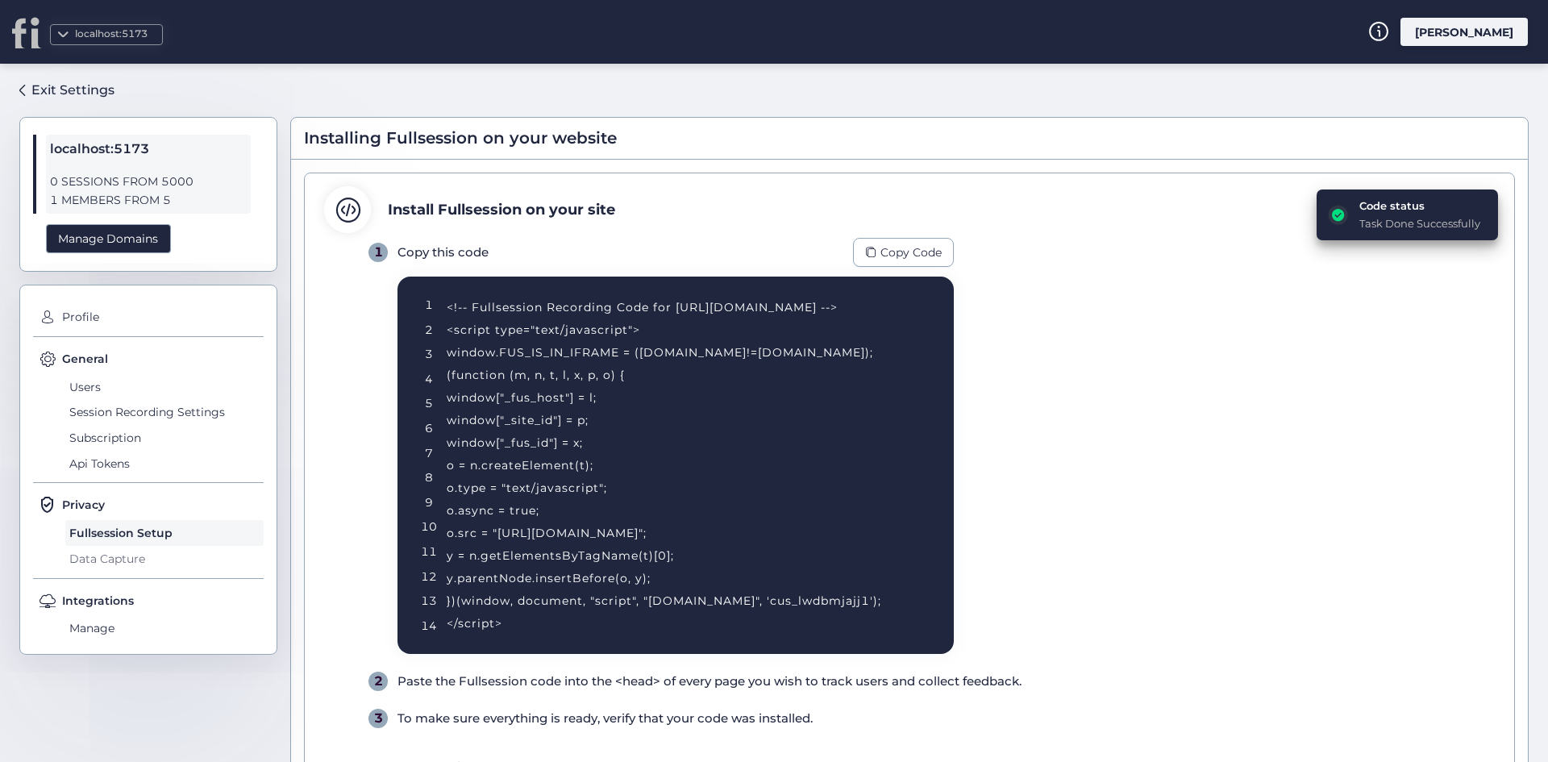
click at [129, 559] on span "Data Capture" at bounding box center [164, 559] width 198 height 26
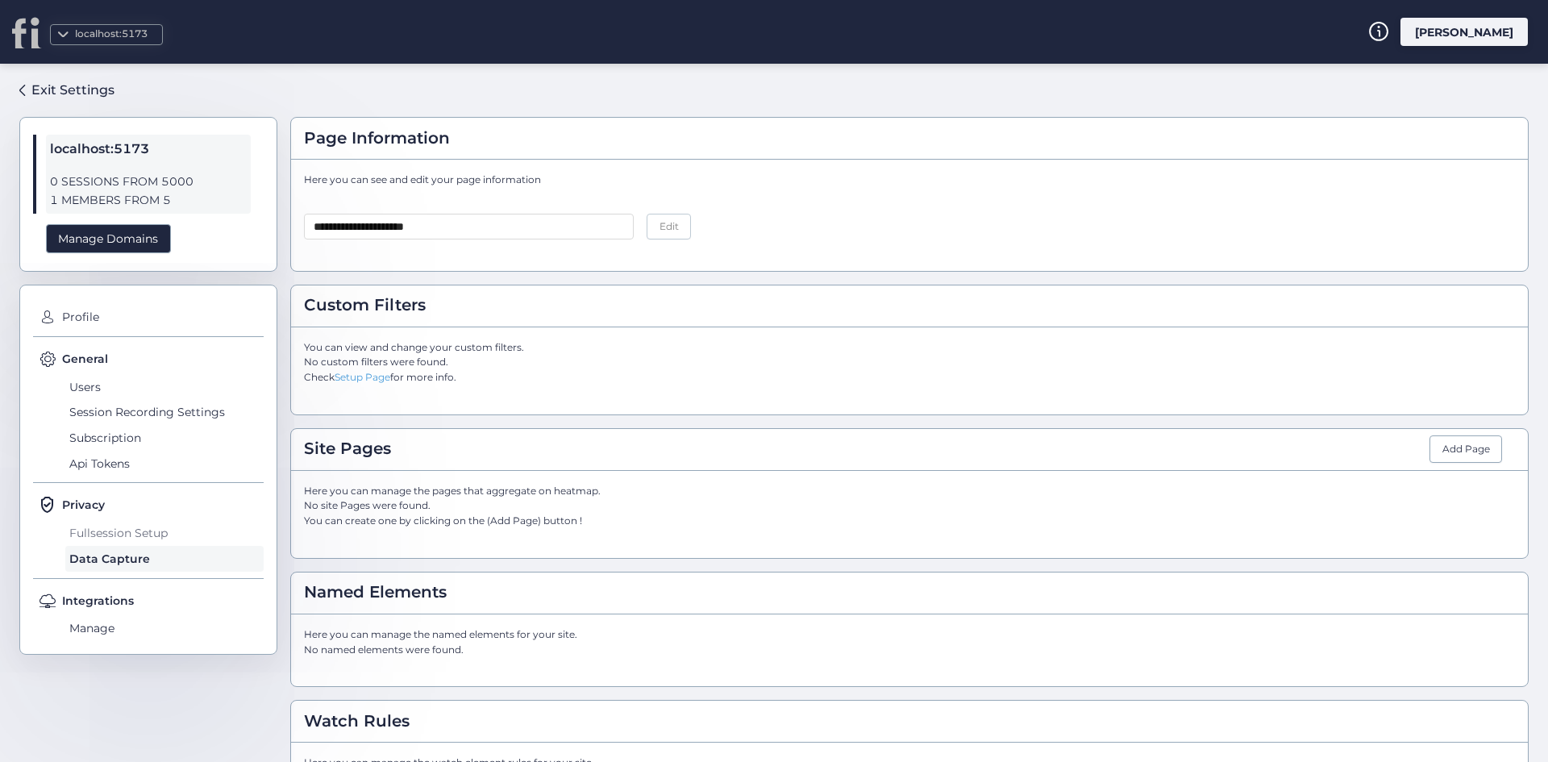
click at [127, 531] on span "Fullsession Setup" at bounding box center [164, 533] width 198 height 26
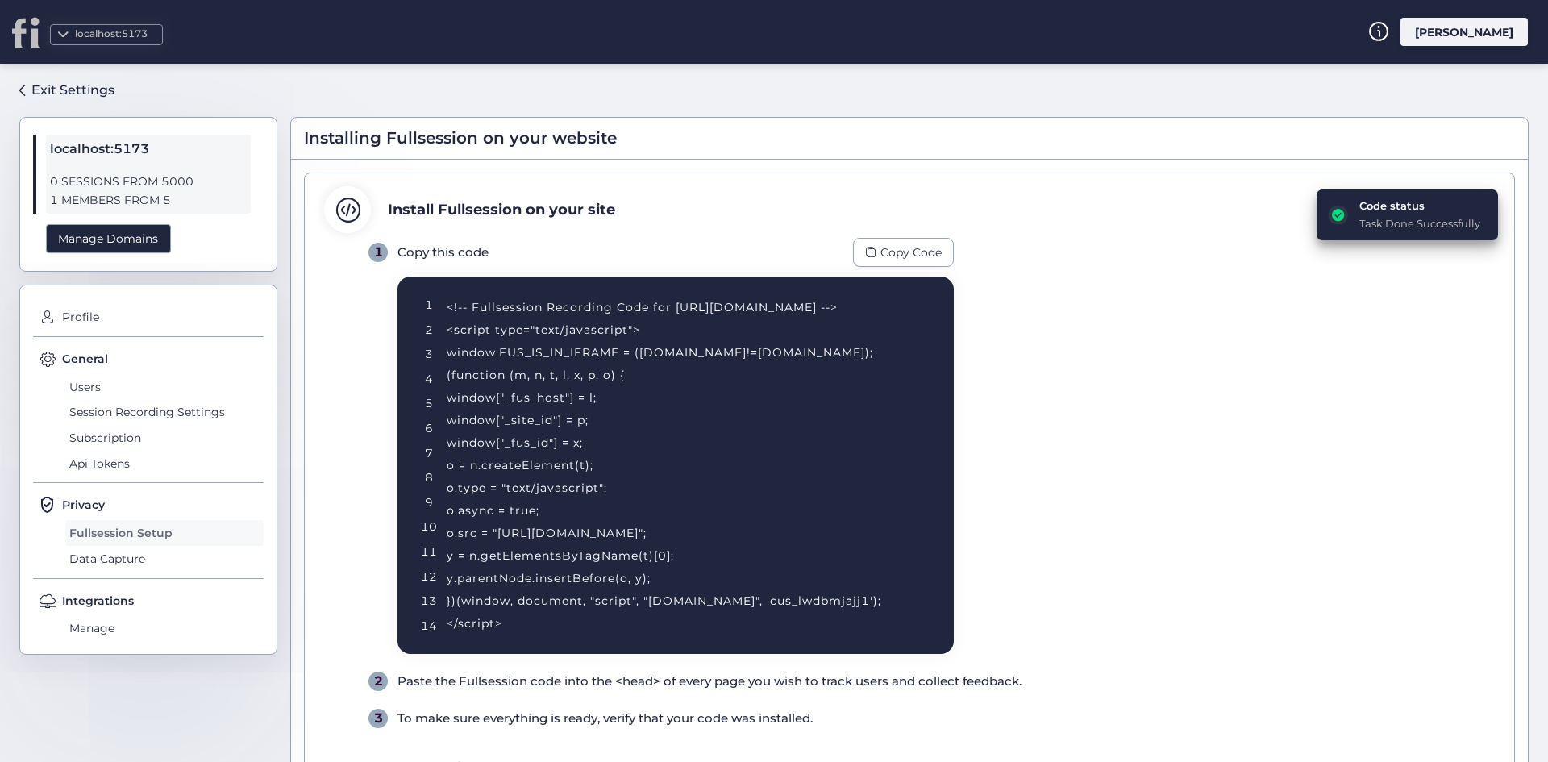
click at [115, 546] on span "Fullsession Setup" at bounding box center [164, 533] width 198 height 26
click at [106, 560] on span "Data Capture" at bounding box center [164, 559] width 198 height 26
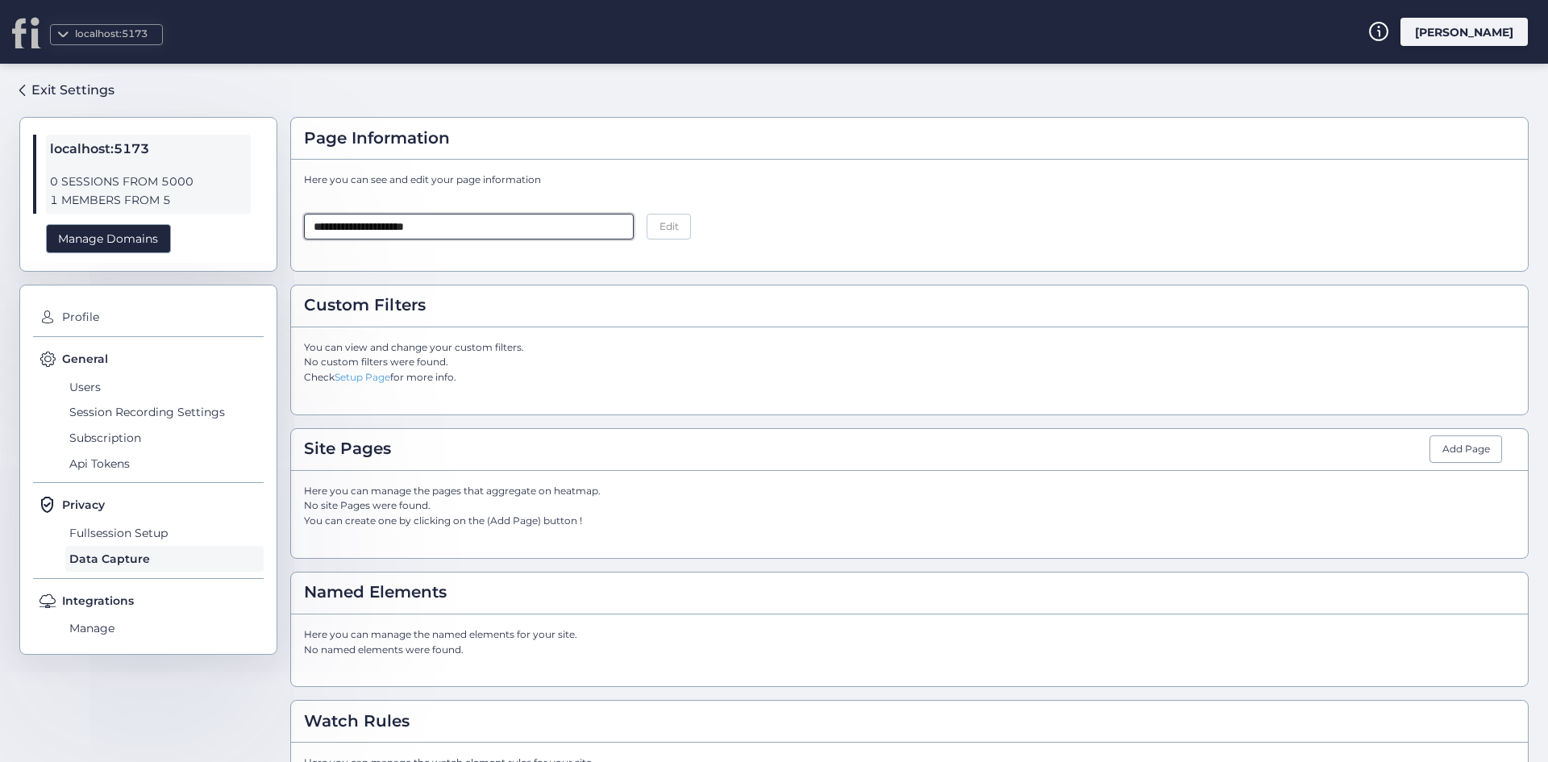
drag, startPoint x: 514, startPoint y: 229, endPoint x: 562, endPoint y: 239, distance: 49.3
click at [514, 229] on input "**********" at bounding box center [469, 227] width 330 height 26
click at [637, 224] on div "**********" at bounding box center [497, 227] width 387 height 26
click at [660, 227] on span "Edit" at bounding box center [669, 226] width 19 height 15
type input "**********"
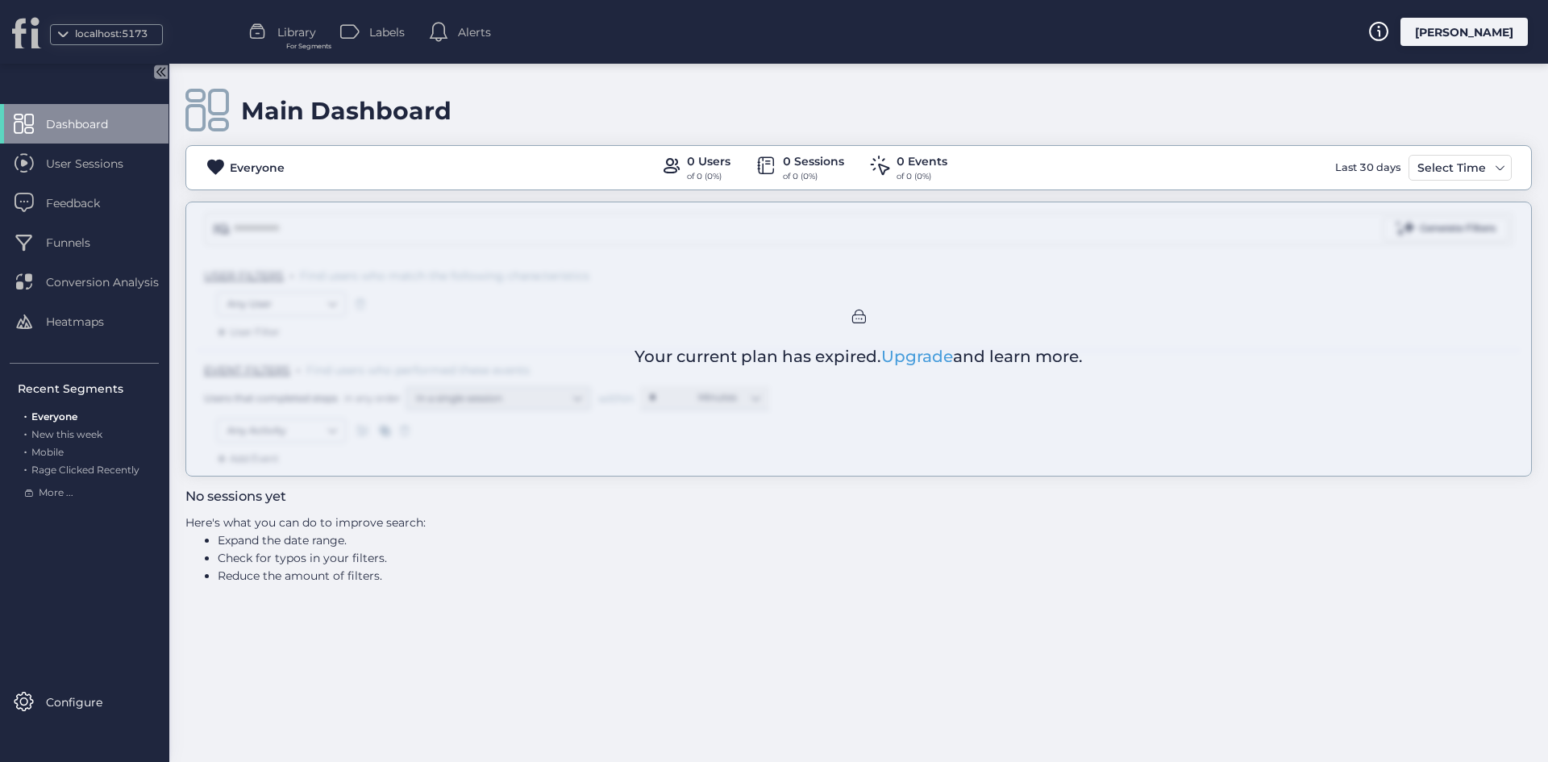
click at [1470, 27] on div "[PERSON_NAME]" at bounding box center [1464, 32] width 127 height 28
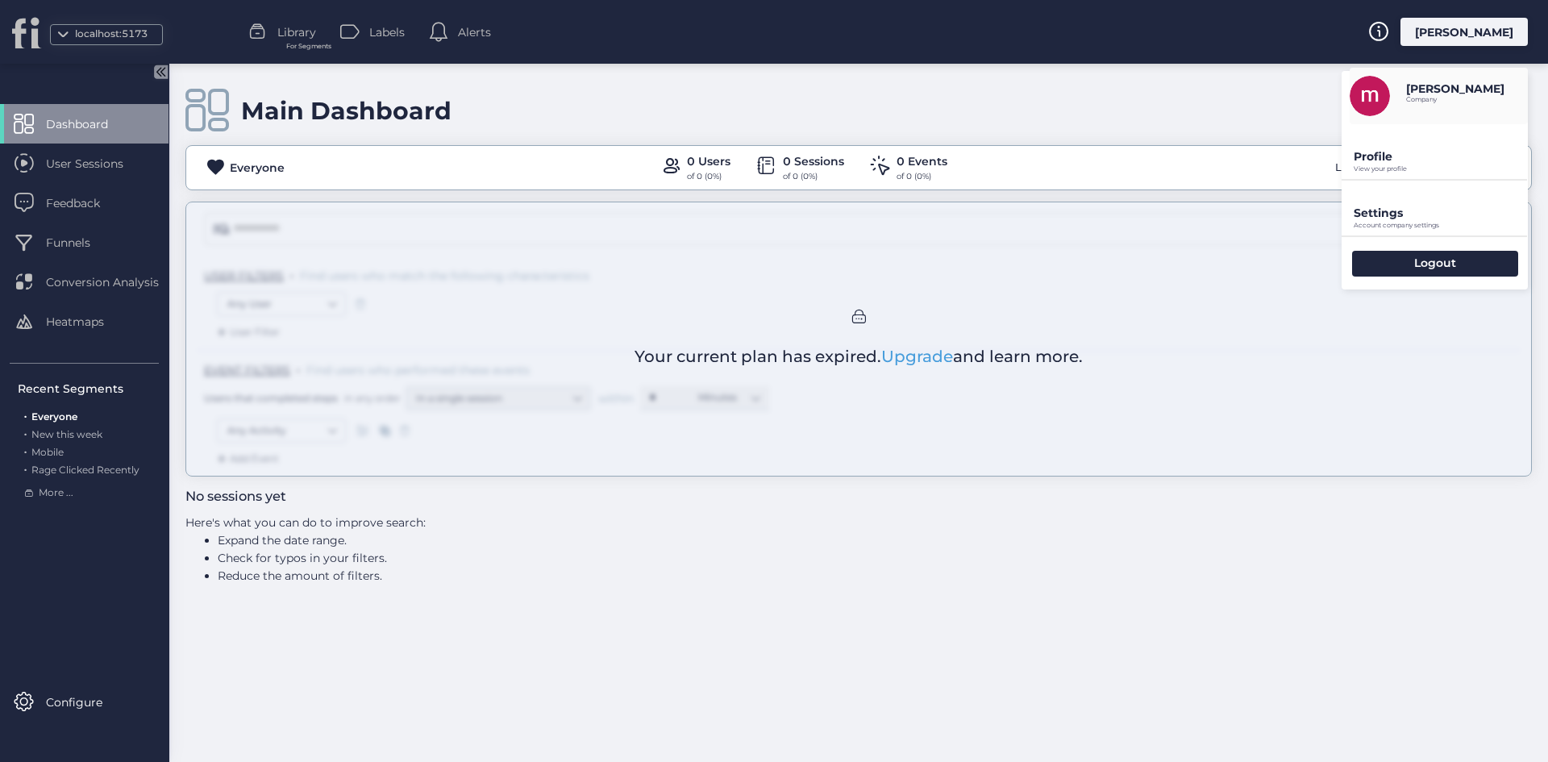
click at [1388, 164] on p "Settings" at bounding box center [1441, 156] width 174 height 15
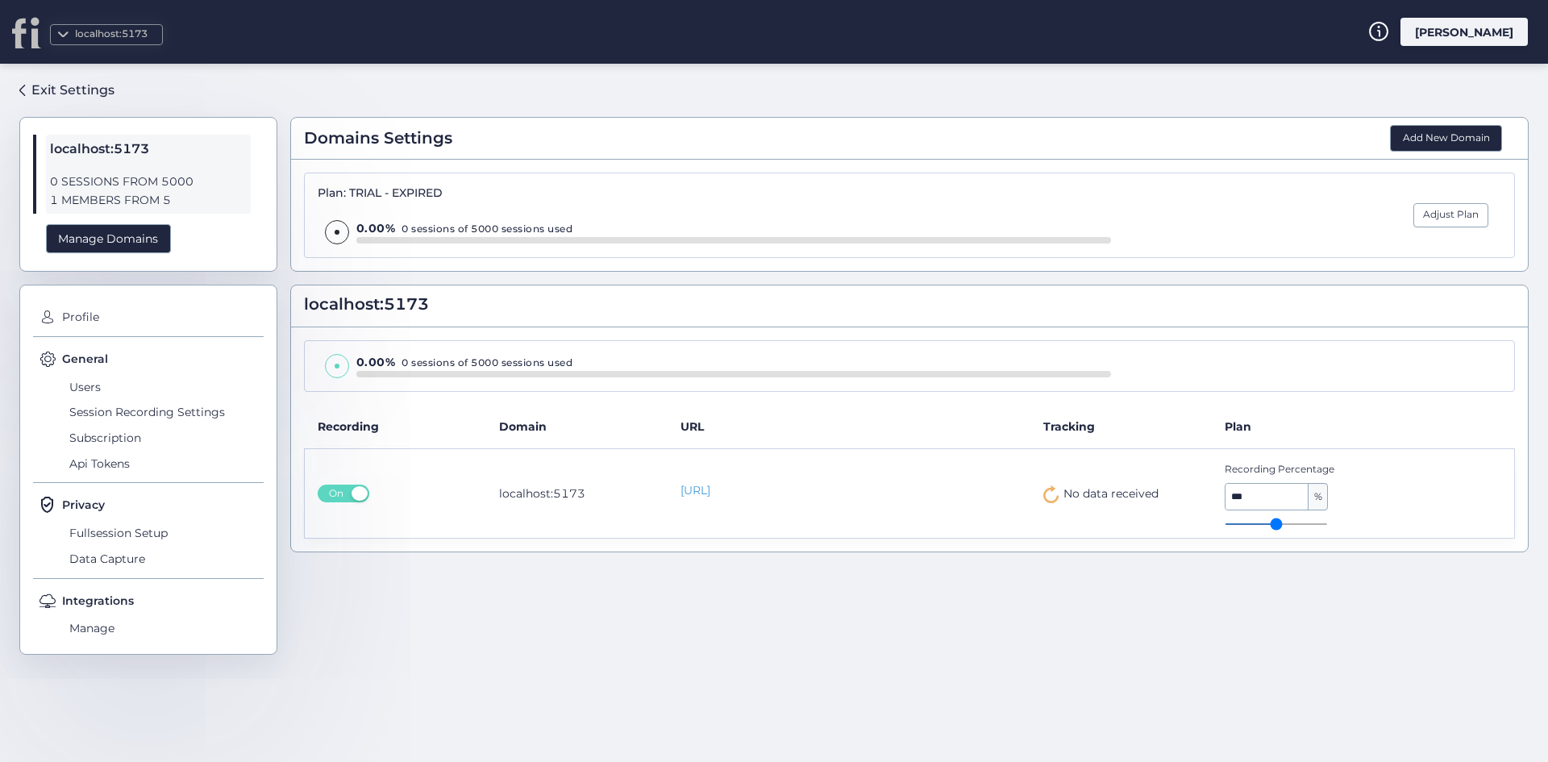
click at [547, 492] on td "localhost:5173" at bounding box center [576, 493] width 181 height 90
click at [775, 491] on link "[URL]" at bounding box center [849, 490] width 337 height 17
click at [124, 461] on span "Api Tokens" at bounding box center [164, 464] width 198 height 26
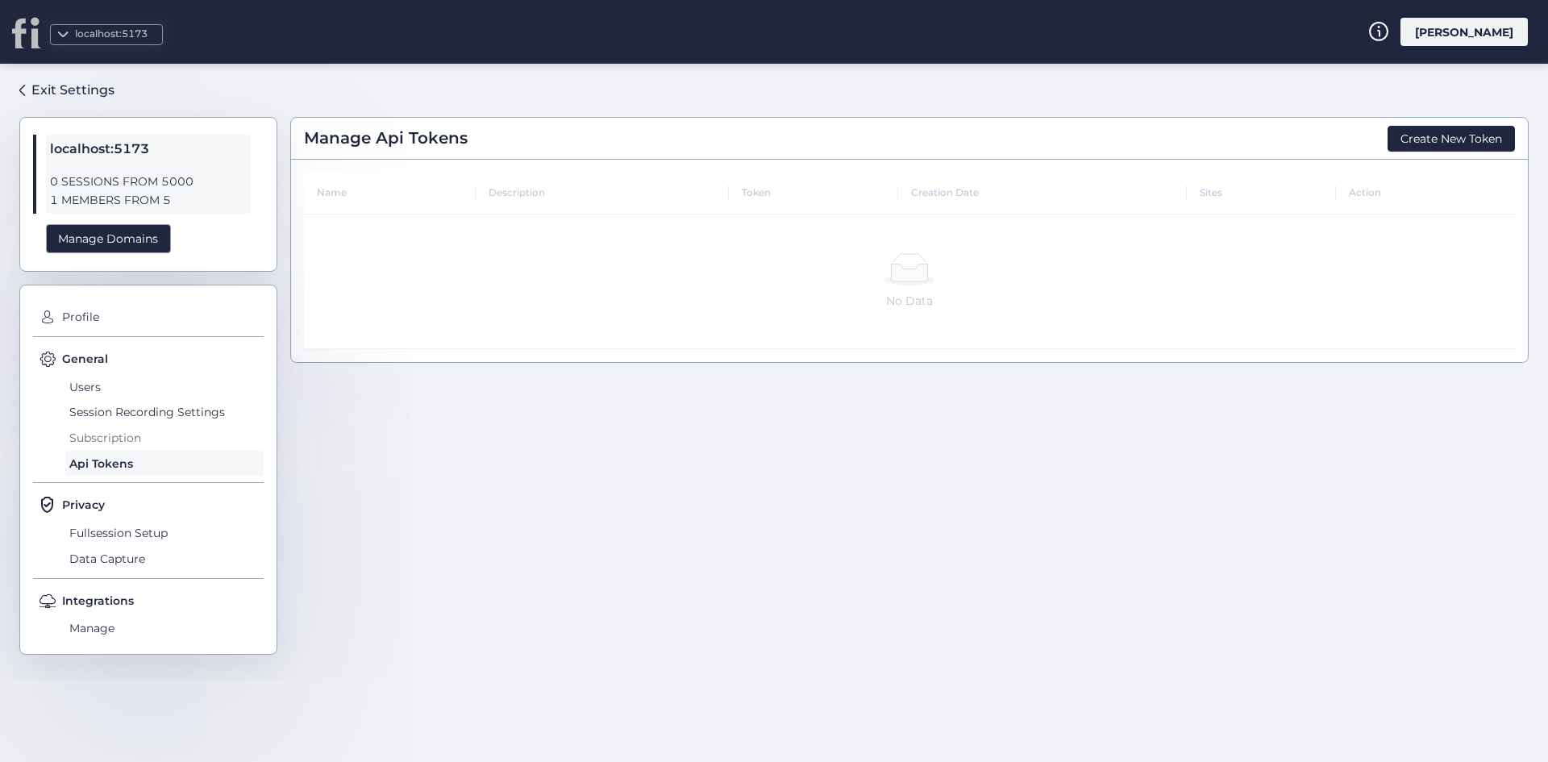
click at [129, 448] on span "Subscription" at bounding box center [164, 438] width 198 height 26
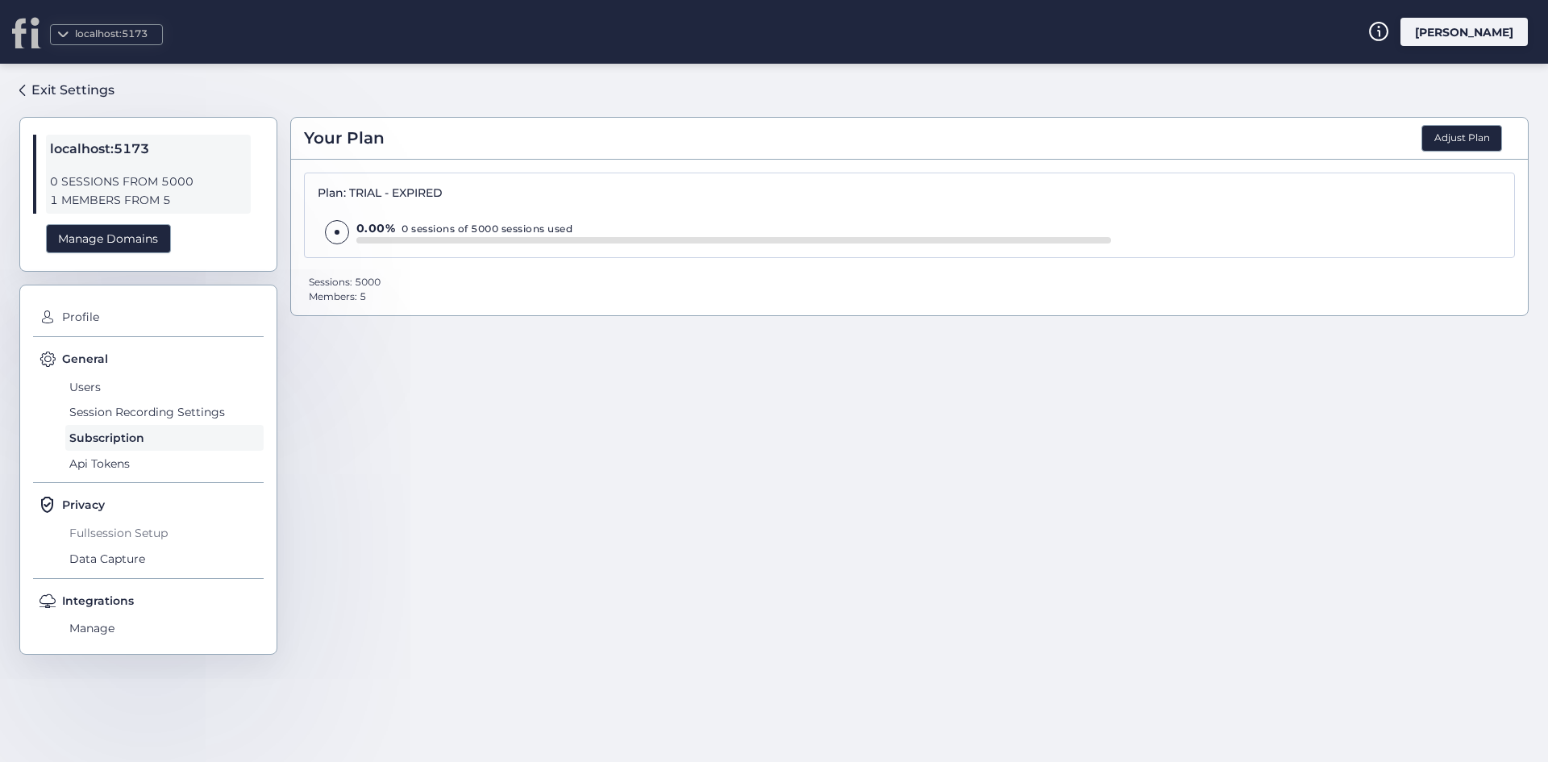
click at [132, 532] on span "Fullsession Setup" at bounding box center [164, 533] width 198 height 26
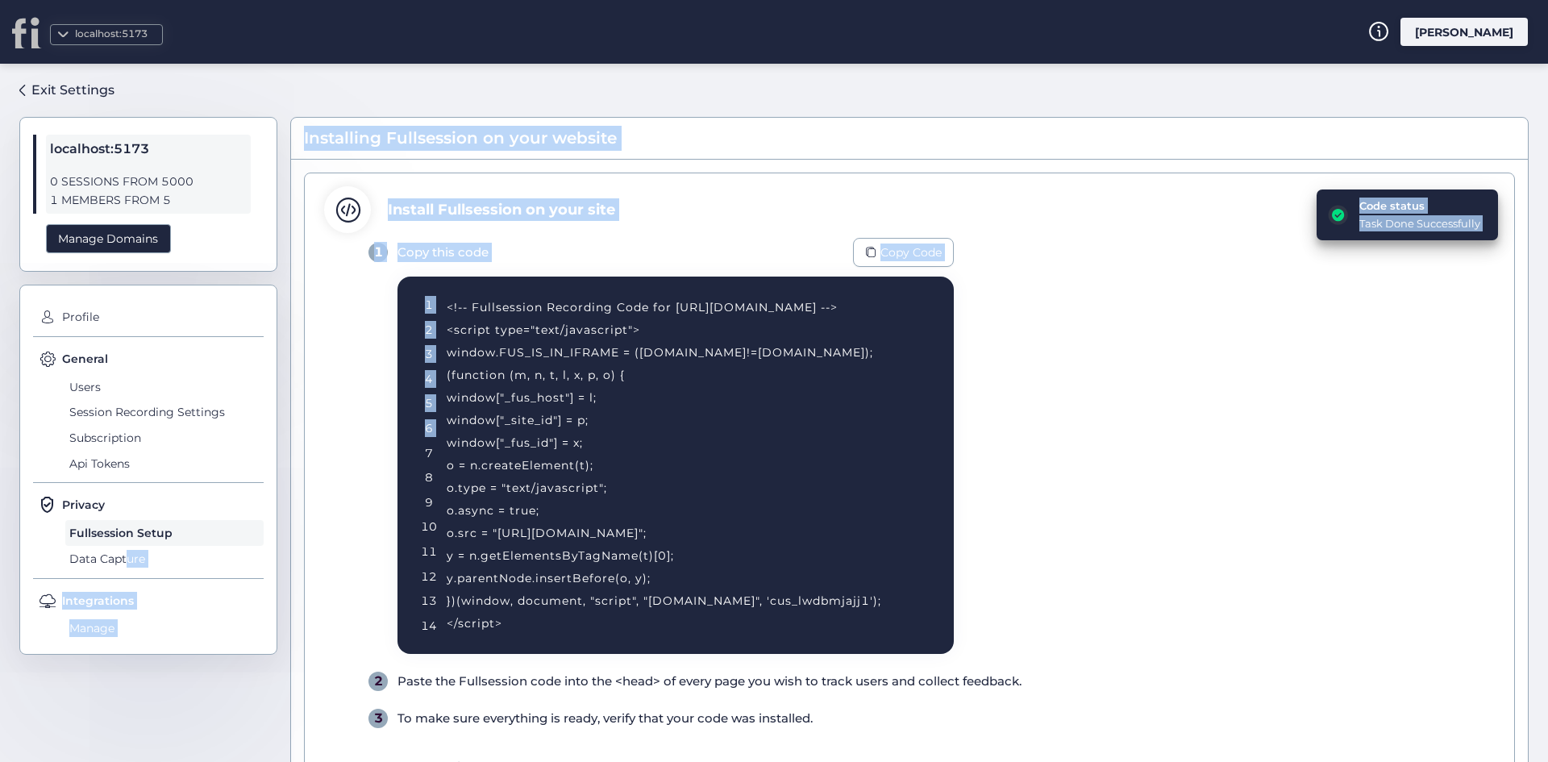
drag, startPoint x: 130, startPoint y: 554, endPoint x: 795, endPoint y: 341, distance: 698.5
click at [616, 398] on div "Exit Settings localhost:5173 0 SESSIONS FROM 5000 1 MEMBERS FROM 5 Manage Domai…" at bounding box center [774, 413] width 1548 height 698
click at [881, 296] on div "<!-- Fullsession Recording Code for [URL][DOMAIN_NAME] --> <script type="text/j…" at bounding box center [681, 465] width 468 height 339
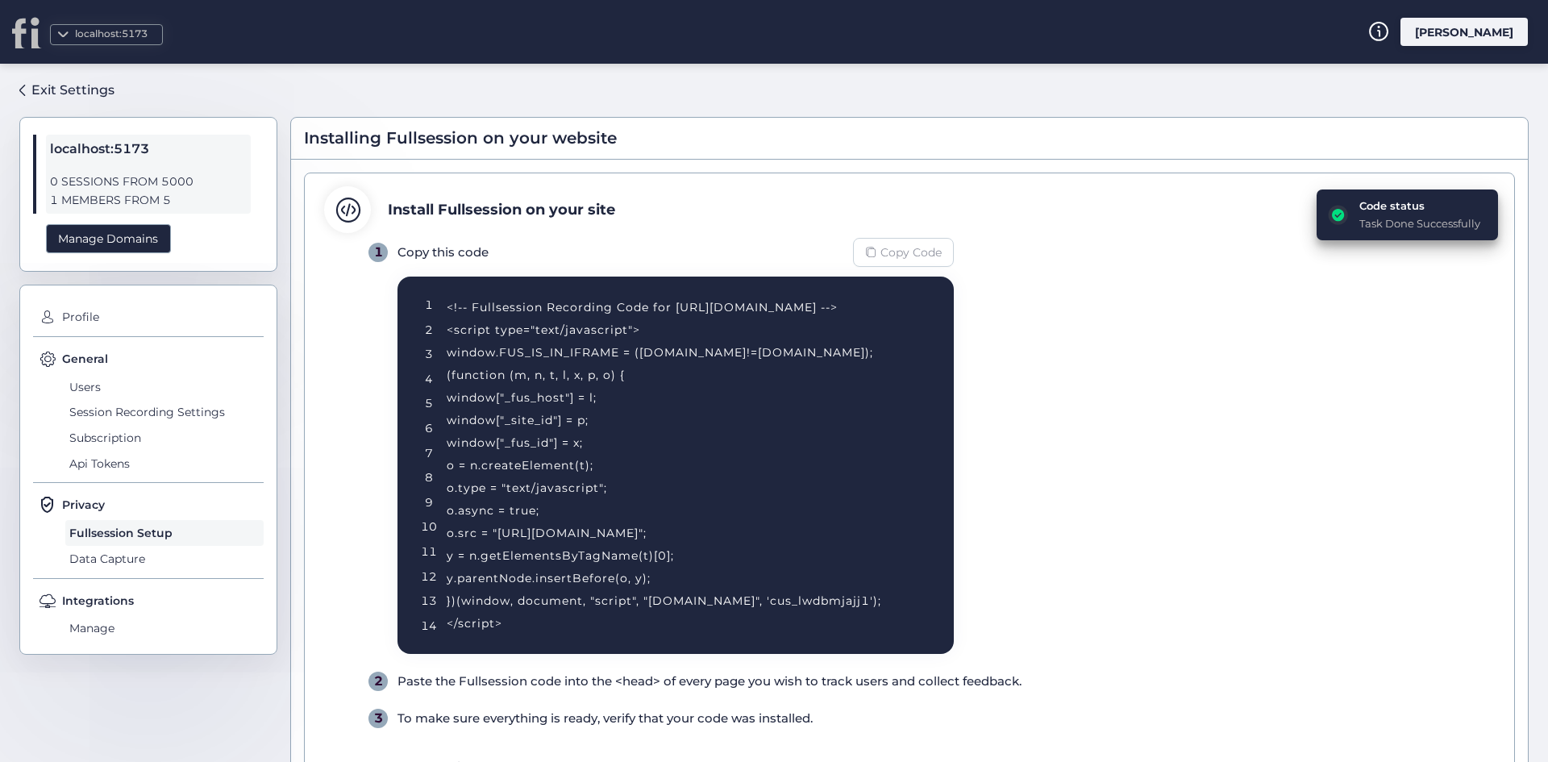
click at [904, 261] on div "Copy Code" at bounding box center [903, 252] width 101 height 29
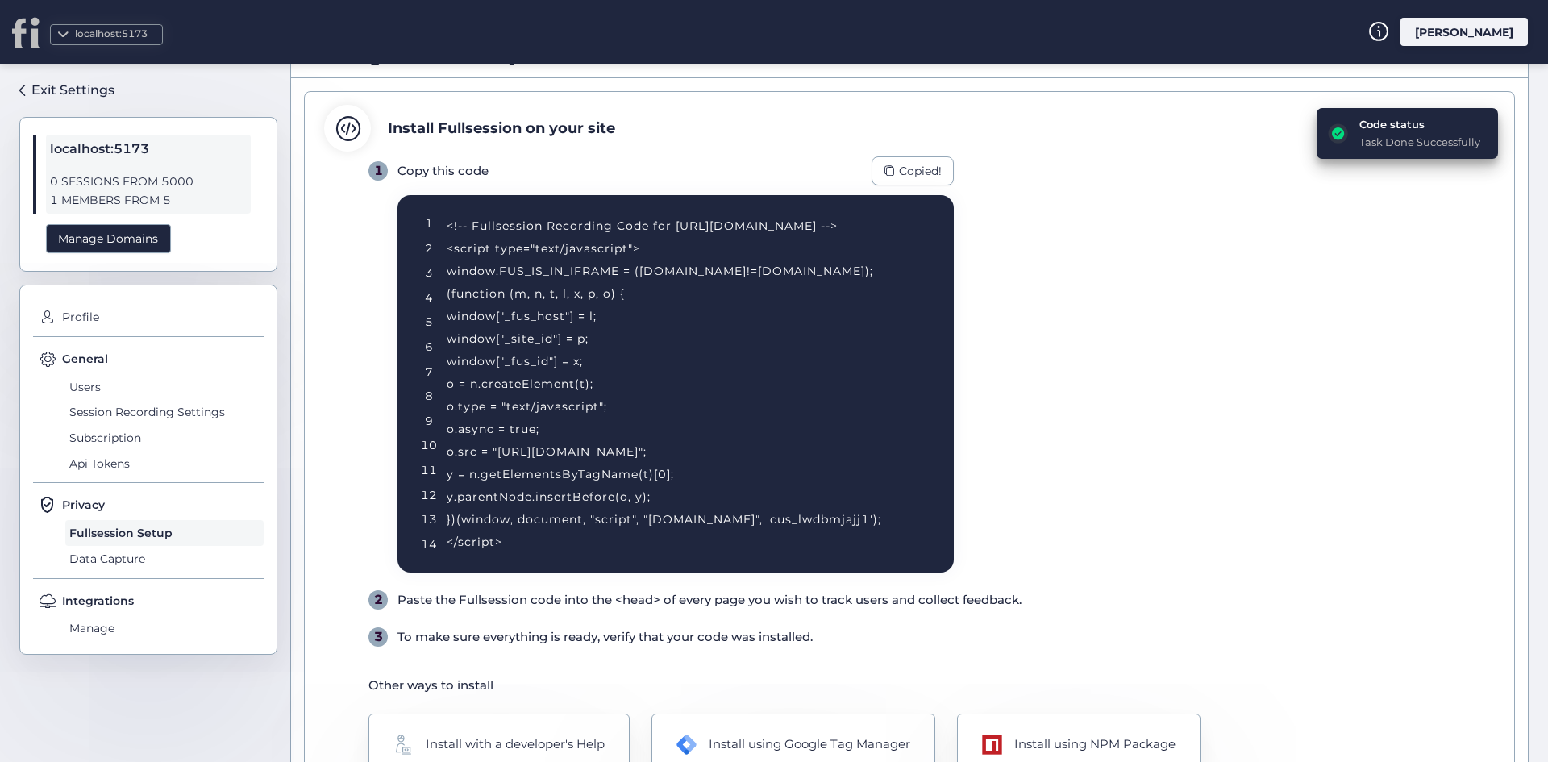
scroll to position [171, 0]
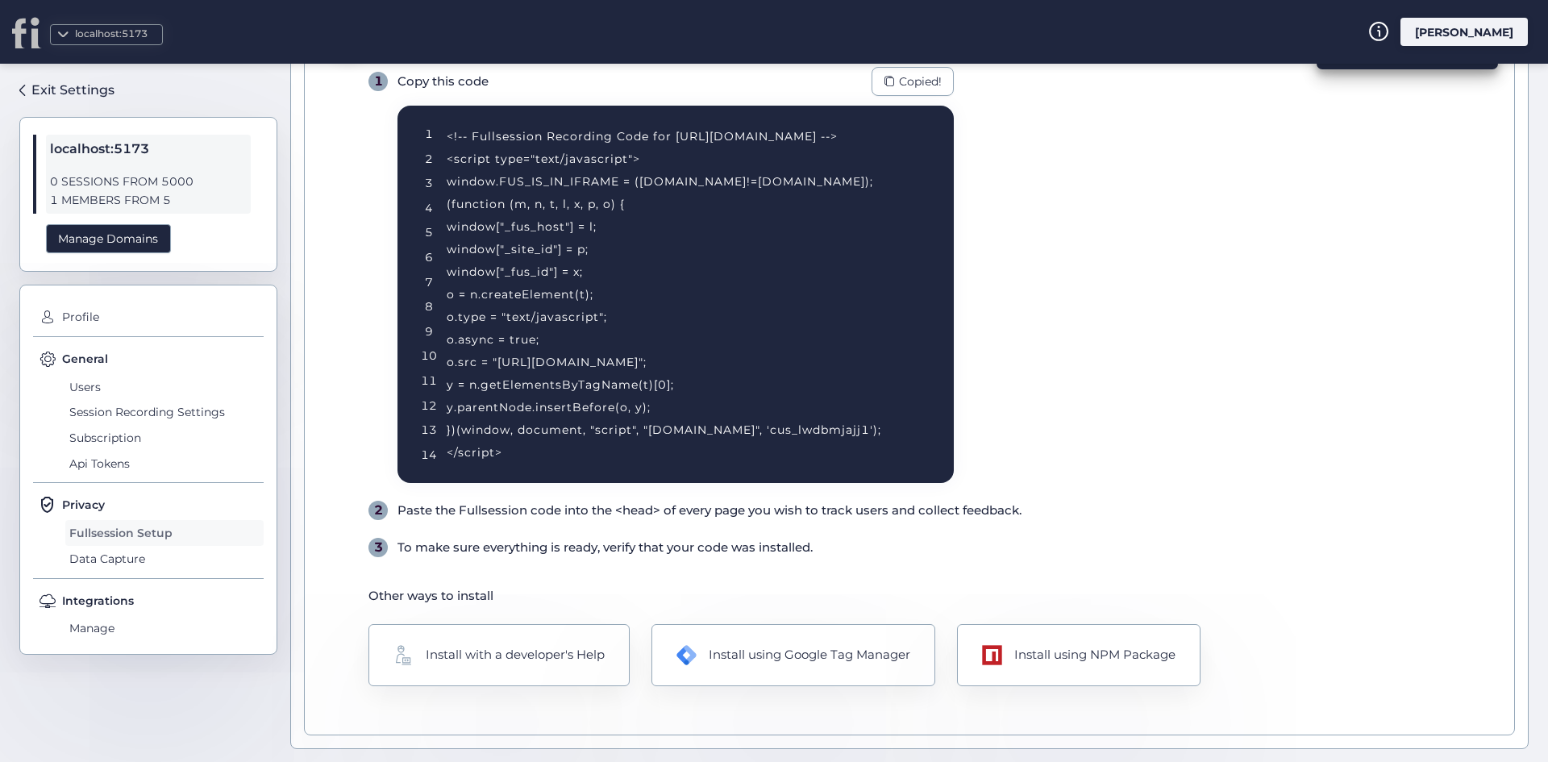
click at [137, 539] on span "Fullsession Setup" at bounding box center [164, 533] width 198 height 26
click at [135, 549] on span "Data Capture" at bounding box center [164, 559] width 198 height 26
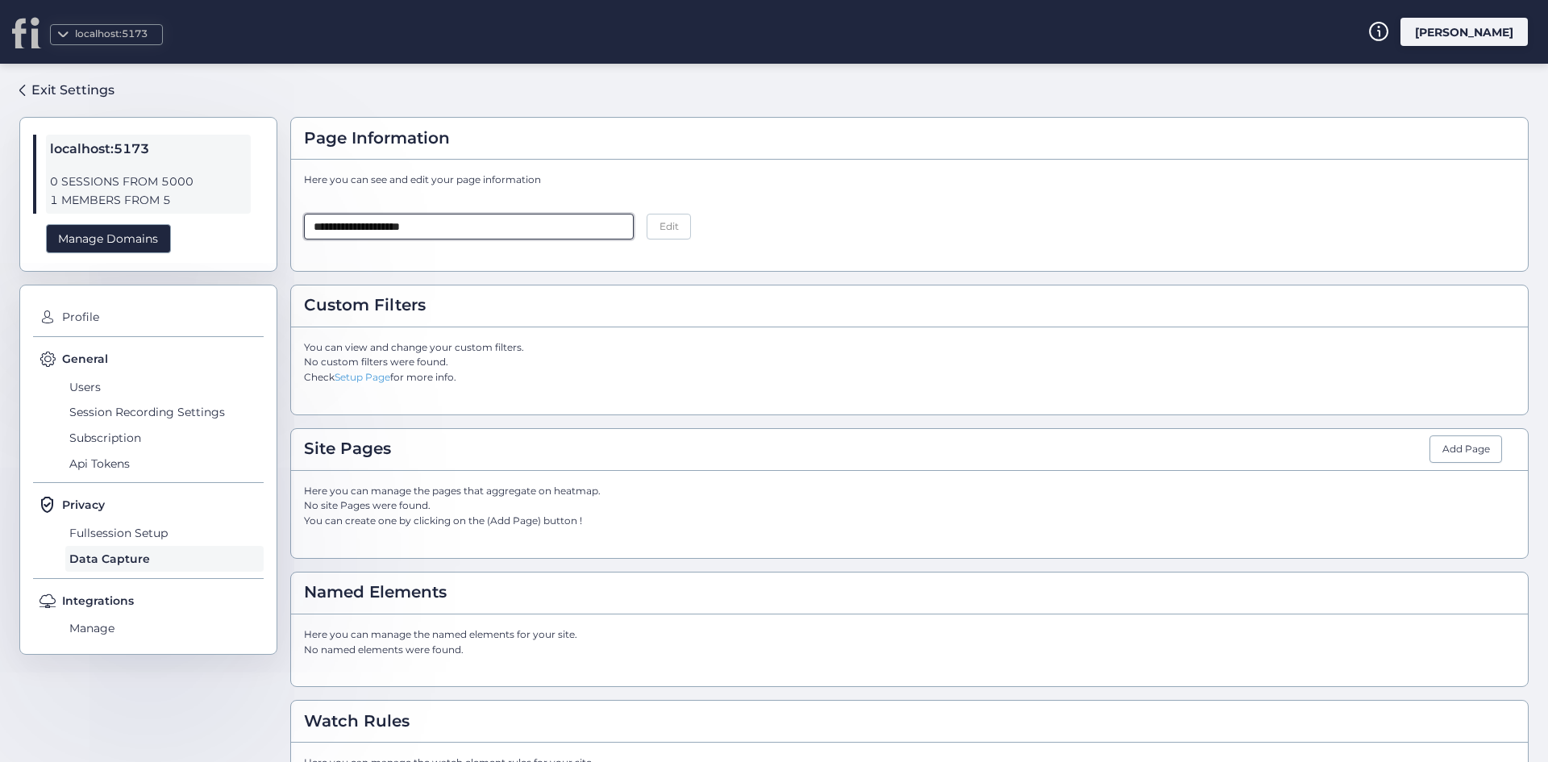
drag, startPoint x: 347, startPoint y: 227, endPoint x: 329, endPoint y: 199, distance: 32.7
click at [249, 215] on div "**********" at bounding box center [774, 413] width 1548 height 698
click at [663, 214] on button "Edit" at bounding box center [669, 227] width 44 height 26
type input "**********"
drag, startPoint x: 667, startPoint y: 247, endPoint x: 662, endPoint y: 238, distance: 10.1
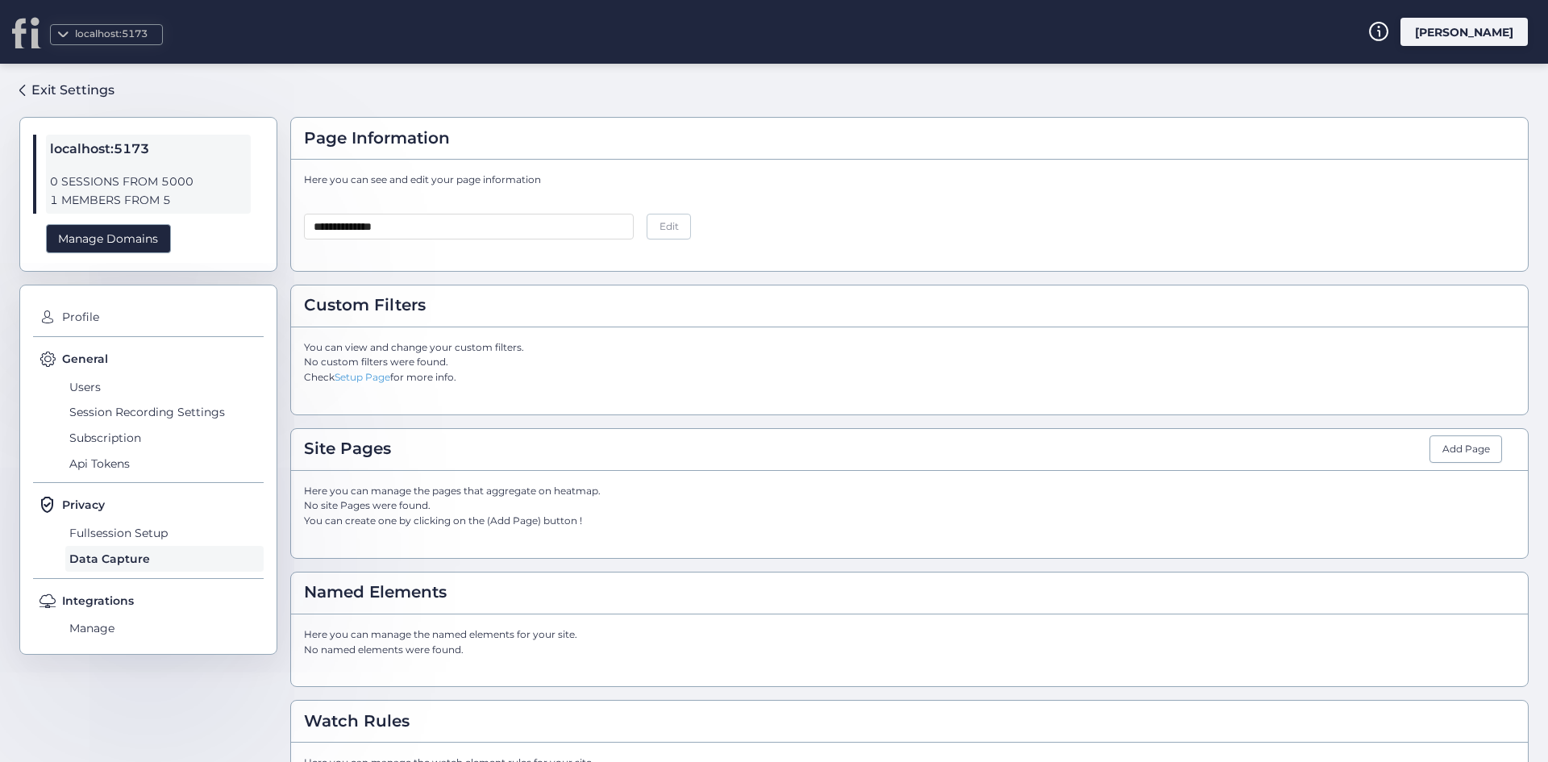
click at [667, 245] on div "**********" at bounding box center [909, 215] width 1237 height 111
click at [655, 223] on button "Edit" at bounding box center [669, 227] width 44 height 26
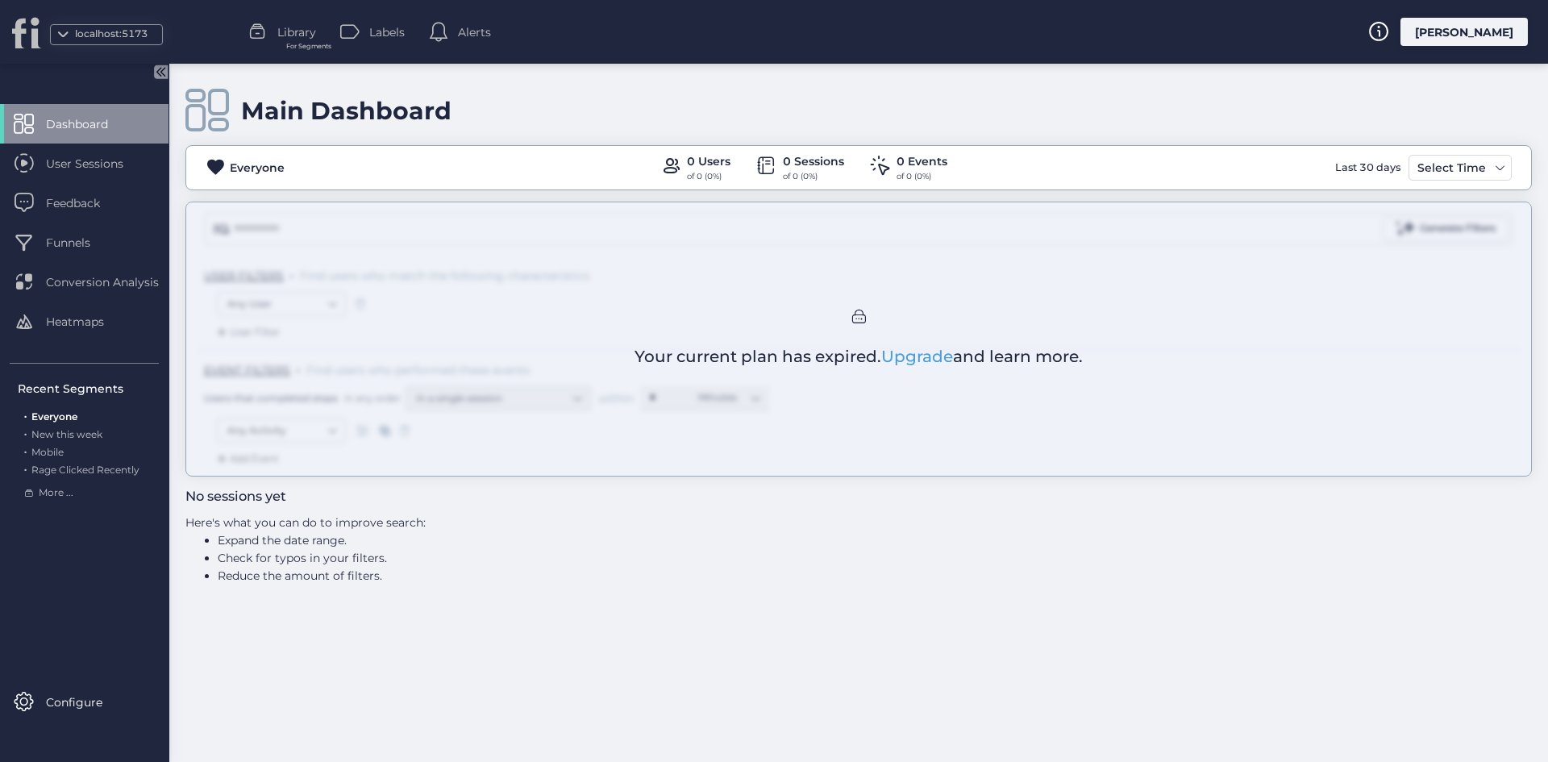
click at [1472, 31] on div "[PERSON_NAME]" at bounding box center [1464, 32] width 127 height 28
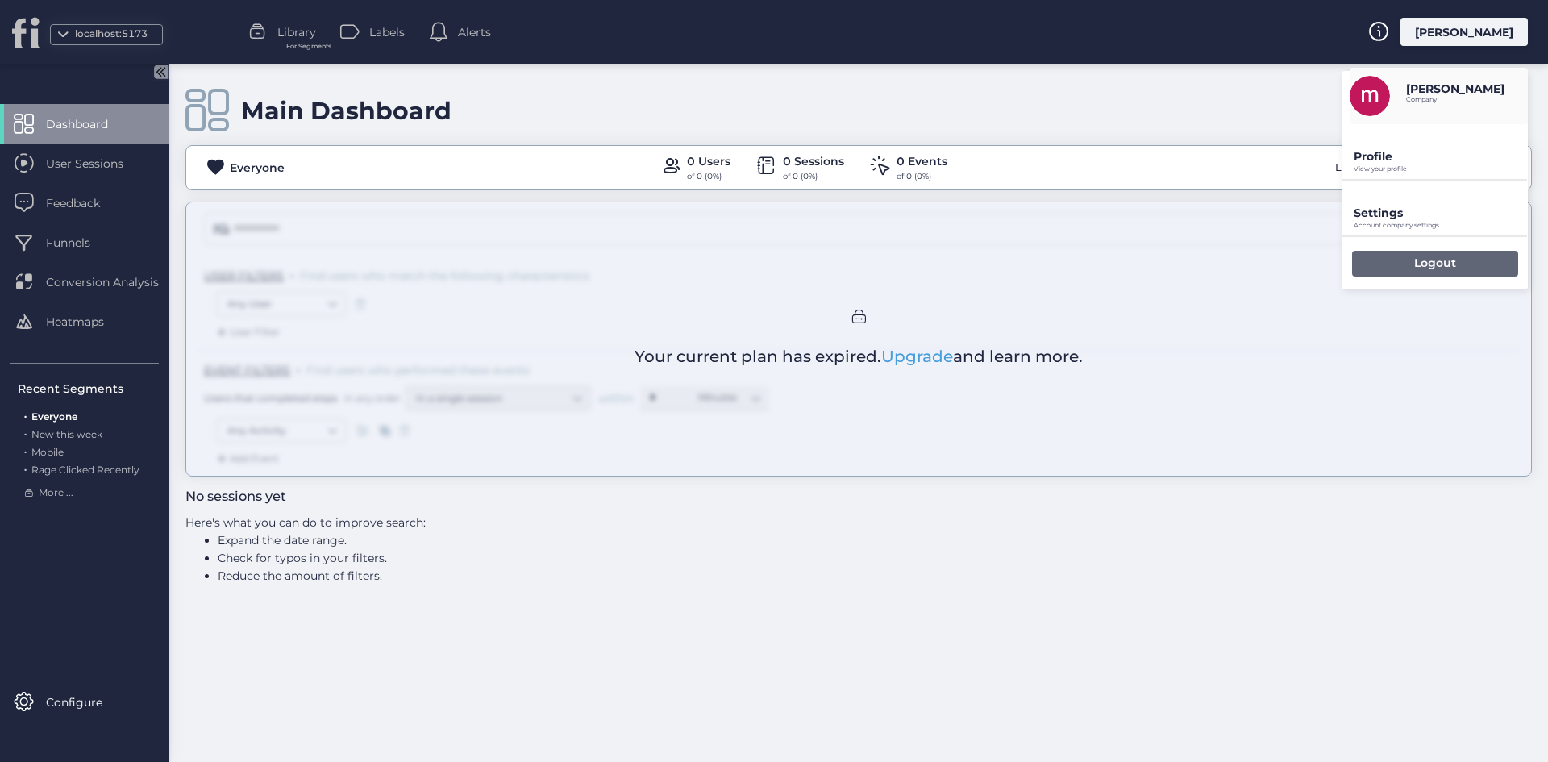
click at [1392, 267] on div "Logout" at bounding box center [1435, 264] width 166 height 26
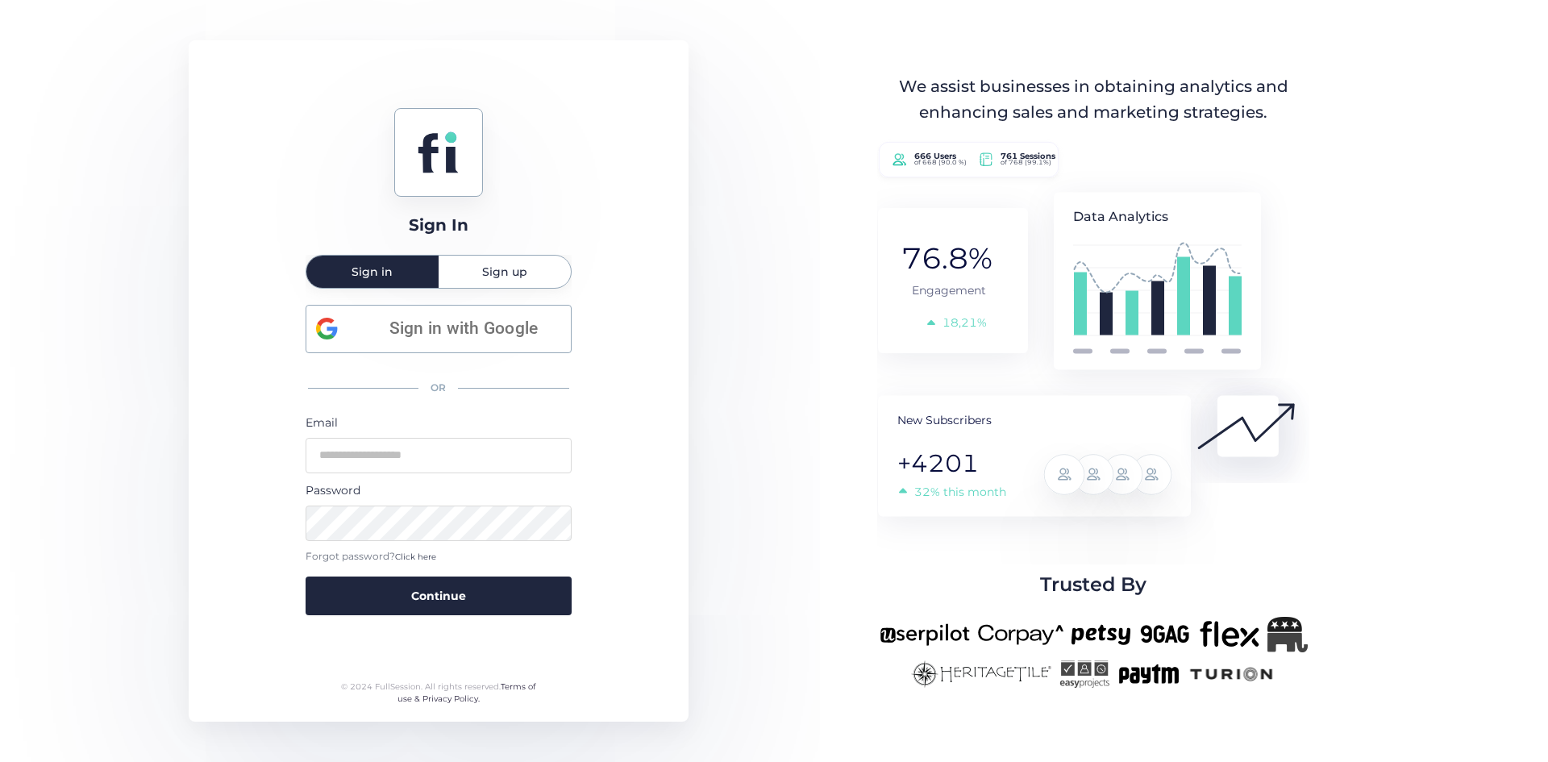
type input "**********"
click at [434, 626] on div "**********" at bounding box center [439, 380] width 500 height 681
click at [435, 605] on span "Continue" at bounding box center [438, 596] width 55 height 18
